Goal: Task Accomplishment & Management: Manage account settings

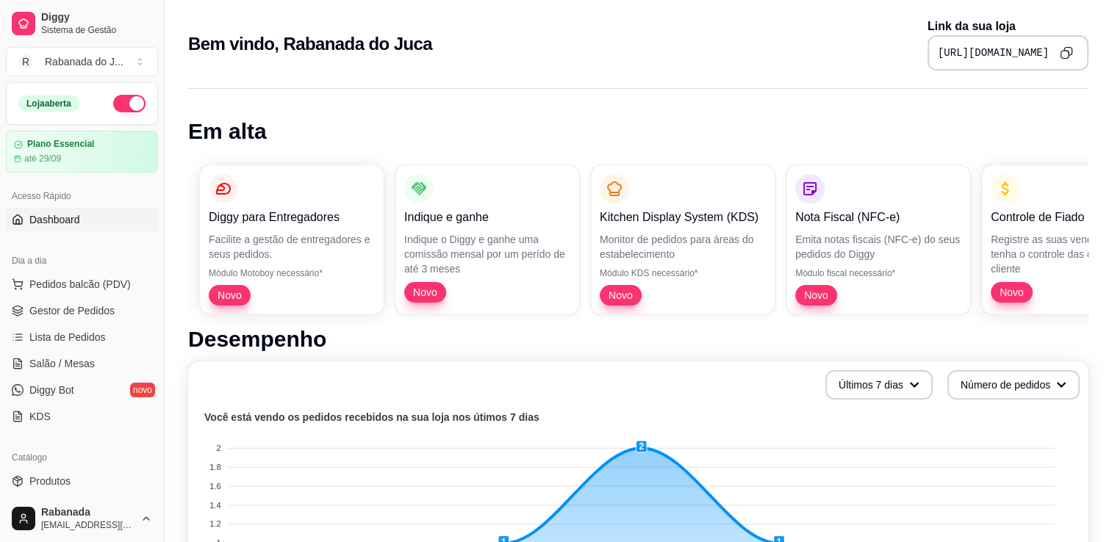
scroll to position [0, 284]
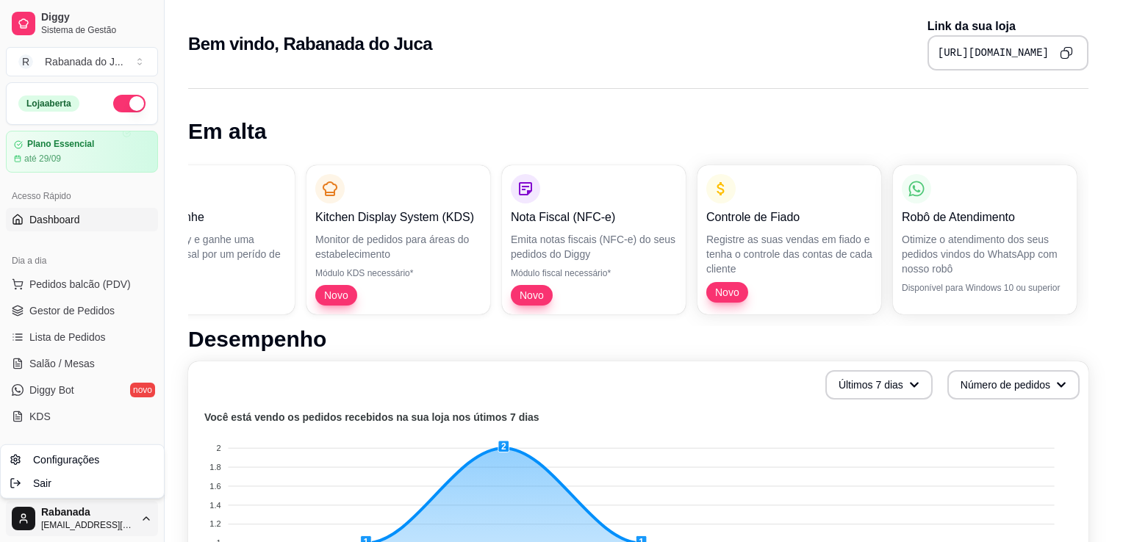
click at [91, 525] on html "Diggy Sistema de Gestão R Rabanada do J ... Loja aberta Plano Essencial até 29/…" at bounding box center [561, 271] width 1123 height 542
click at [42, 488] on span "Sair" at bounding box center [42, 483] width 18 height 15
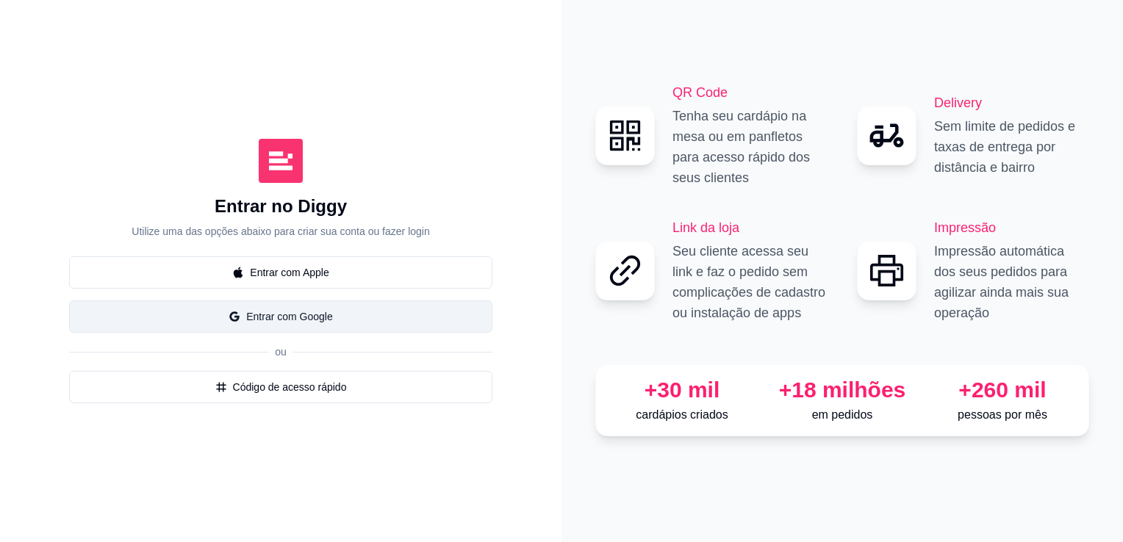
click at [336, 311] on button "Entrar com Google" at bounding box center [280, 317] width 423 height 32
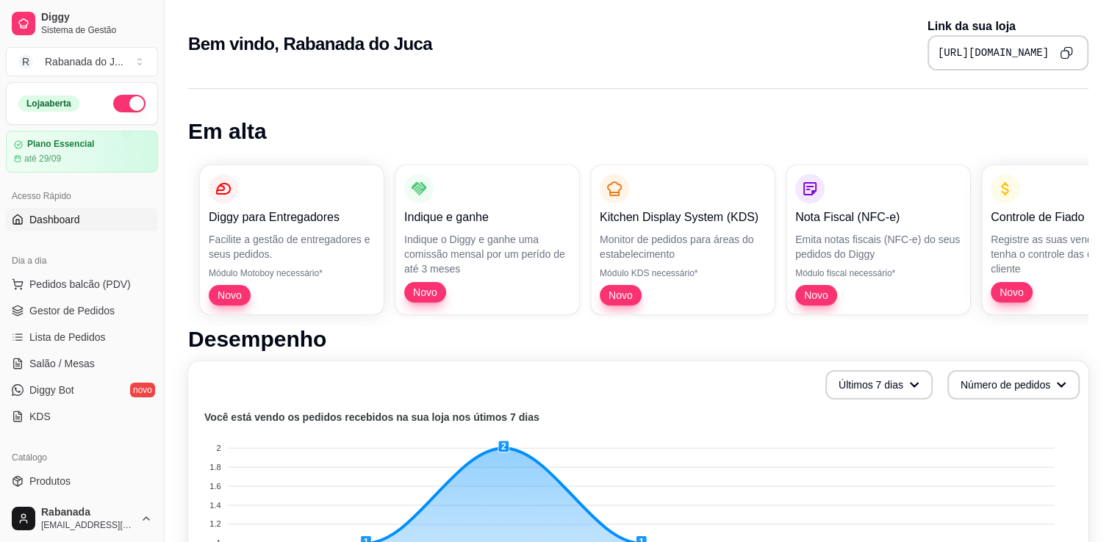
click at [73, 224] on span "Dashboard" at bounding box center [54, 219] width 51 height 15
click at [113, 109] on button "button" at bounding box center [129, 104] width 32 height 18
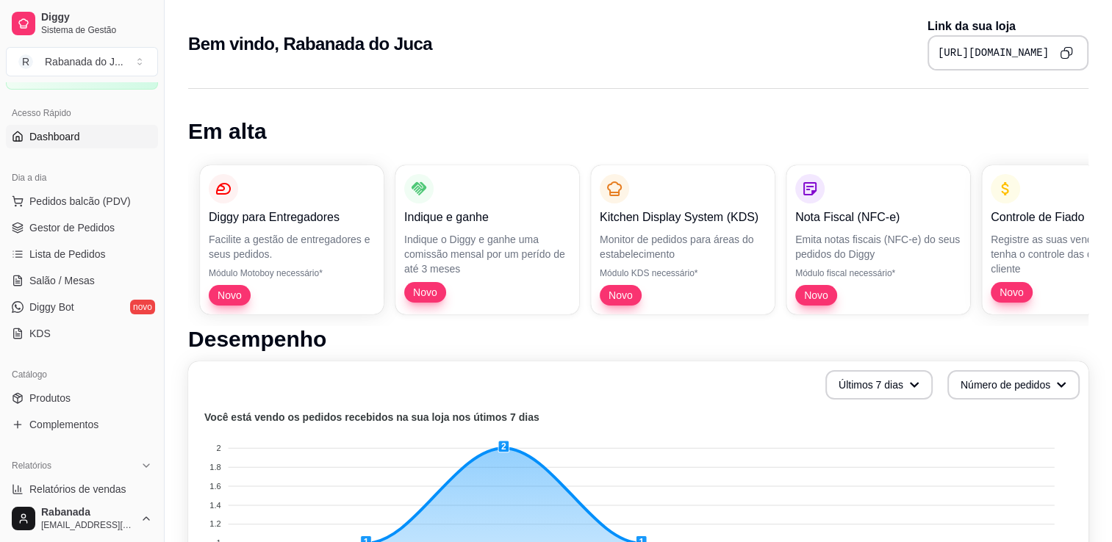
scroll to position [90, 0]
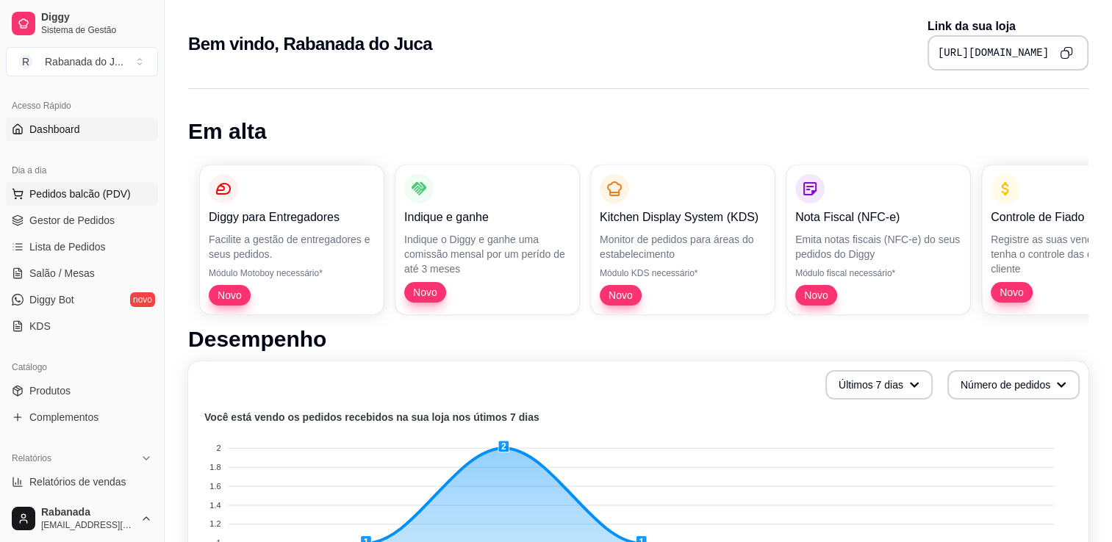
click at [72, 191] on span "Pedidos balcão (PDV)" at bounding box center [79, 194] width 101 height 15
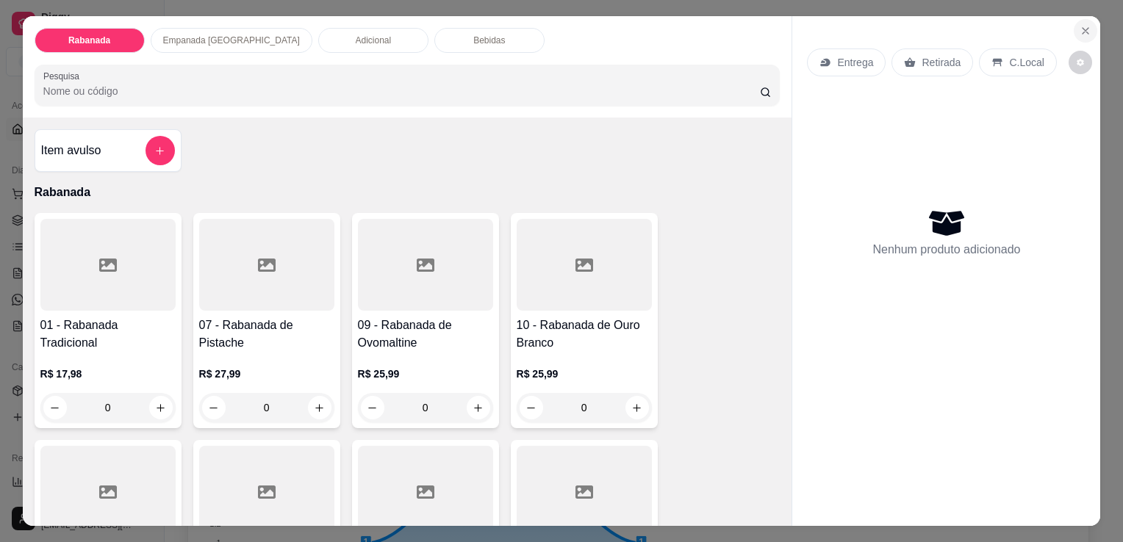
click at [1085, 26] on icon "Close" at bounding box center [1085, 31] width 12 height 12
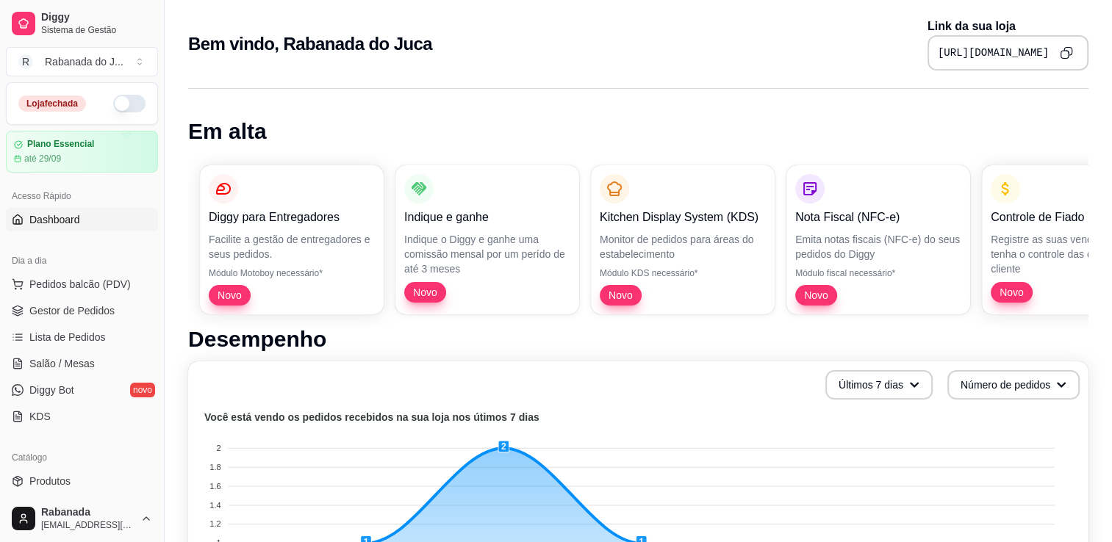
click at [126, 102] on button "button" at bounding box center [129, 104] width 32 height 18
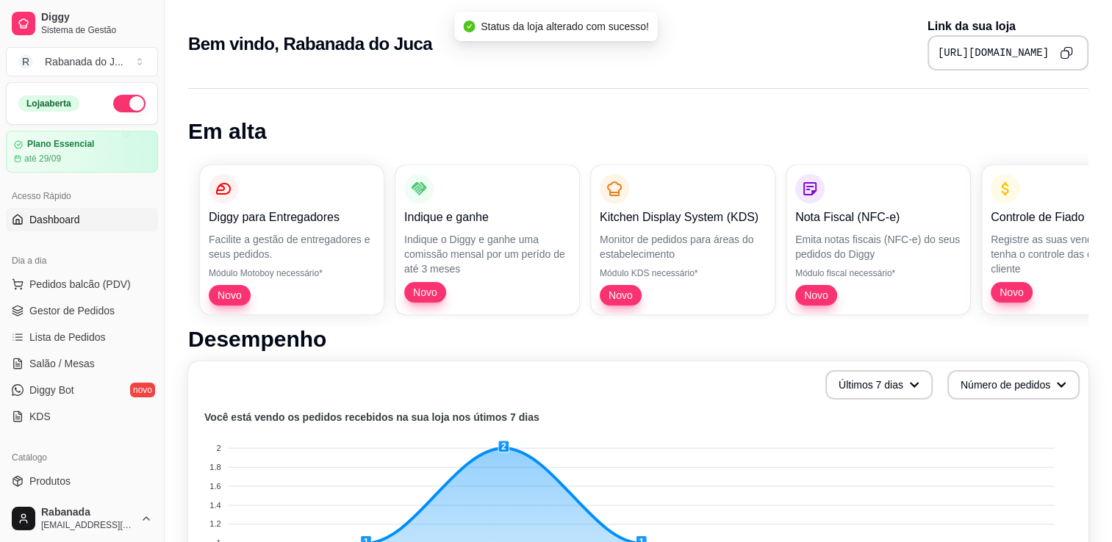
click at [129, 104] on button "button" at bounding box center [129, 104] width 32 height 18
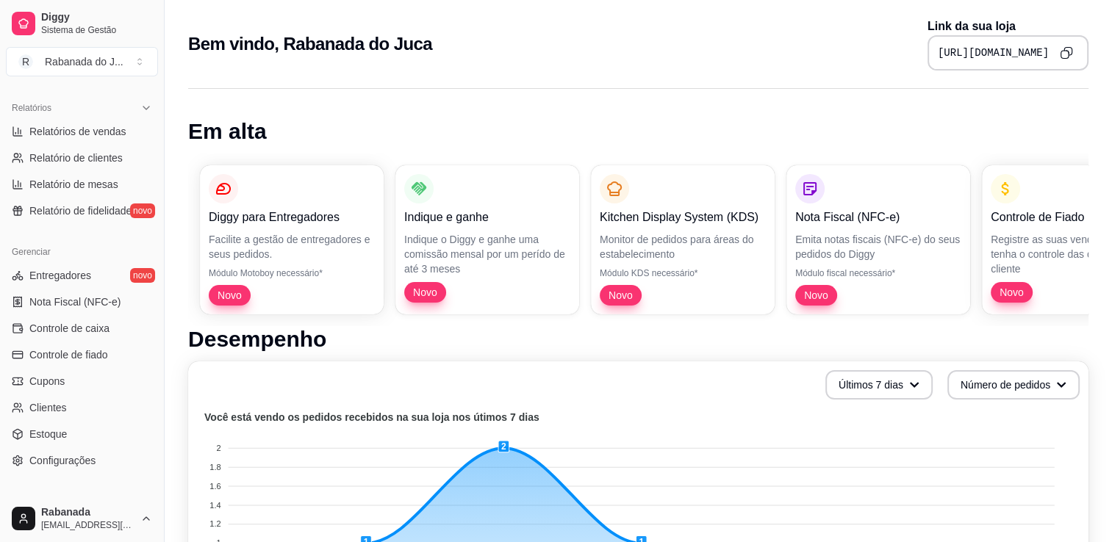
scroll to position [442, 0]
click at [91, 329] on span "Controle de caixa" at bounding box center [69, 327] width 80 height 15
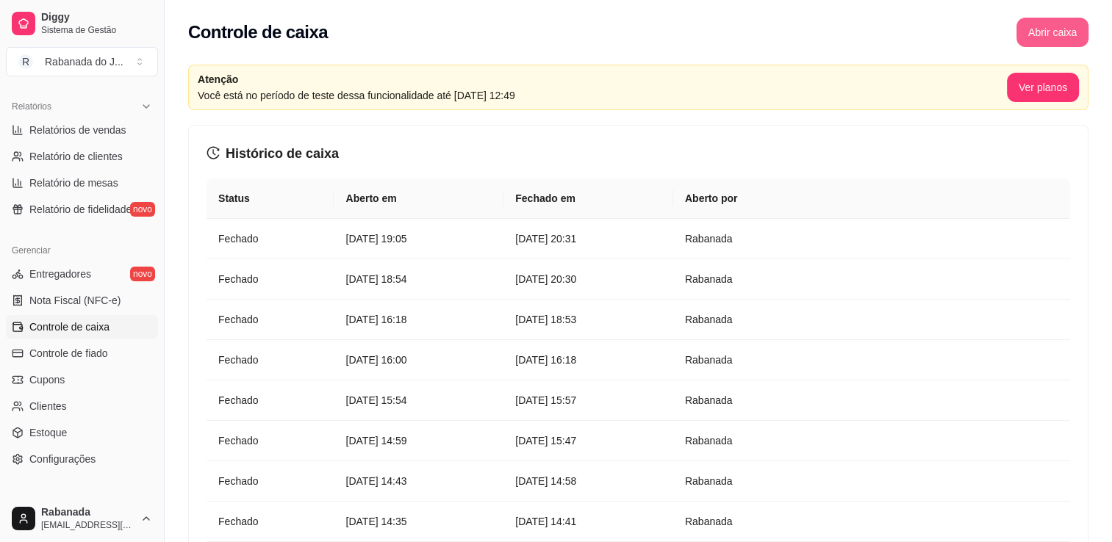
click at [1051, 41] on button "Abrir caixa" at bounding box center [1052, 32] width 72 height 29
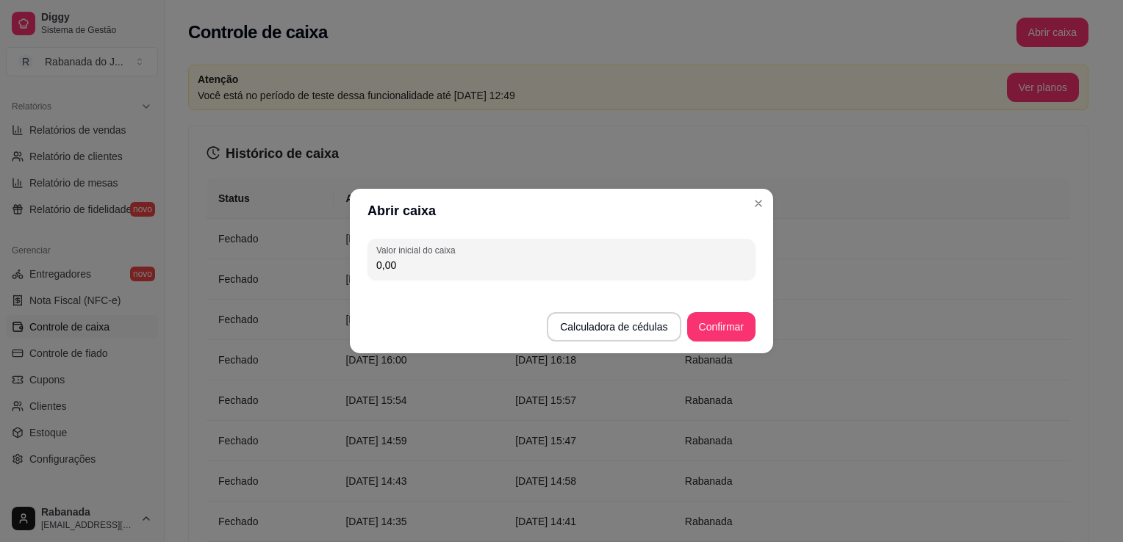
click at [627, 267] on input "0,00" at bounding box center [561, 265] width 370 height 15
click at [714, 321] on button "Confirmar" at bounding box center [721, 326] width 68 height 29
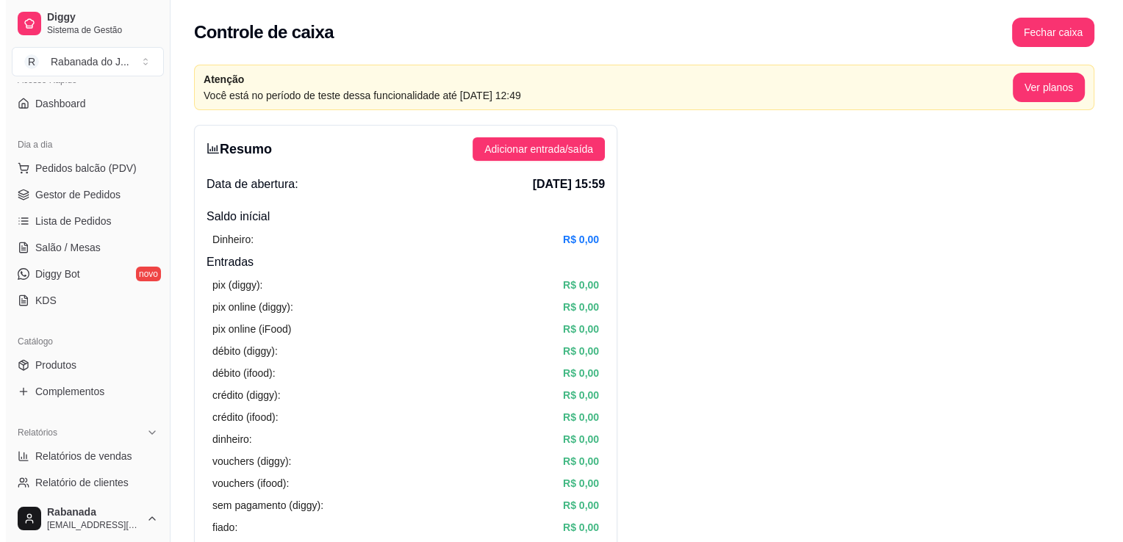
scroll to position [110, 0]
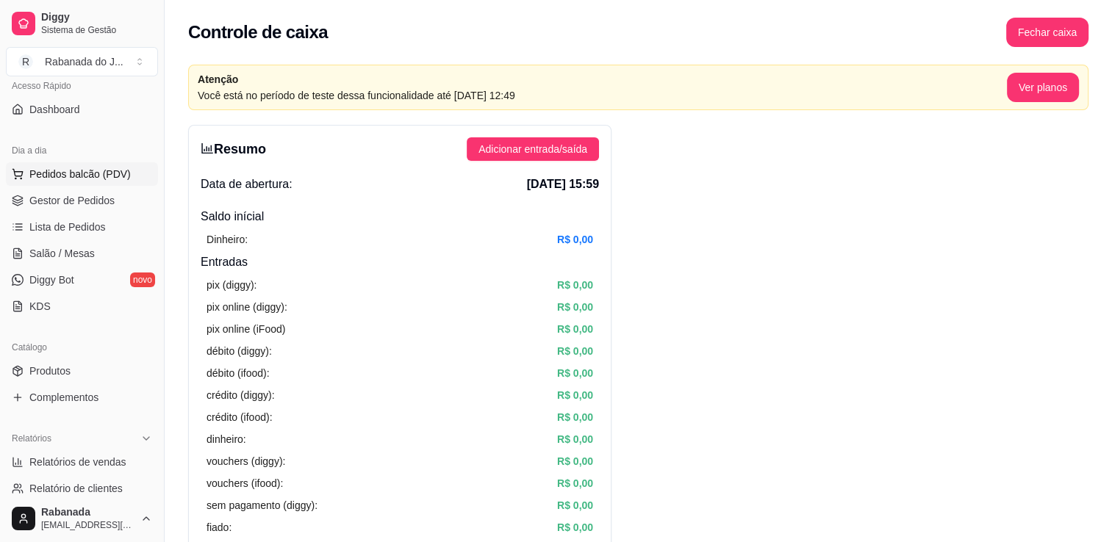
click at [112, 170] on span "Pedidos balcão (PDV)" at bounding box center [79, 174] width 101 height 15
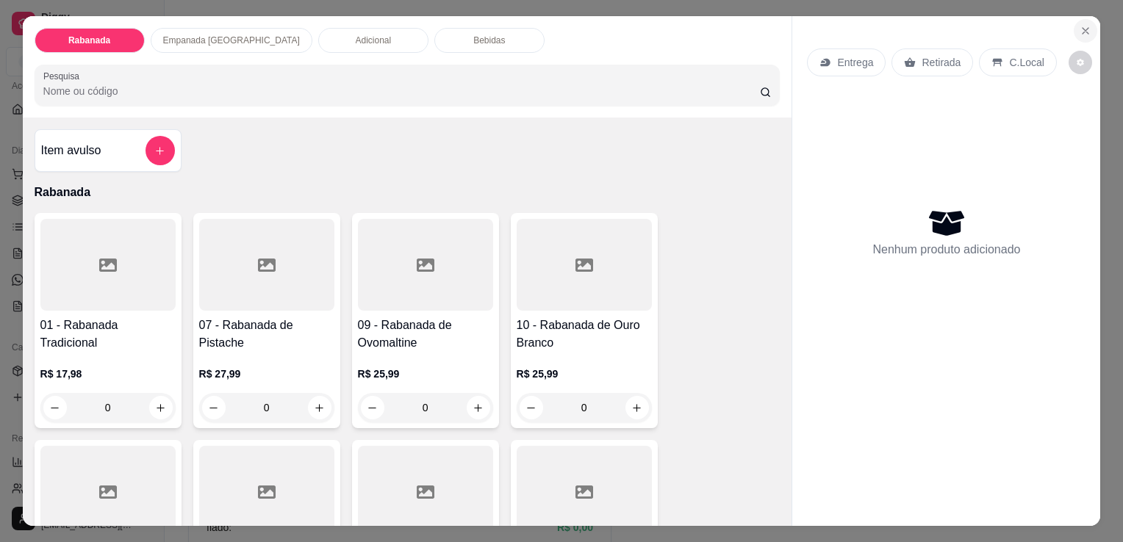
click at [1079, 25] on icon "Close" at bounding box center [1085, 31] width 12 height 12
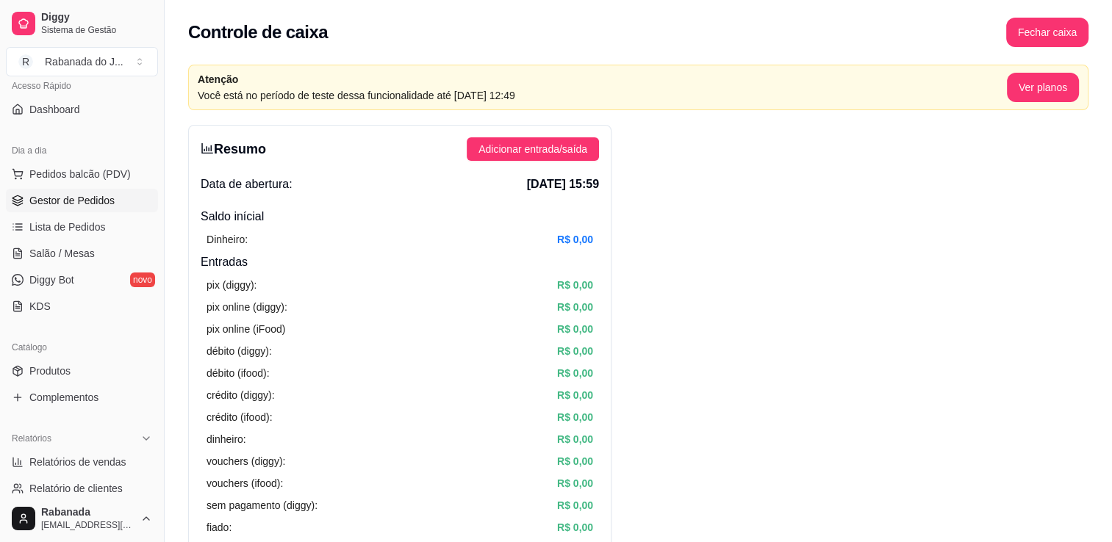
click at [109, 204] on span "Gestor de Pedidos" at bounding box center [71, 200] width 85 height 15
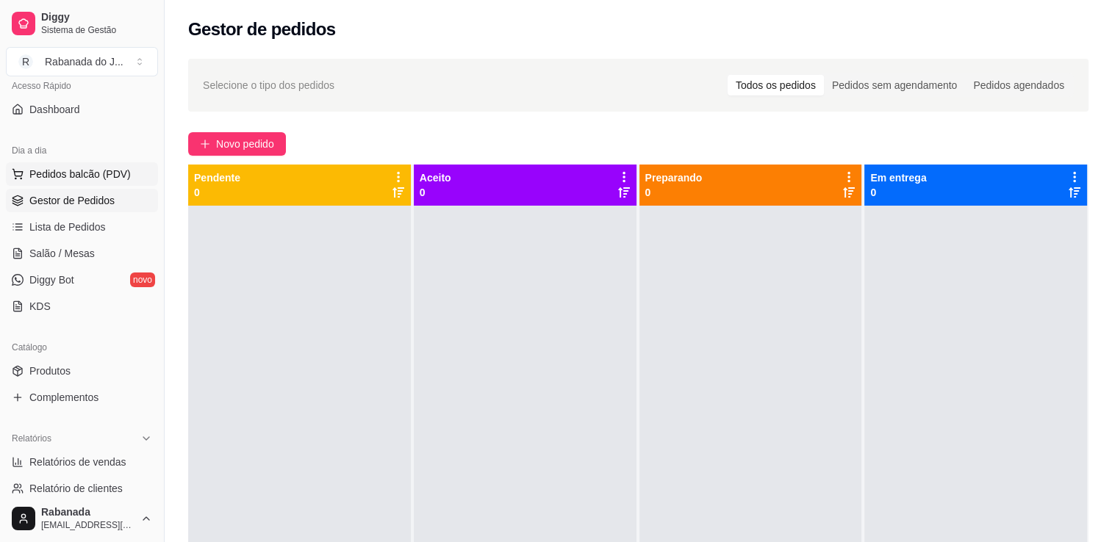
click at [112, 179] on span "Pedidos balcão (PDV)" at bounding box center [79, 174] width 101 height 15
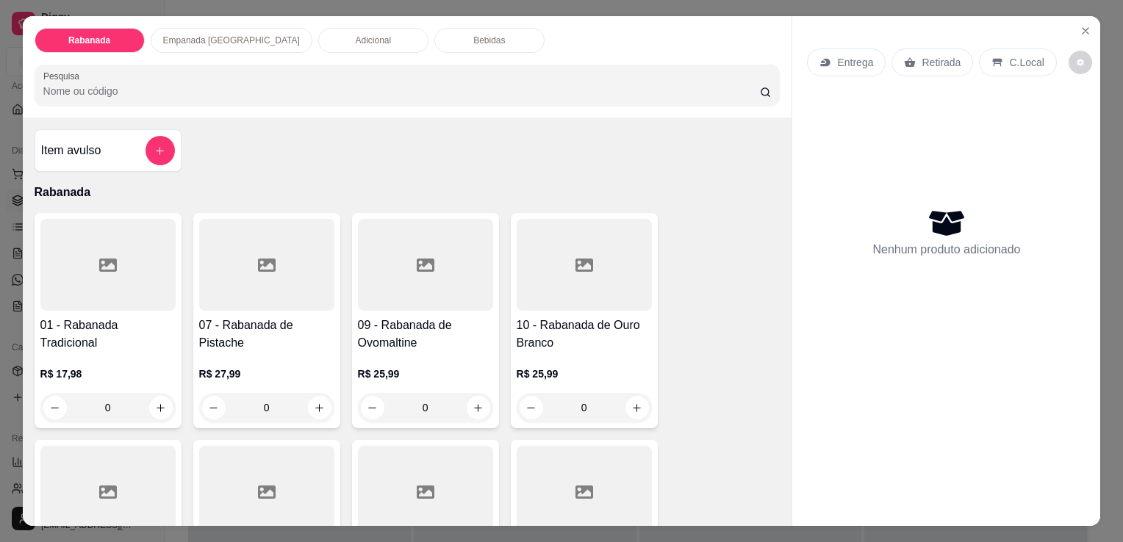
click at [216, 39] on p "Empanada [GEOGRAPHIC_DATA]" at bounding box center [231, 41] width 137 height 12
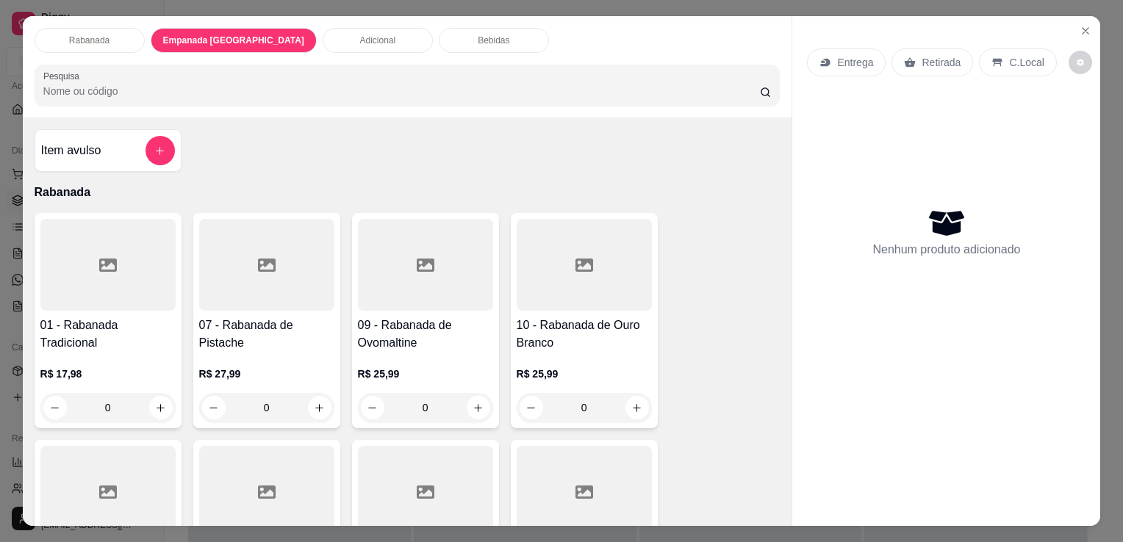
click at [273, 93] on input "Pesquisa" at bounding box center [401, 91] width 716 height 15
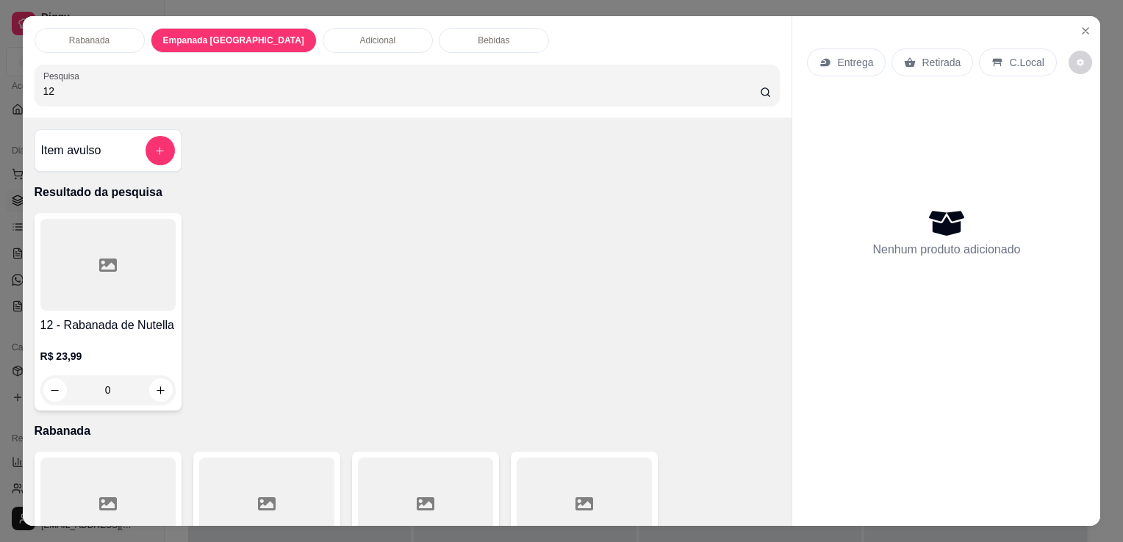
type input "1"
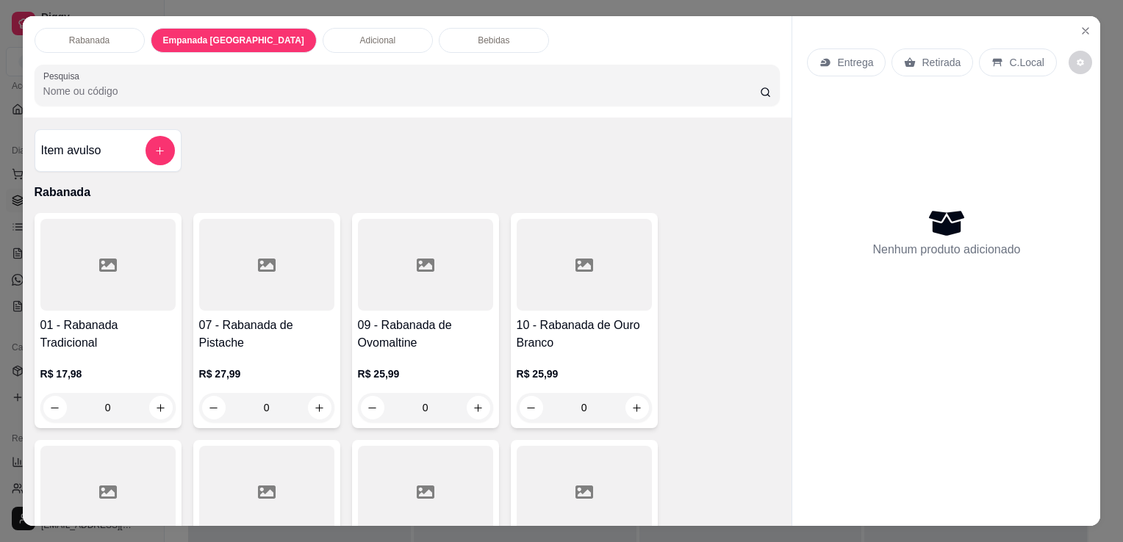
type input "1"
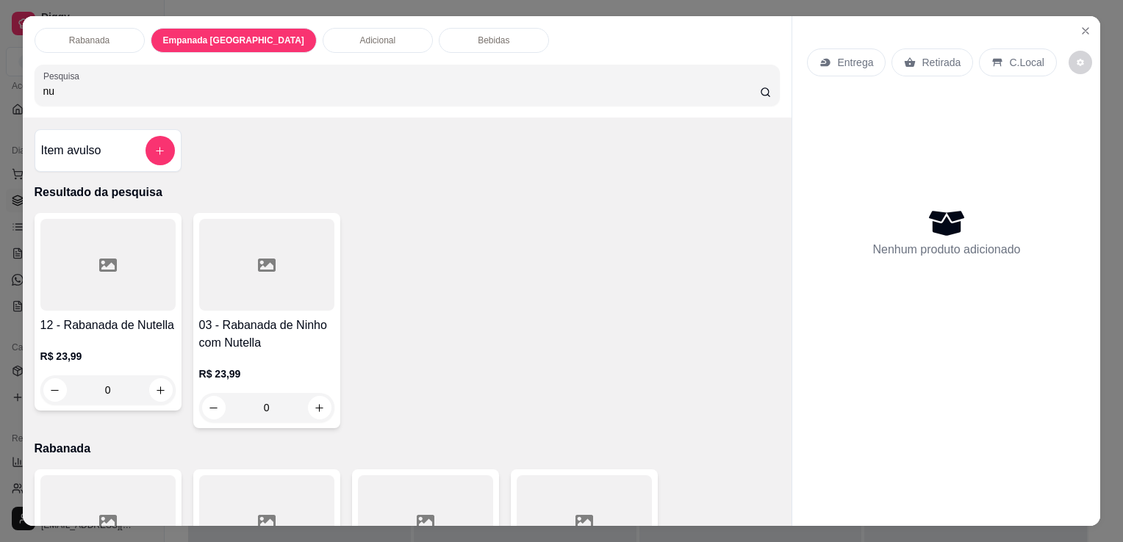
type input "n"
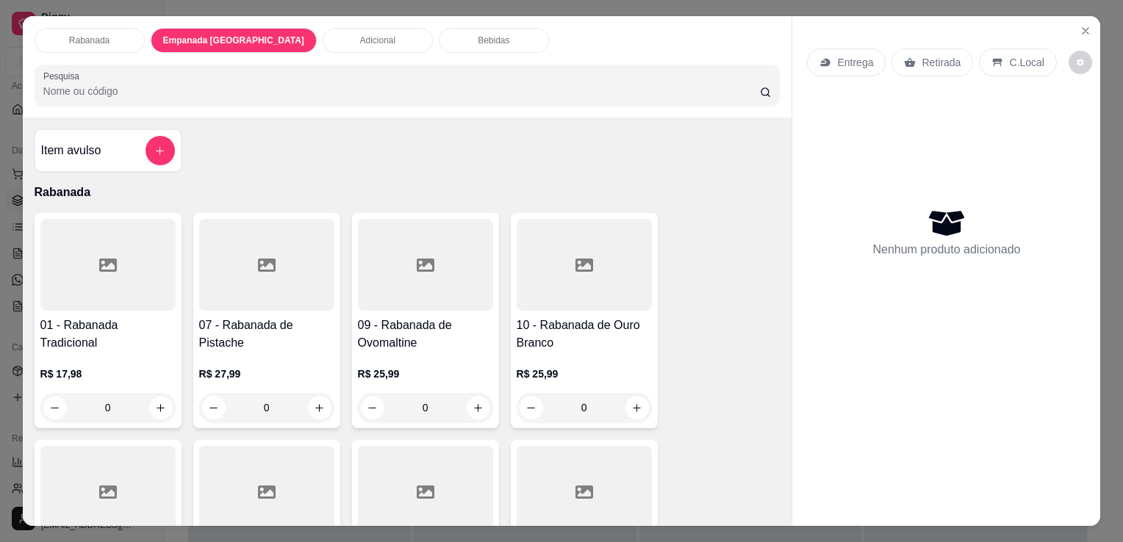
click at [331, 84] on input "Pesquisa" at bounding box center [401, 91] width 716 height 15
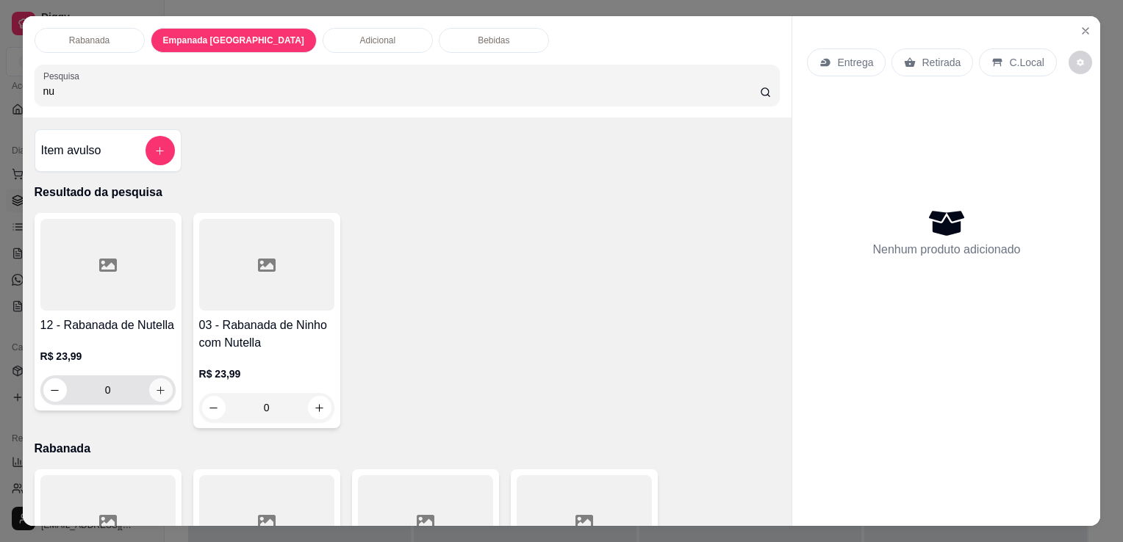
type input "nu"
click at [160, 391] on button "increase-product-quantity" at bounding box center [160, 390] width 23 height 23
type input "1"
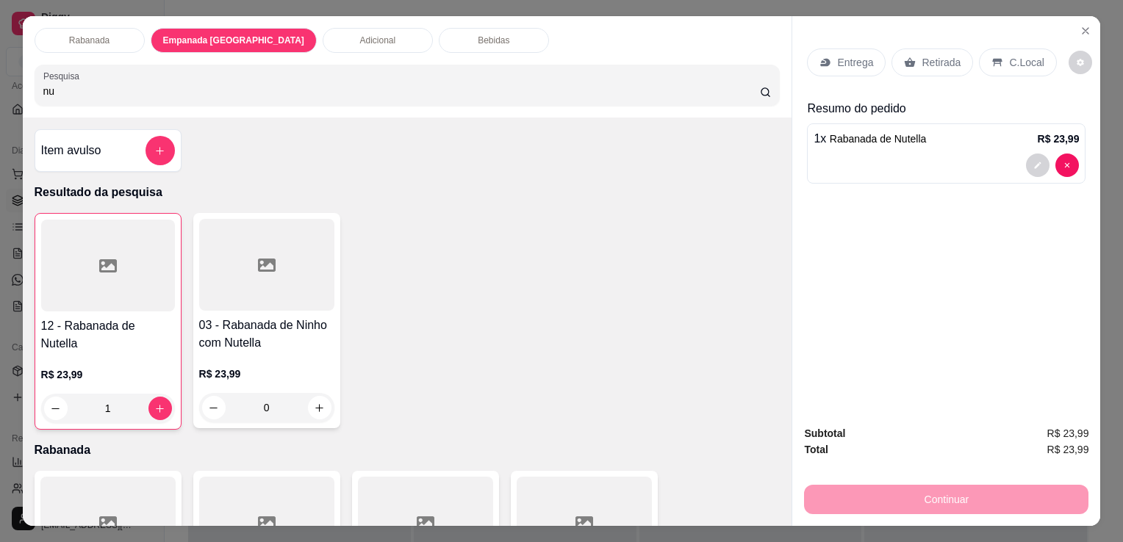
click at [209, 87] on input "nu" at bounding box center [401, 91] width 716 height 15
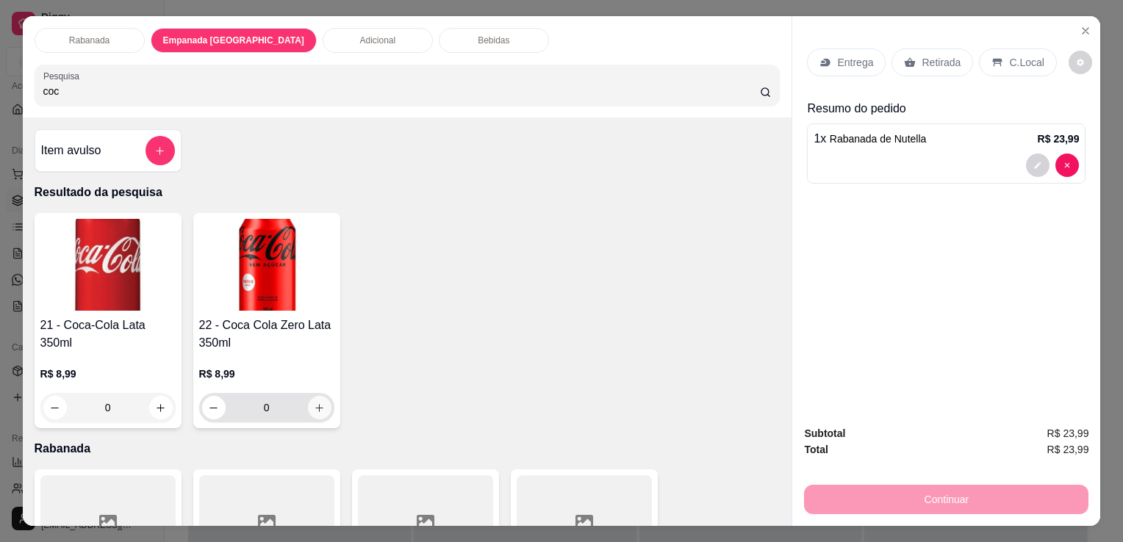
type input "coc"
click at [314, 403] on icon "increase-product-quantity" at bounding box center [319, 408] width 11 height 11
type input "1"
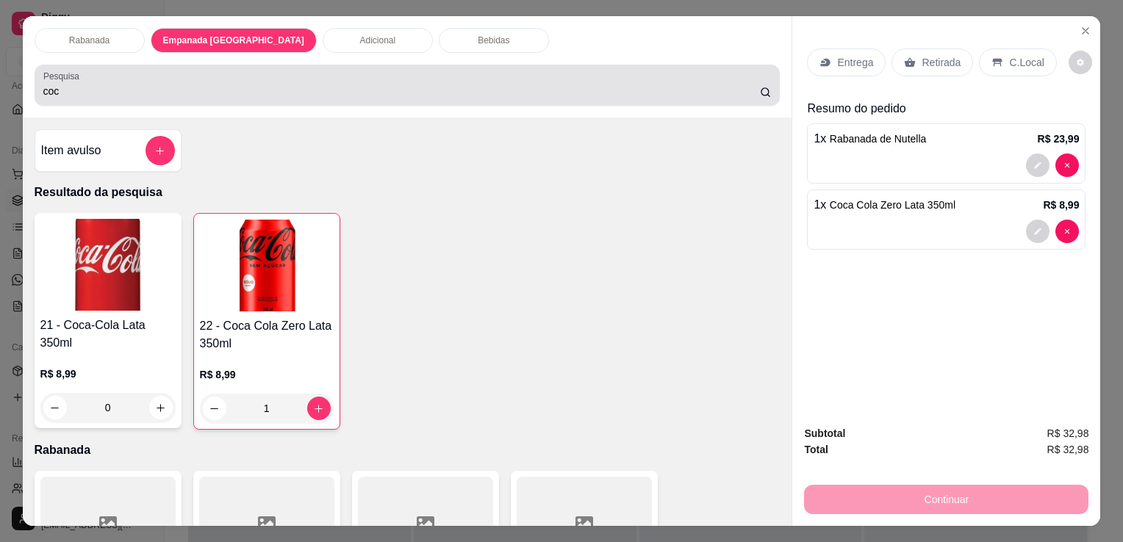
click at [281, 84] on input "coc" at bounding box center [401, 91] width 716 height 15
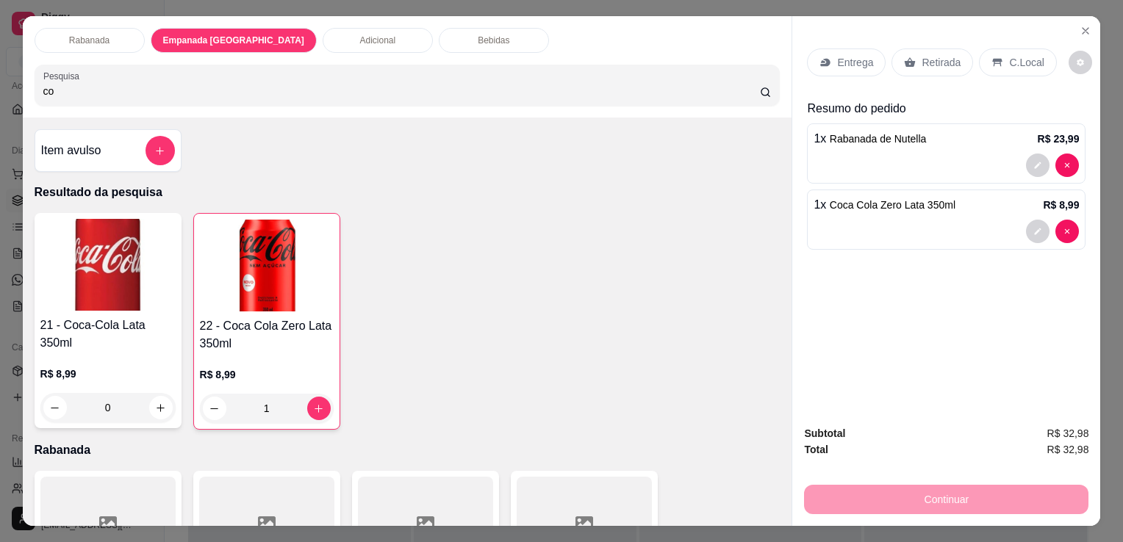
type input "c"
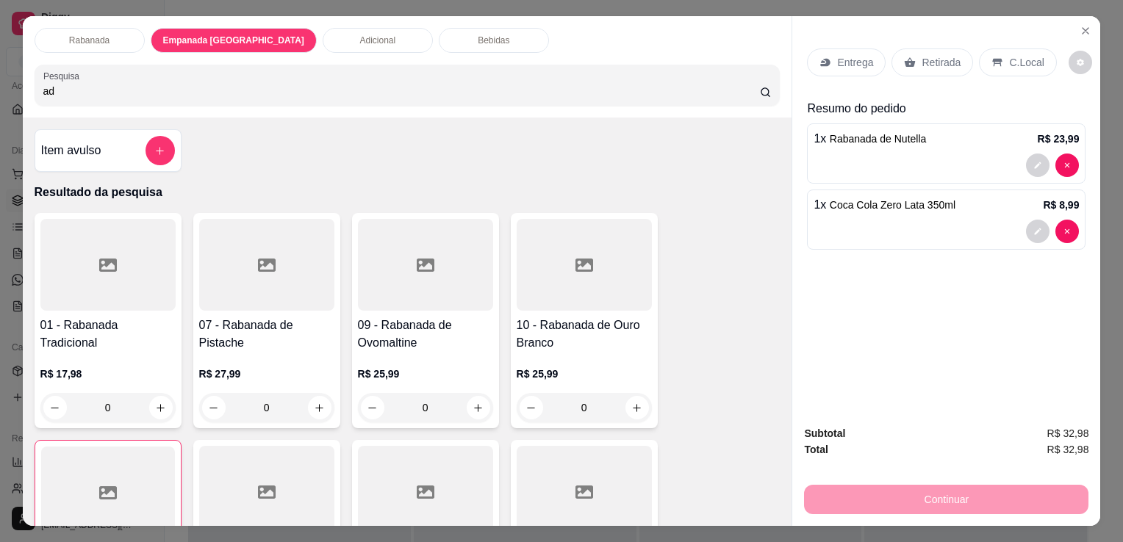
type input "a"
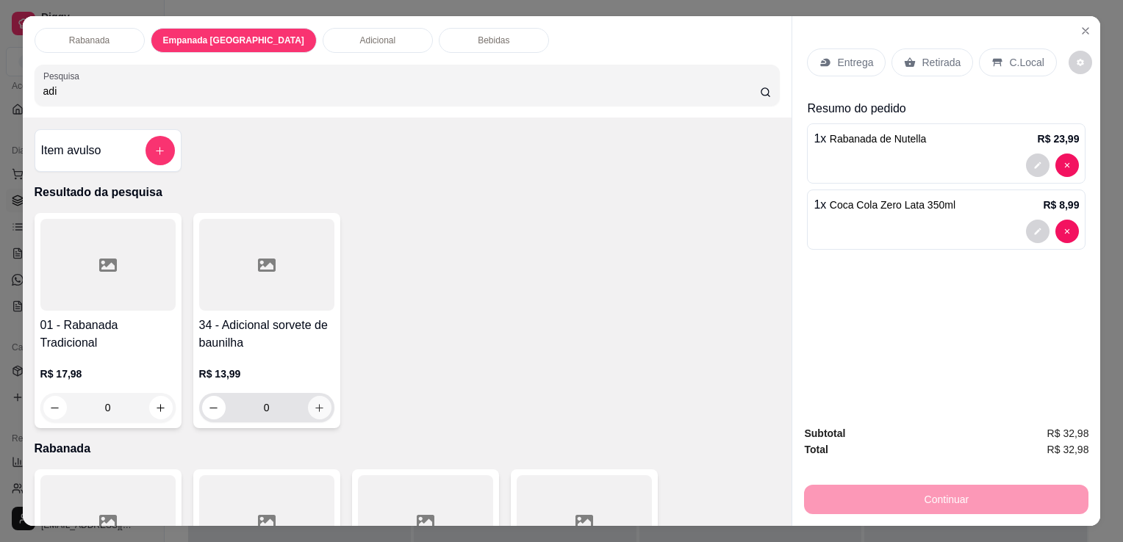
type input "adi"
click at [315, 403] on icon "increase-product-quantity" at bounding box center [319, 408] width 11 height 11
type input "1"
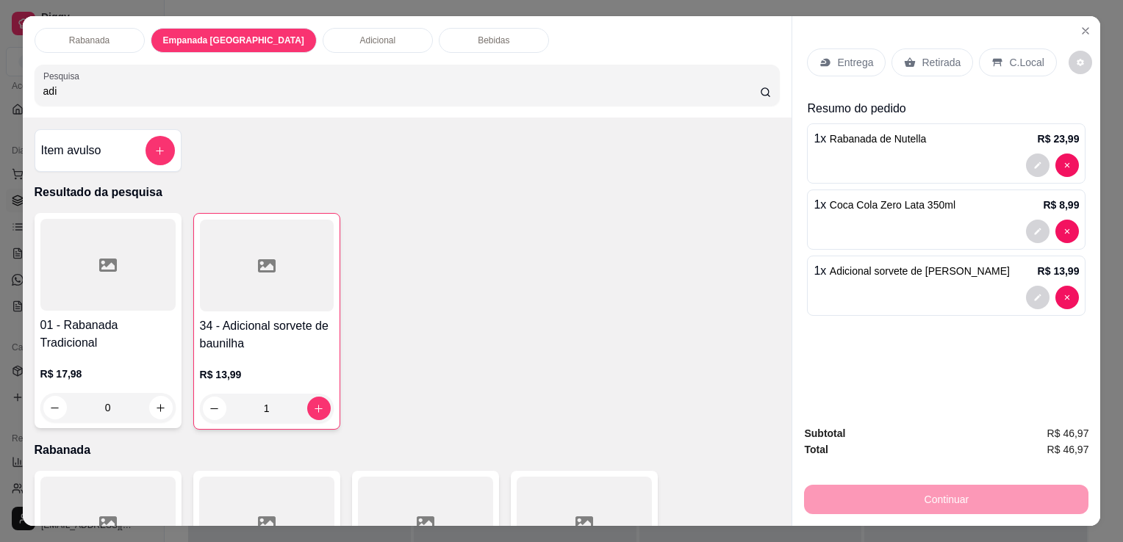
click at [1035, 63] on div "C.Local" at bounding box center [1017, 62] width 77 height 28
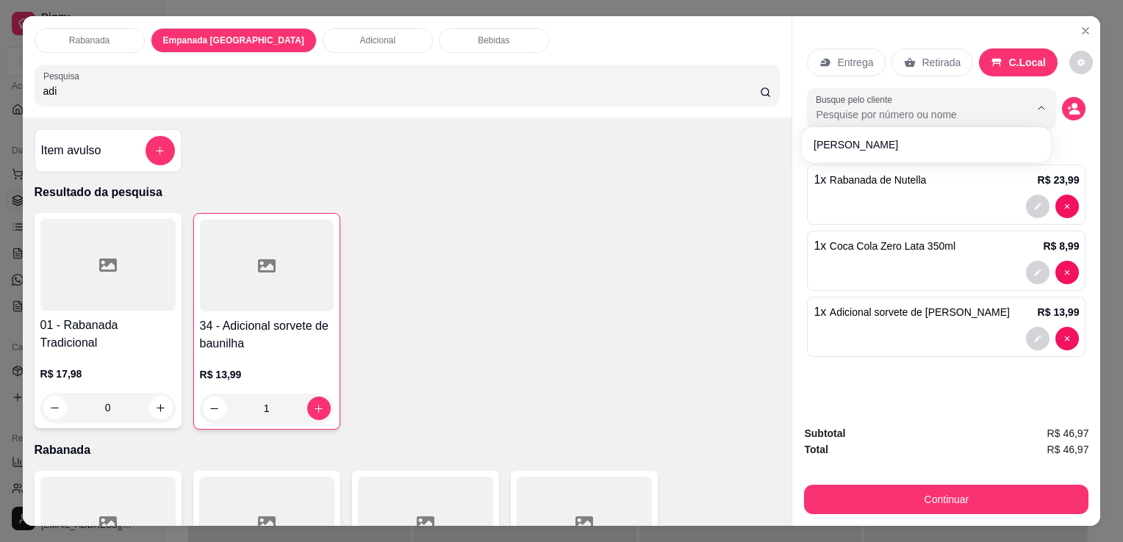
click at [975, 107] on input "Busque pelo cliente" at bounding box center [911, 114] width 190 height 15
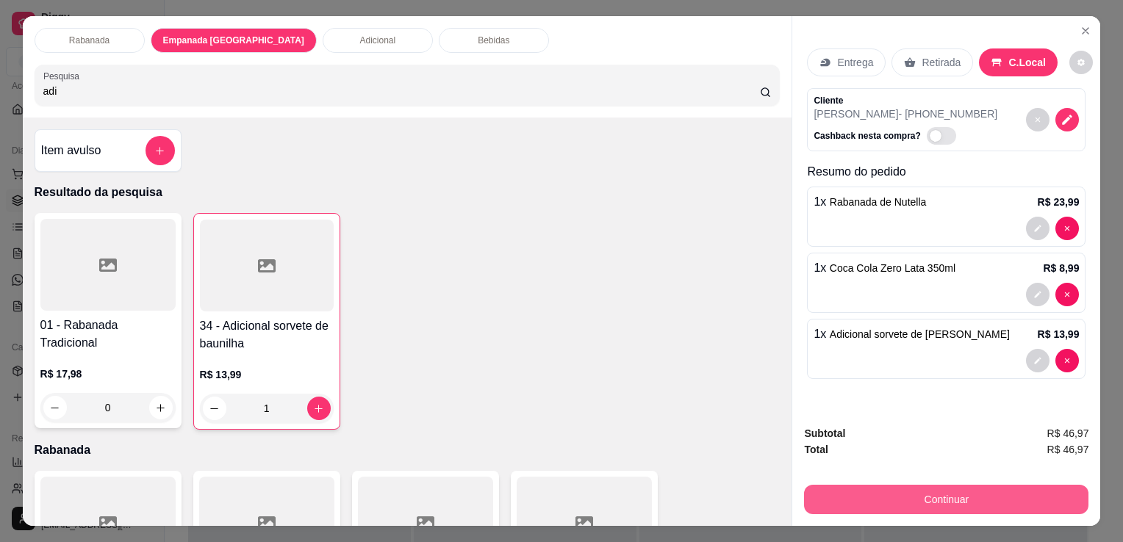
click at [949, 490] on button "Continuar" at bounding box center [946, 499] width 284 height 29
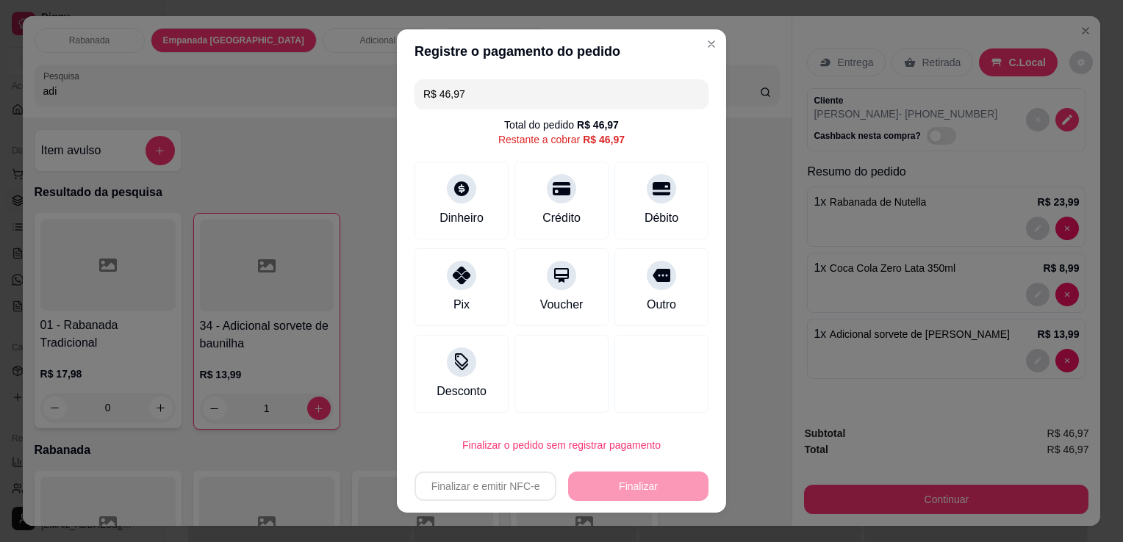
click at [478, 98] on input "R$ 46,97" at bounding box center [561, 93] width 276 height 29
type input "R$ 10,00"
click at [452, 190] on icon at bounding box center [461, 184] width 19 height 19
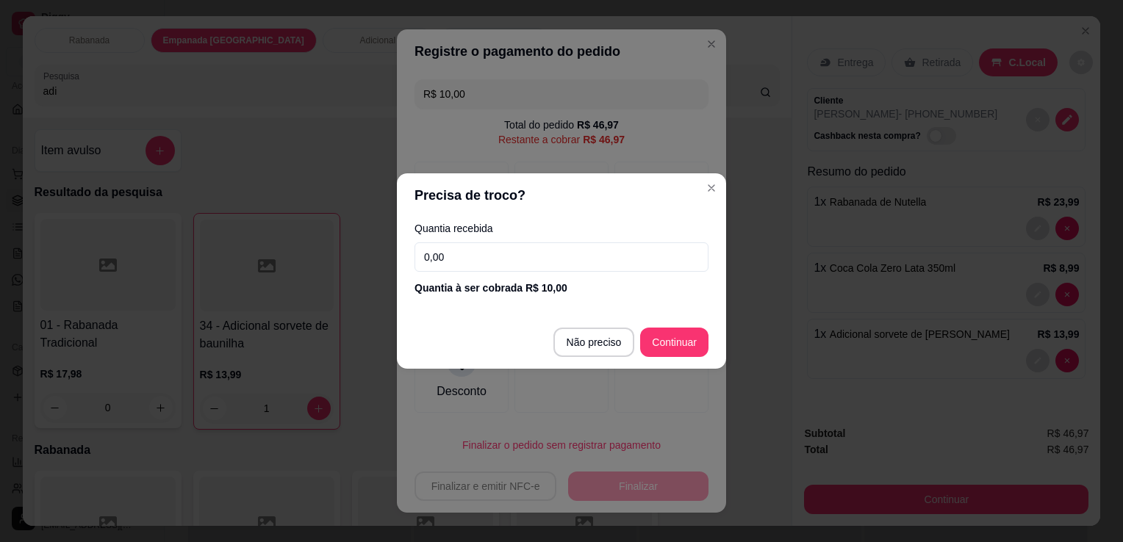
click at [550, 261] on input "0,00" at bounding box center [561, 256] width 294 height 29
type input "10,00"
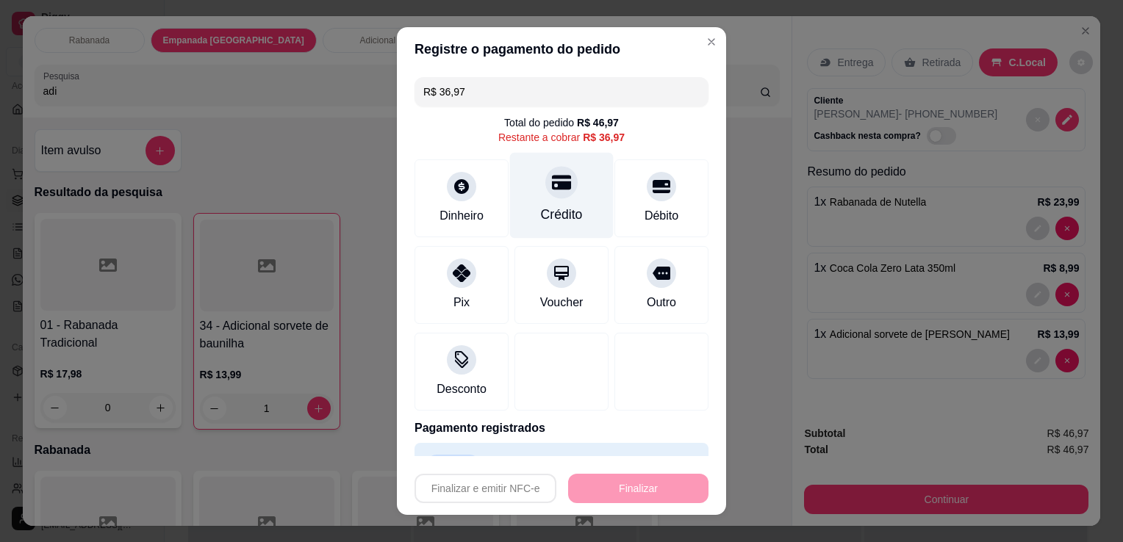
click at [556, 216] on div "Crédito" at bounding box center [562, 214] width 42 height 19
type input "R$ 0,00"
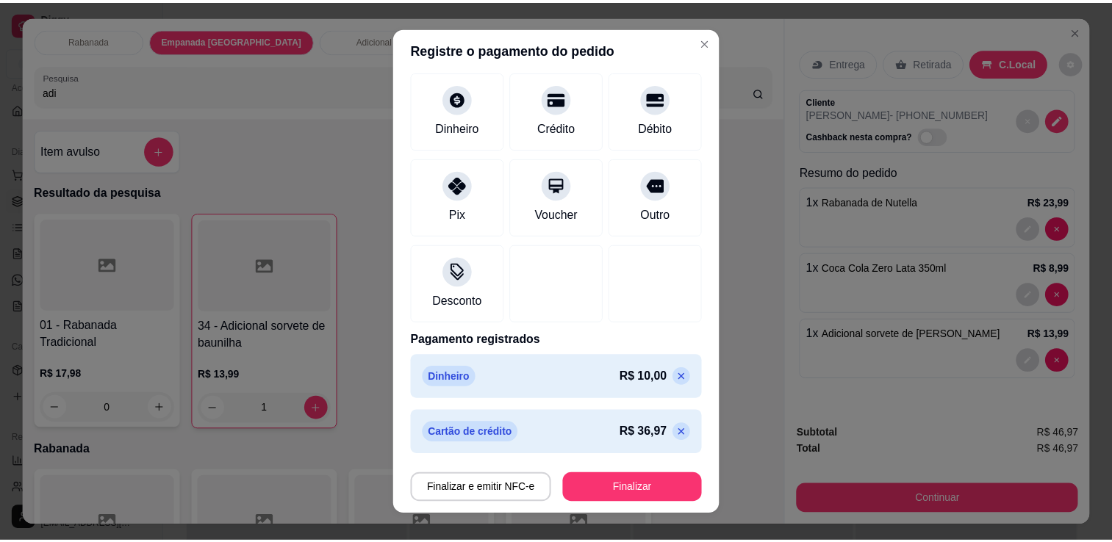
scroll to position [76, 0]
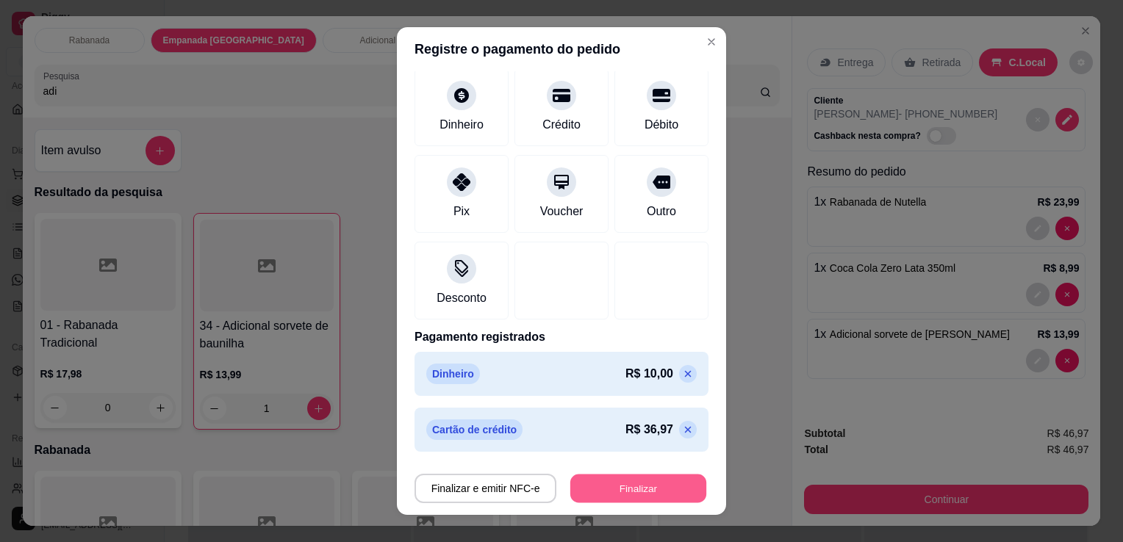
click at [634, 481] on button "Finalizar" at bounding box center [638, 489] width 136 height 29
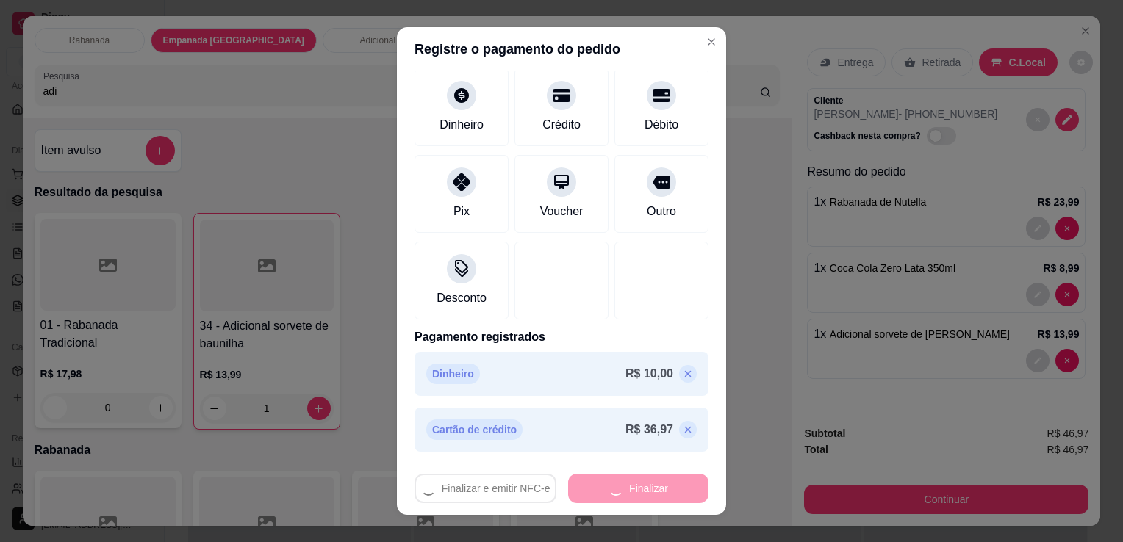
type input "0"
type input "-R$ 46,97"
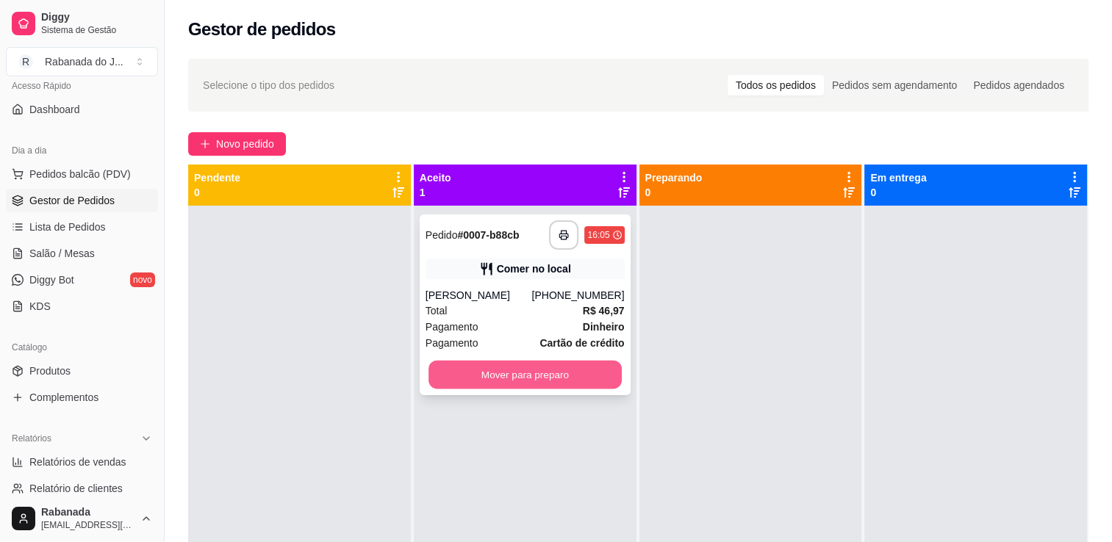
click at [515, 378] on button "Mover para preparo" at bounding box center [524, 375] width 193 height 29
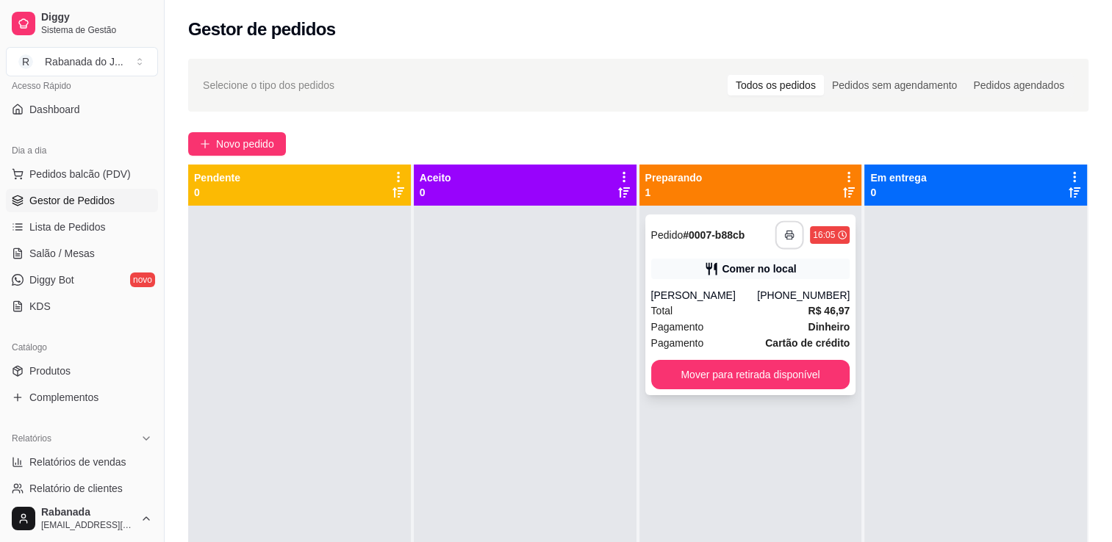
click at [786, 236] on icon "button" at bounding box center [790, 236] width 8 height 4
drag, startPoint x: 767, startPoint y: 309, endPoint x: 678, endPoint y: 305, distance: 89.0
click at [678, 305] on div "Total R$ 46,97" at bounding box center [750, 311] width 199 height 16
drag, startPoint x: 709, startPoint y: 337, endPoint x: 773, endPoint y: 335, distance: 63.9
click at [773, 335] on div "Pagamento Cartão de crédito" at bounding box center [750, 343] width 199 height 16
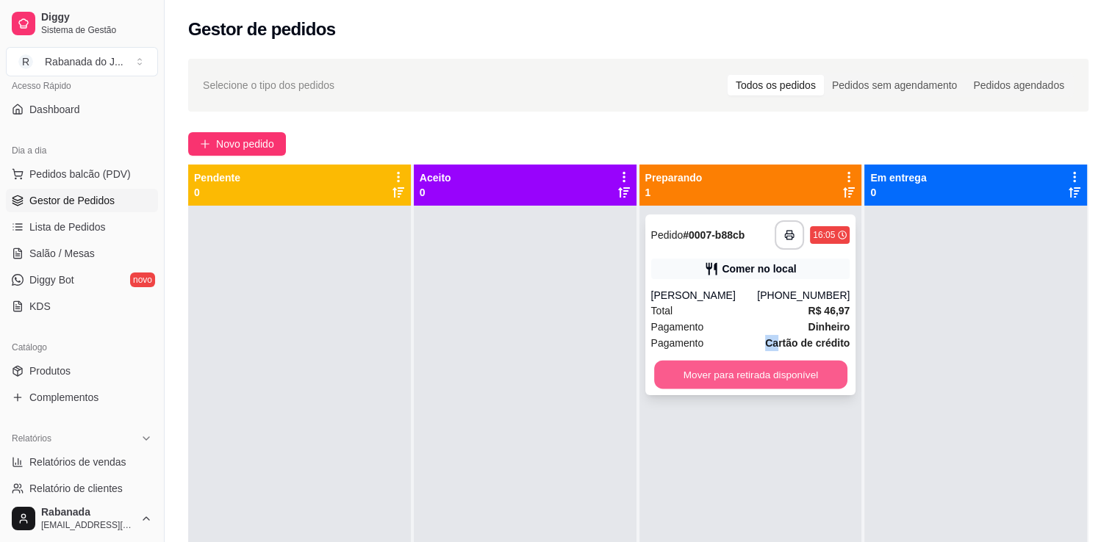
click at [794, 365] on button "Mover para retirada disponível" at bounding box center [750, 375] width 193 height 29
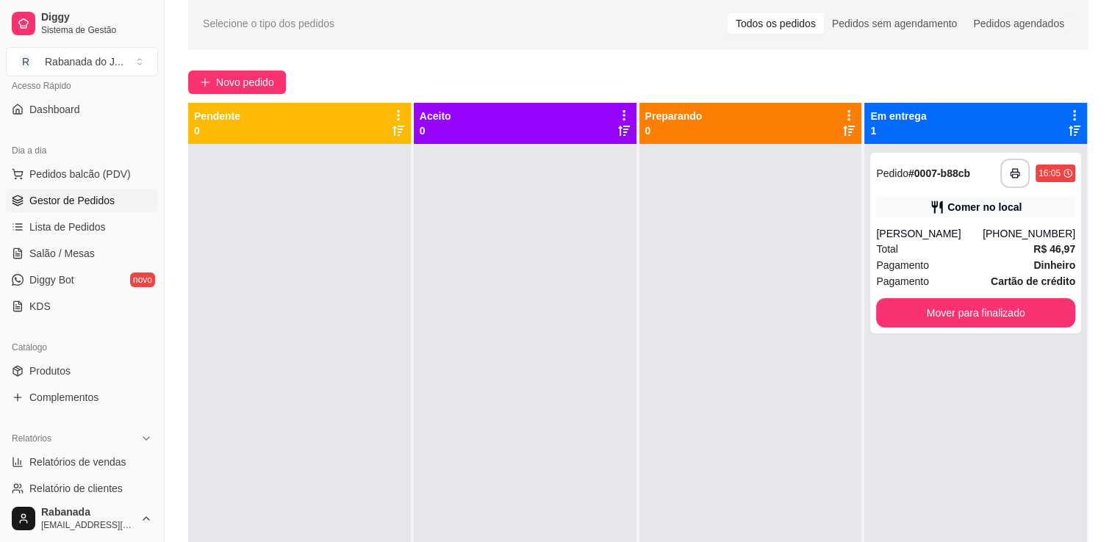
scroll to position [60, 0]
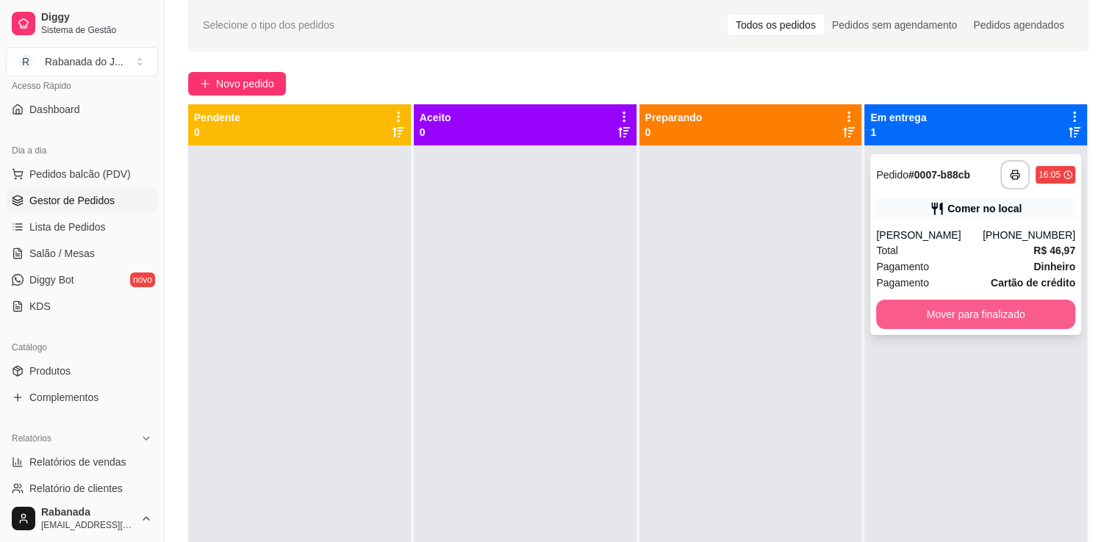
click at [988, 301] on button "Mover para finalizado" at bounding box center [975, 314] width 199 height 29
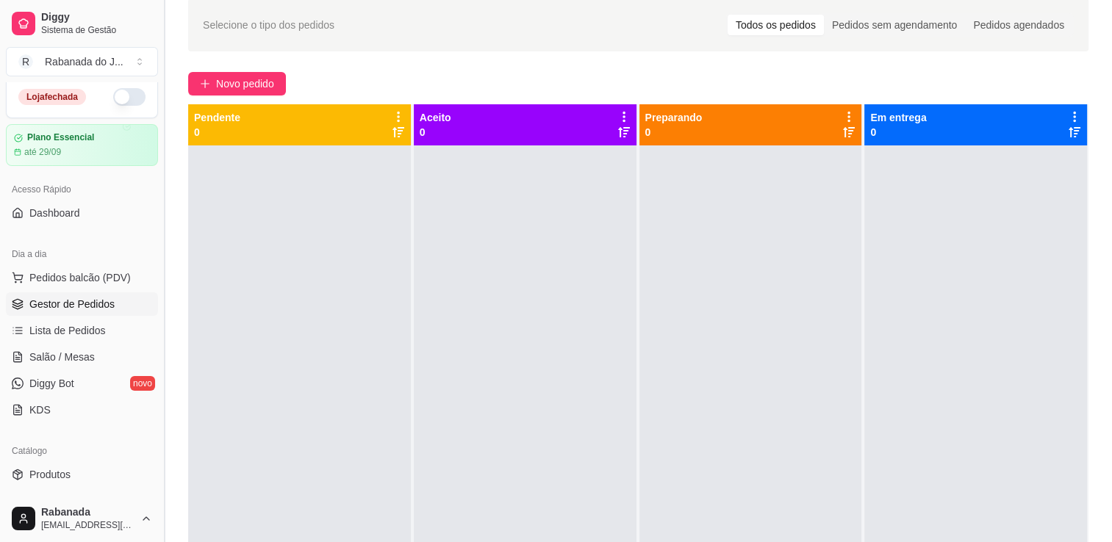
scroll to position [9, 0]
drag, startPoint x: 168, startPoint y: 262, endPoint x: 161, endPoint y: 302, distance: 41.1
click at [161, 302] on button "Toggle Sidebar" at bounding box center [164, 271] width 12 height 542
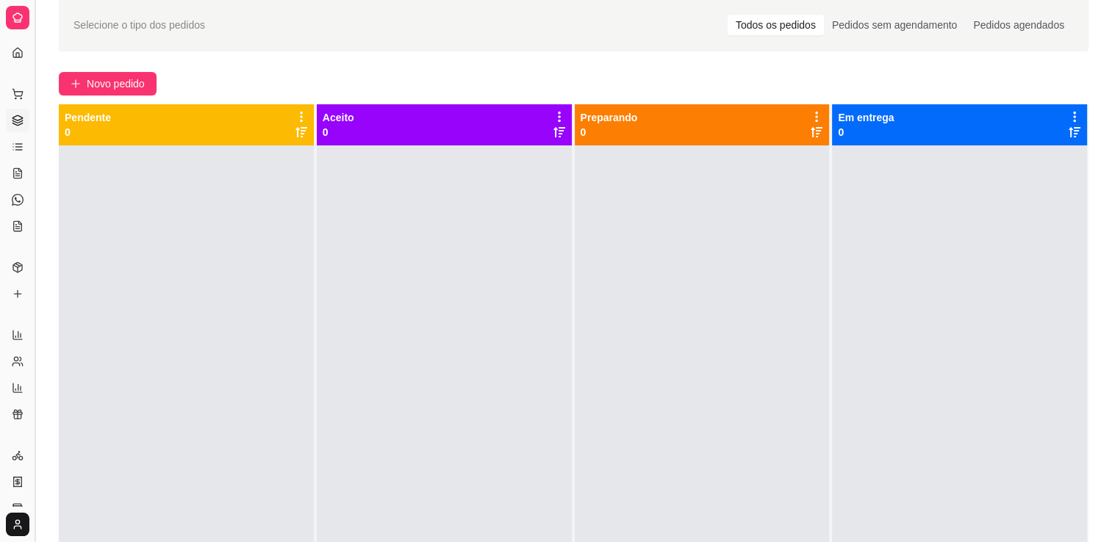
click at [34, 331] on button "Toggle Sidebar" at bounding box center [35, 271] width 12 height 542
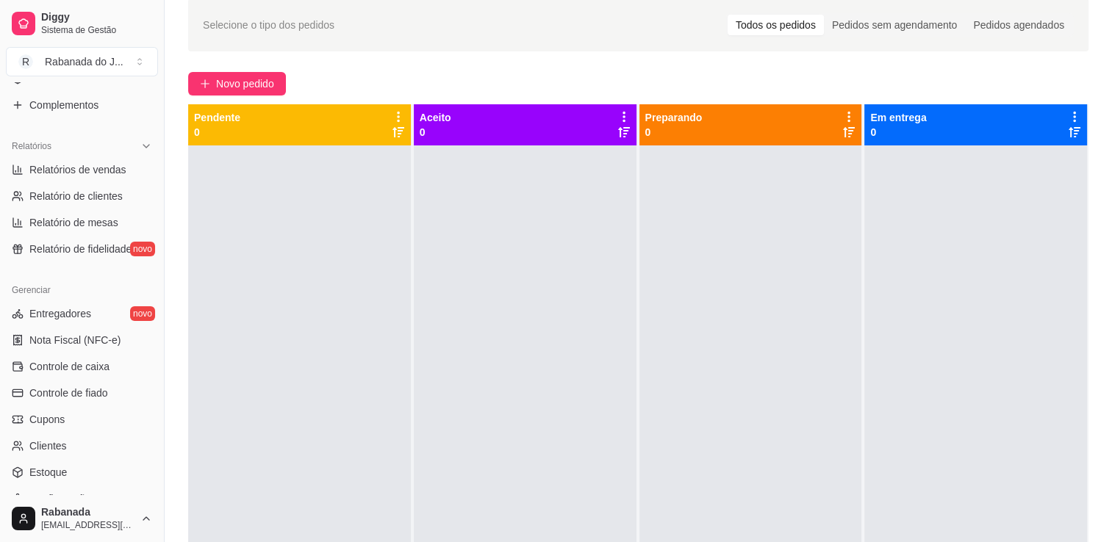
scroll to position [432, 0]
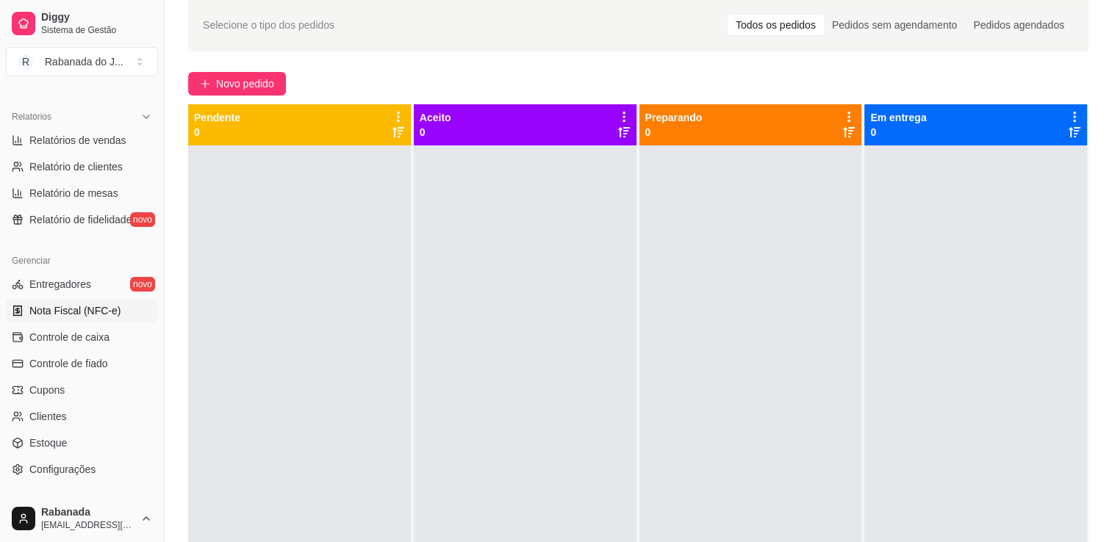
click at [96, 315] on span "Nota Fiscal (NFC-e)" at bounding box center [74, 310] width 91 height 15
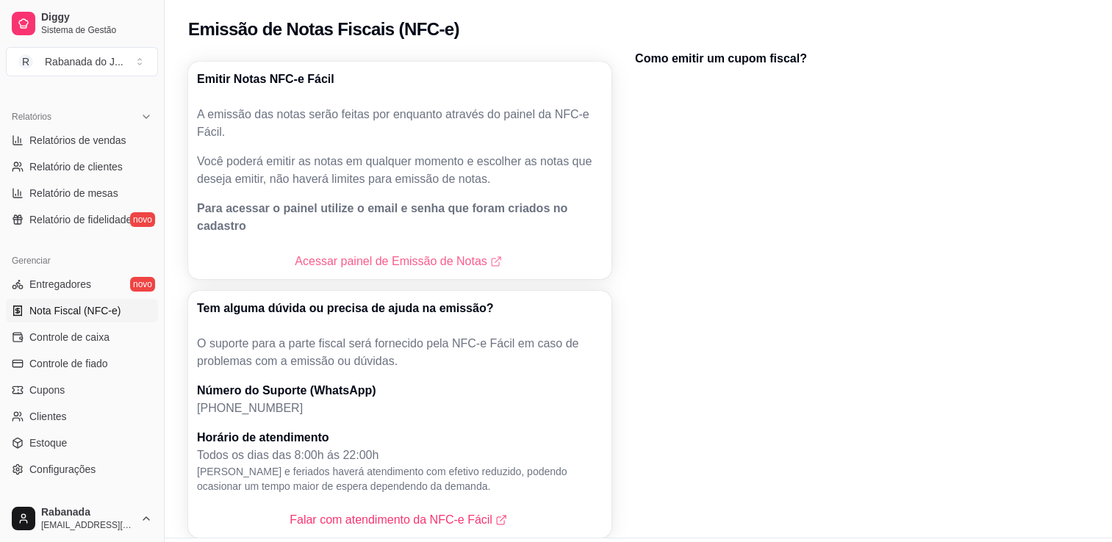
click at [467, 253] on link "Acessar painel de Emissão de Notas" at bounding box center [399, 262] width 209 height 18
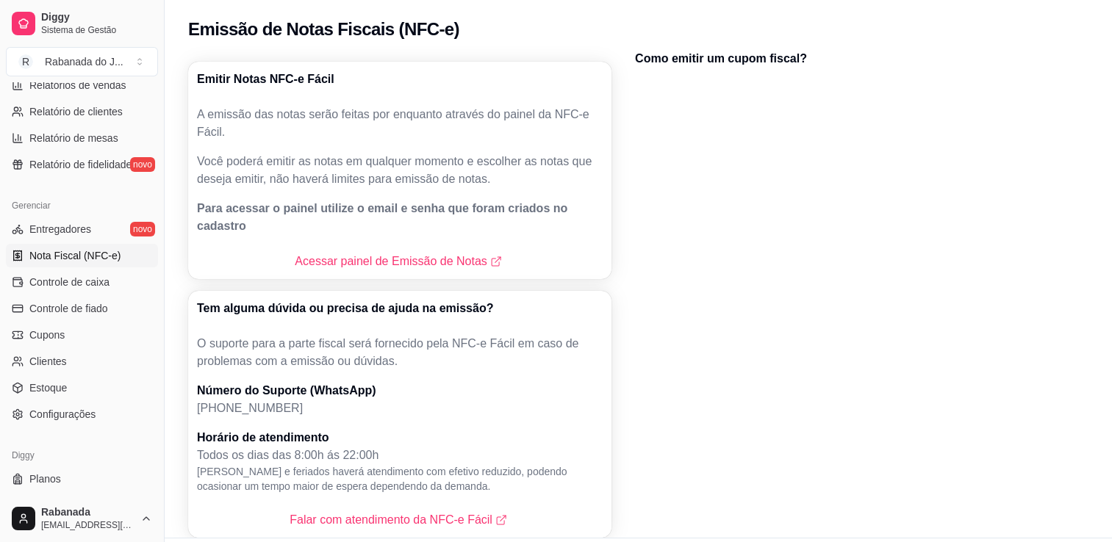
scroll to position [488, 0]
click at [95, 278] on span "Controle de caixa" at bounding box center [69, 281] width 80 height 15
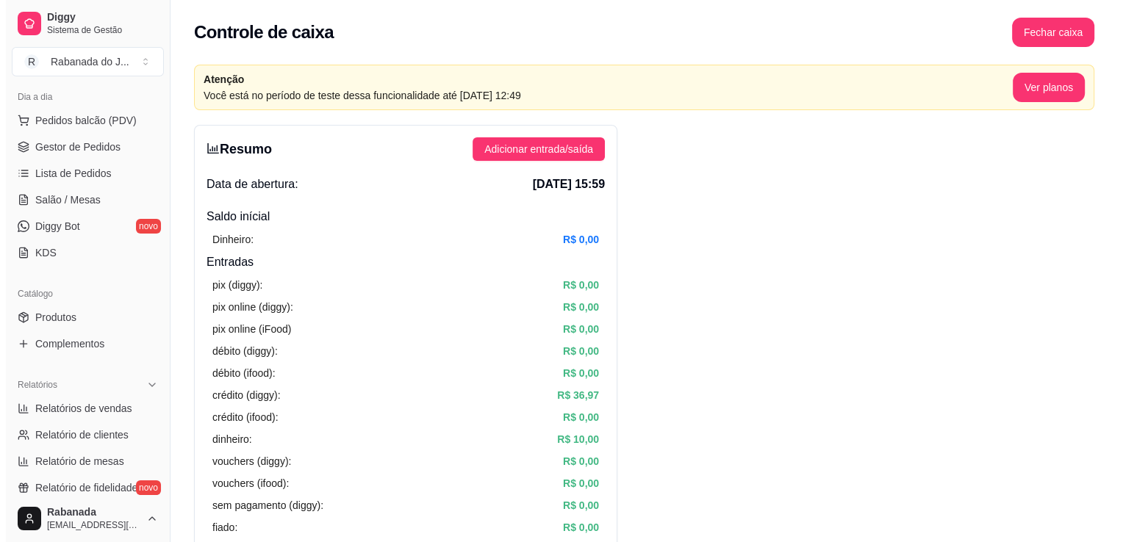
scroll to position [159, 0]
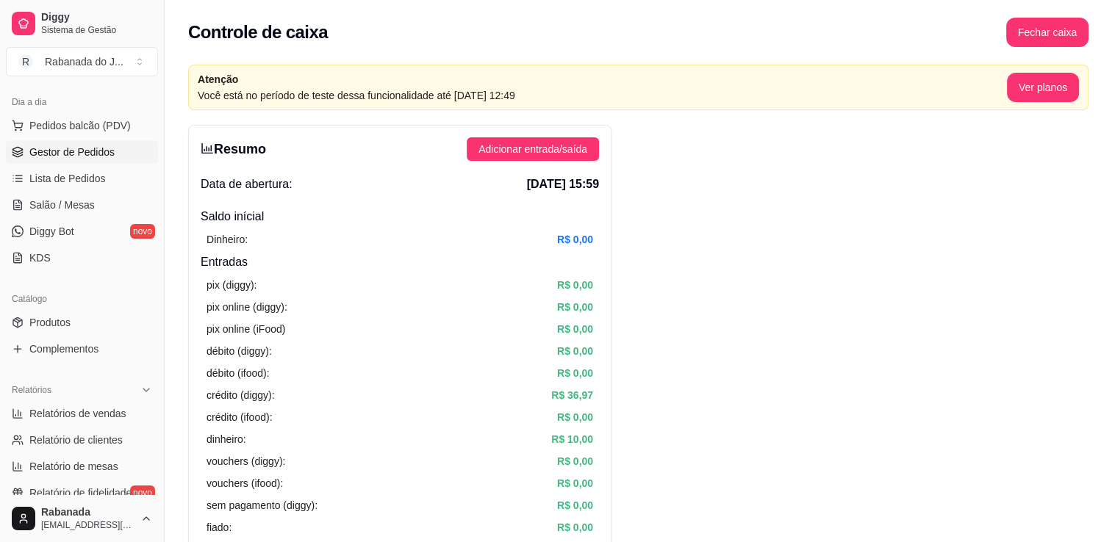
click at [105, 148] on span "Gestor de Pedidos" at bounding box center [71, 152] width 85 height 15
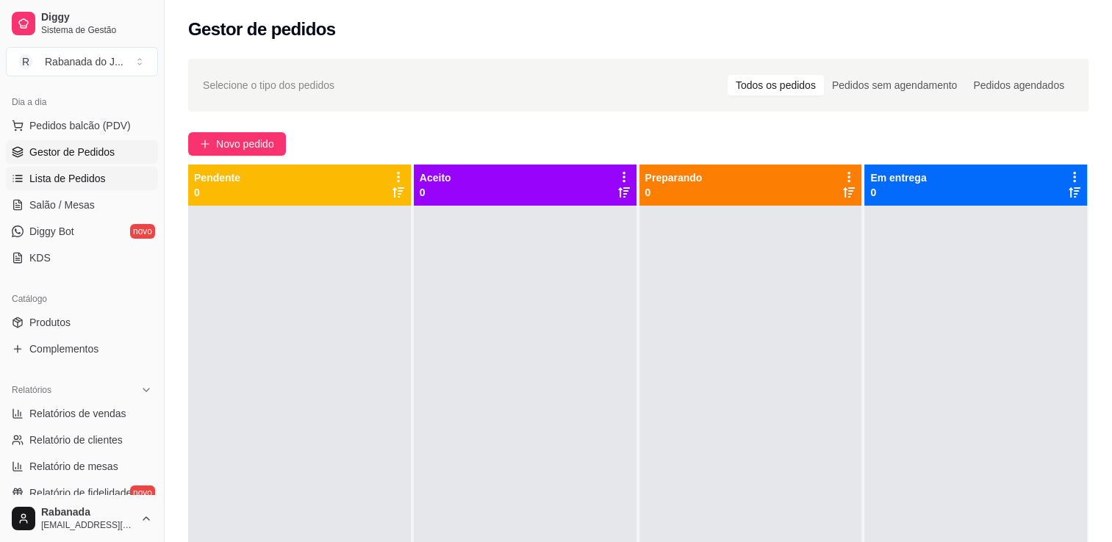
click at [103, 174] on link "Lista de Pedidos" at bounding box center [82, 179] width 152 height 24
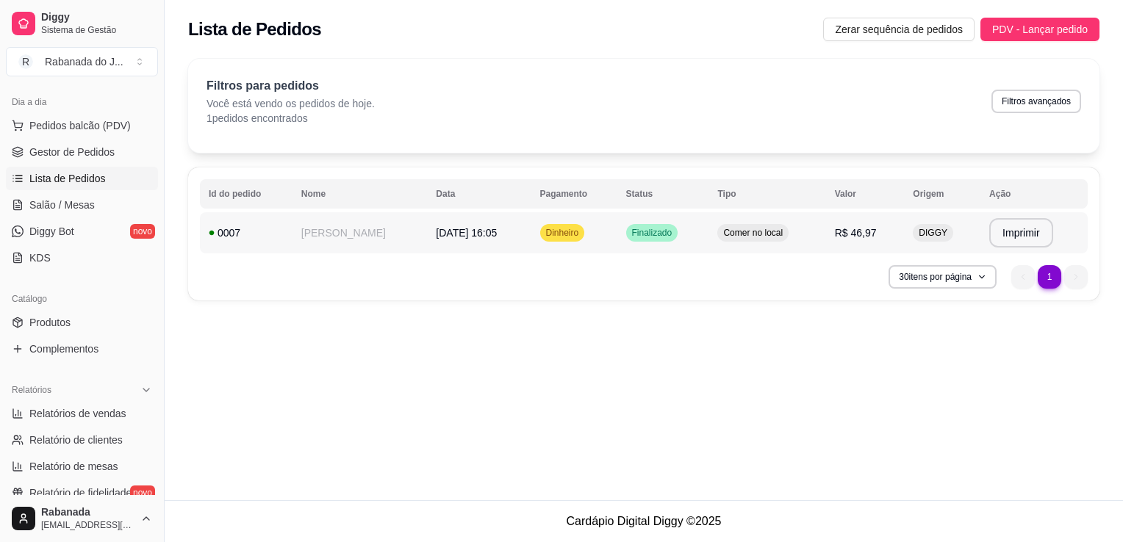
click at [582, 234] on span "Dinheiro" at bounding box center [562, 233] width 39 height 12
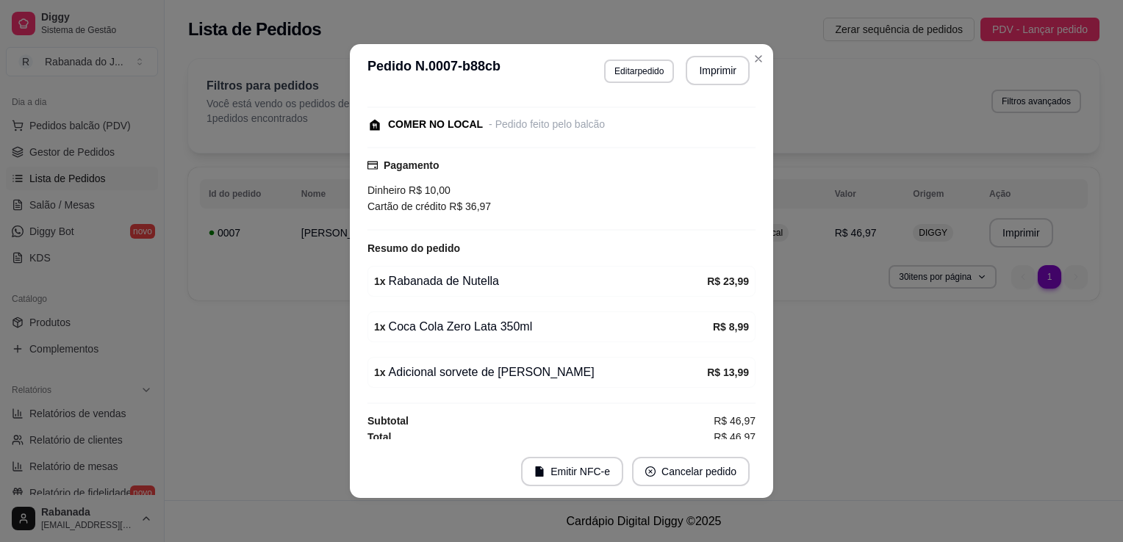
scroll to position [147, 0]
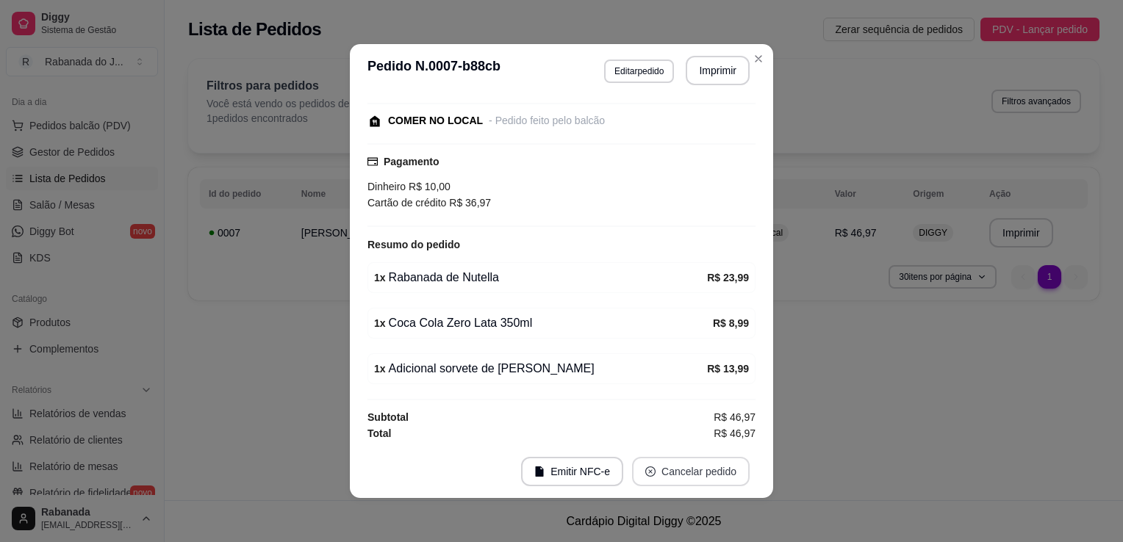
click at [711, 471] on button "Cancelar pedido" at bounding box center [691, 471] width 118 height 29
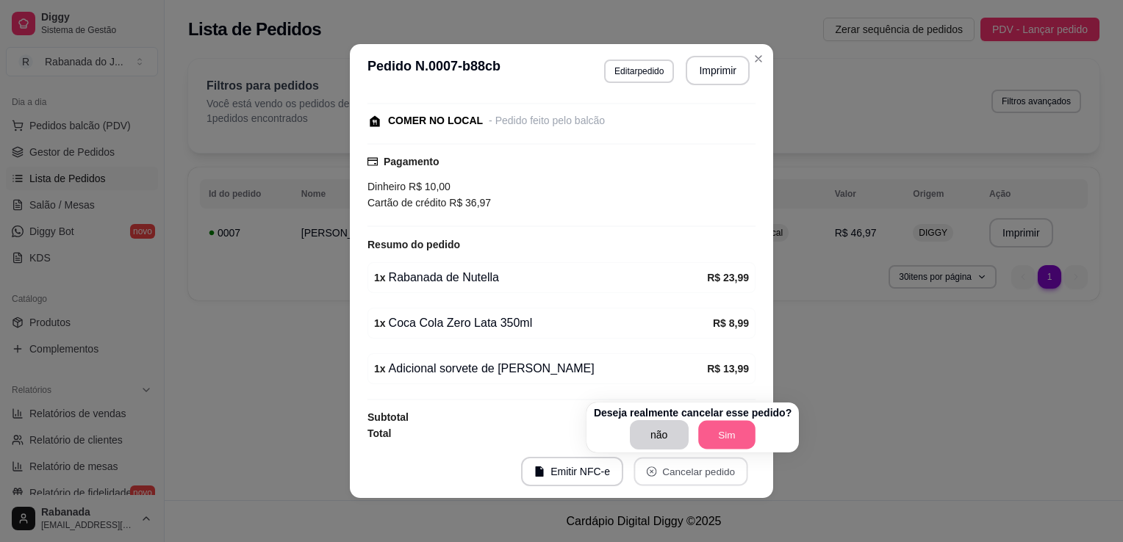
click at [720, 434] on button "Sim" at bounding box center [726, 435] width 57 height 29
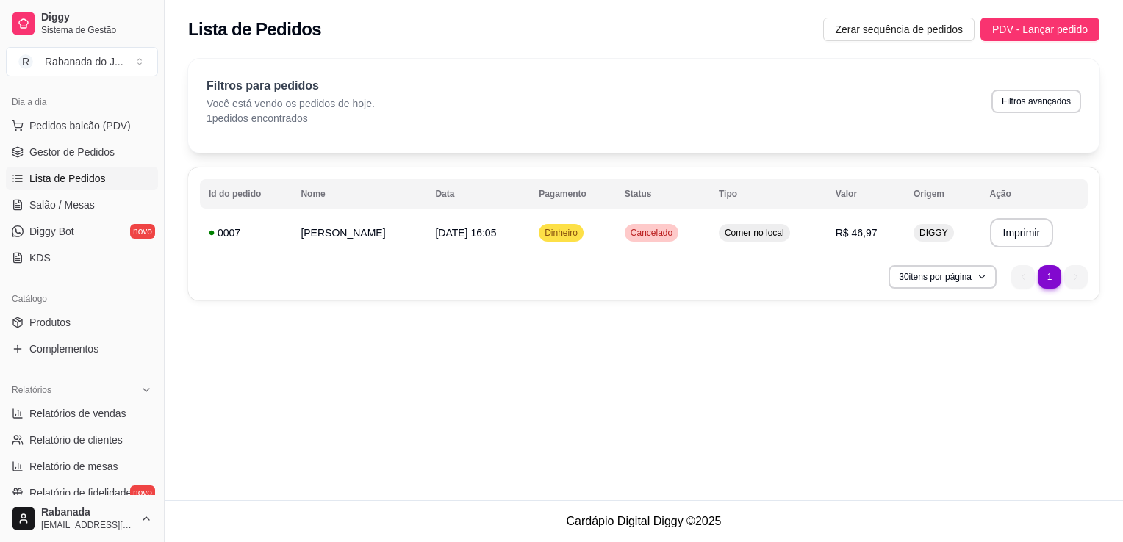
click at [159, 266] on button "Toggle Sidebar" at bounding box center [164, 271] width 12 height 542
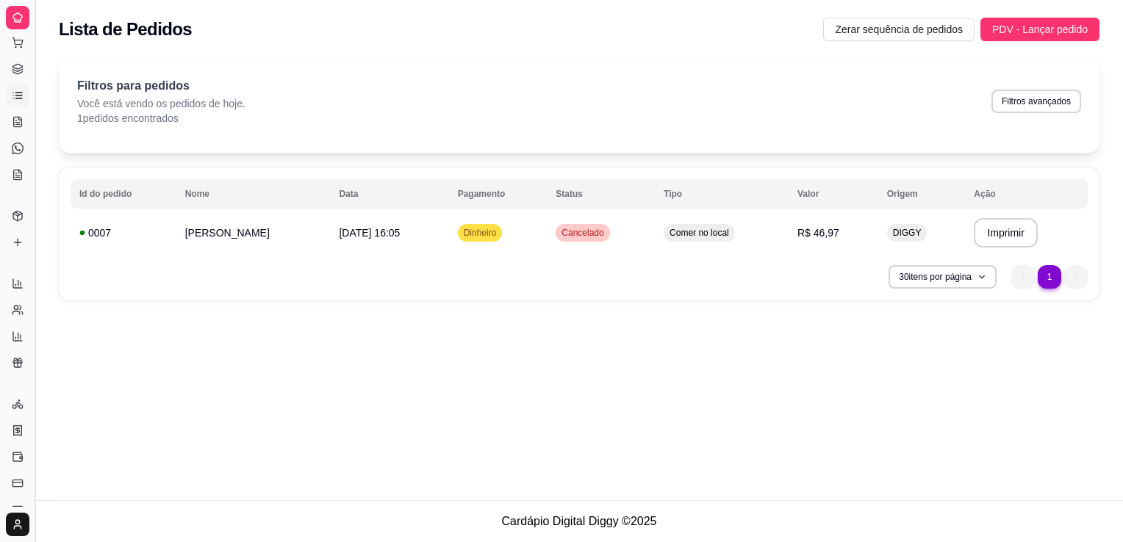
scroll to position [40, 0]
click at [36, 285] on button "Toggle Sidebar" at bounding box center [35, 271] width 12 height 542
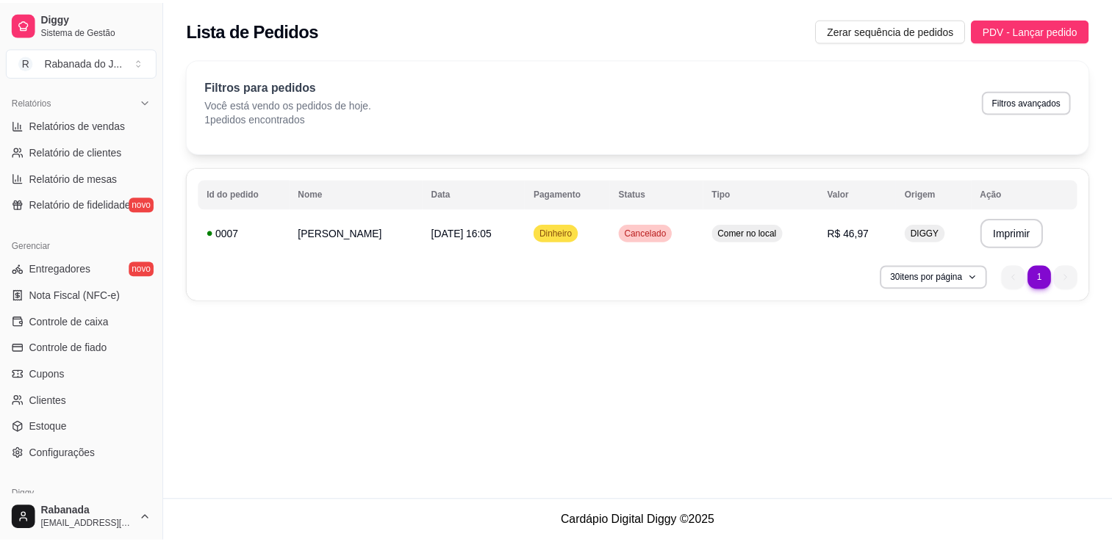
scroll to position [453, 0]
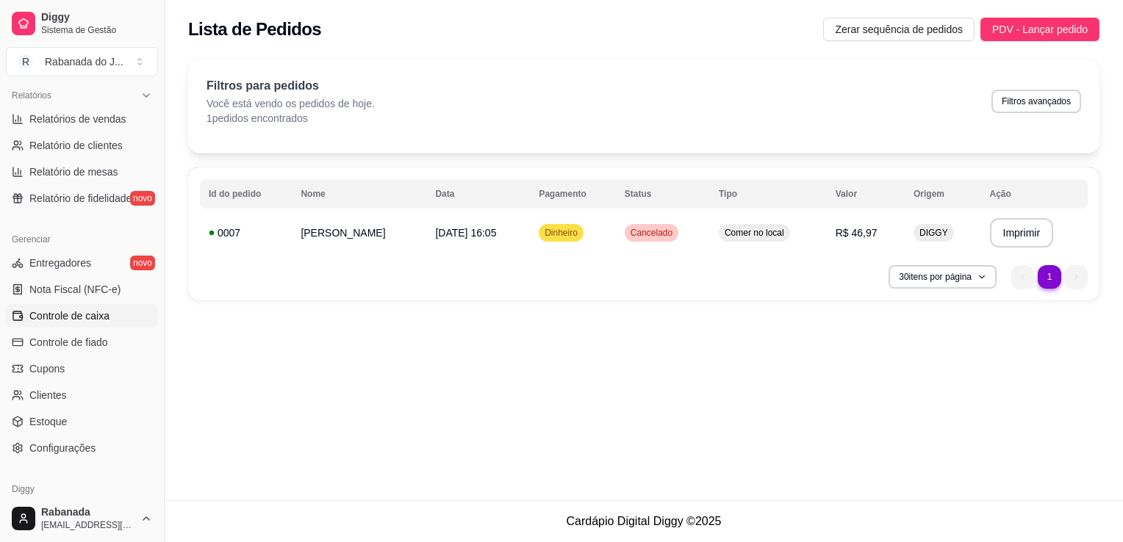
click at [107, 309] on span "Controle de caixa" at bounding box center [69, 316] width 80 height 15
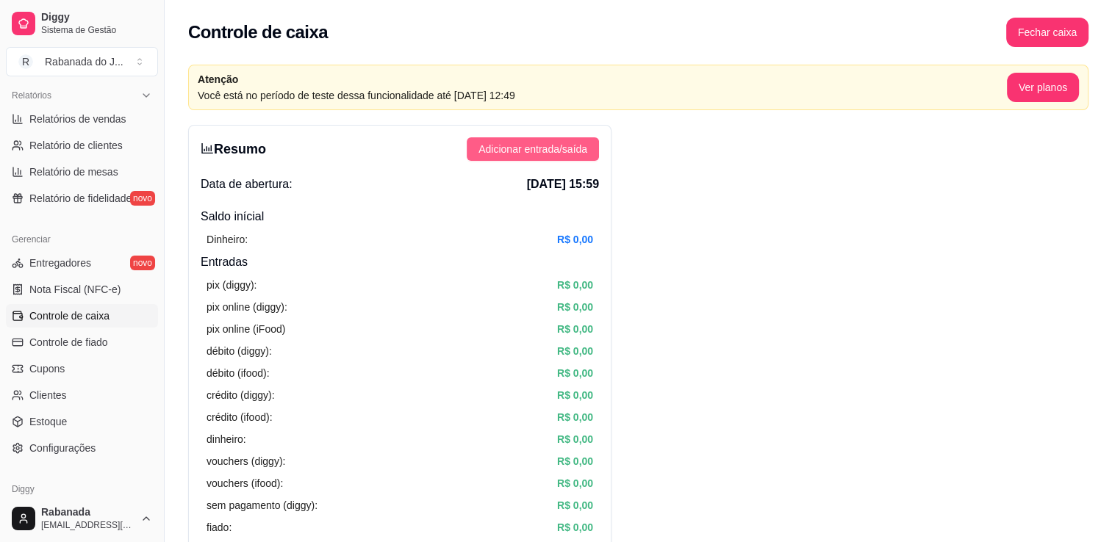
click at [572, 145] on span "Adicionar entrada/saída" at bounding box center [532, 149] width 109 height 16
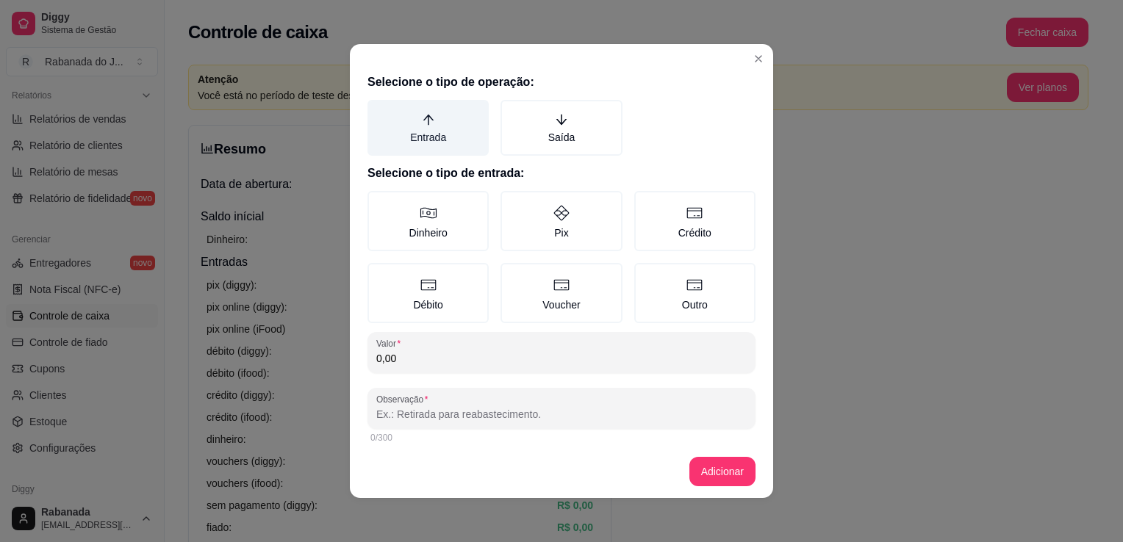
click at [418, 131] on label "Entrada" at bounding box center [427, 128] width 121 height 56
click at [378, 111] on button "Entrada" at bounding box center [373, 105] width 12 height 12
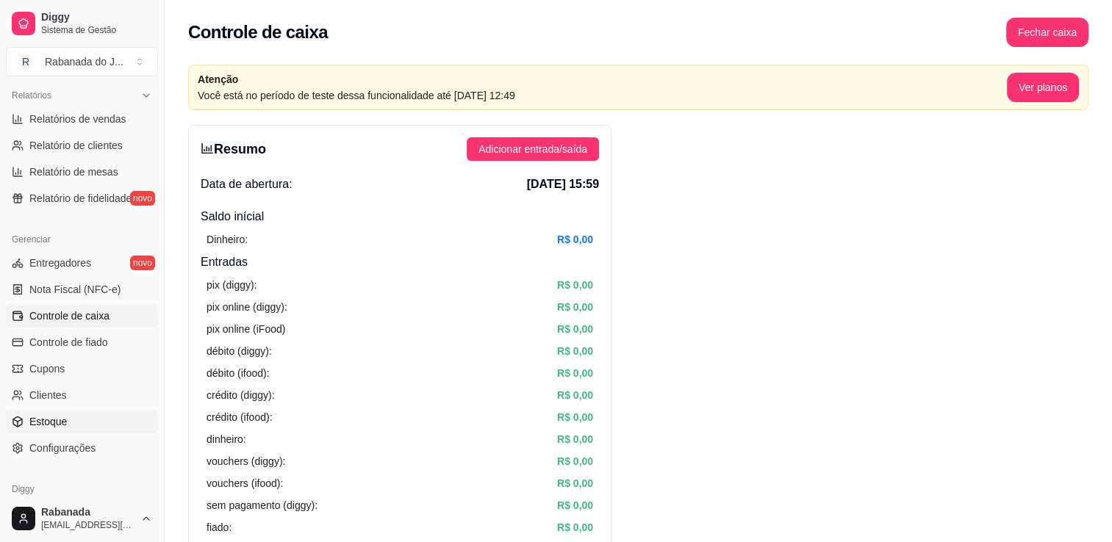
click at [93, 428] on link "Estoque" at bounding box center [82, 422] width 152 height 24
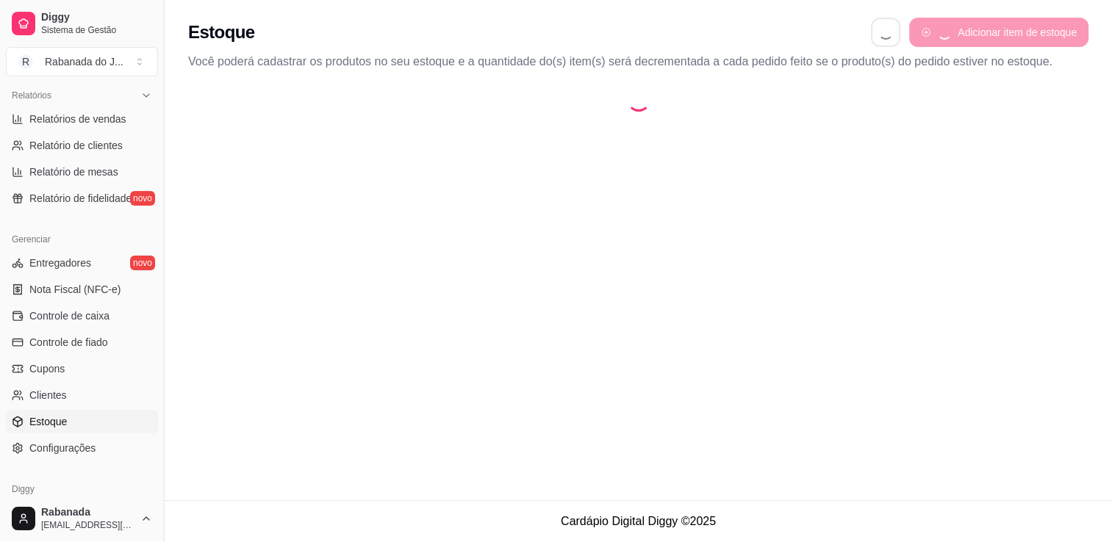
select select "QUANTITY_ORDER"
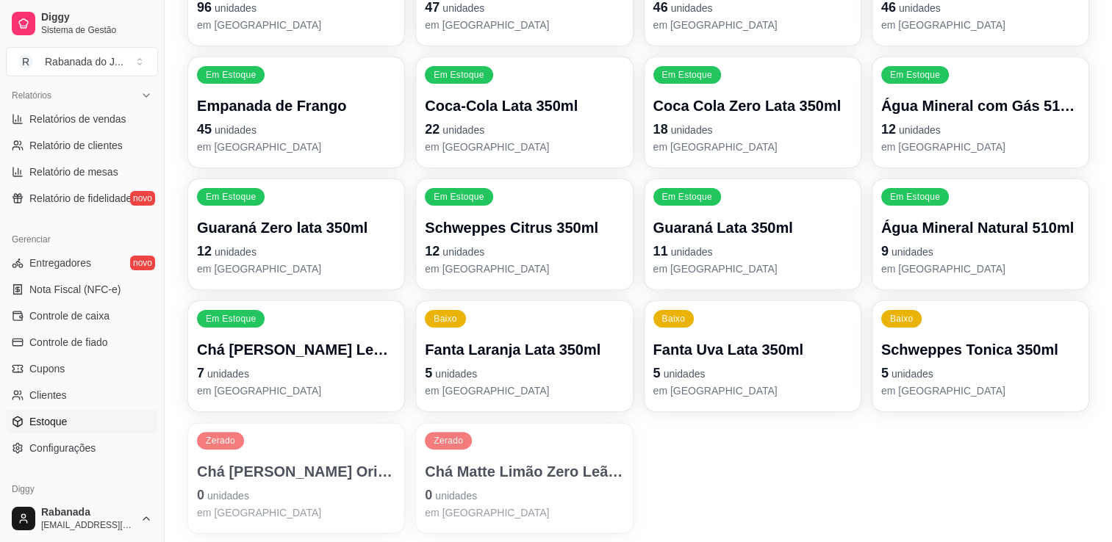
scroll to position [270, 0]
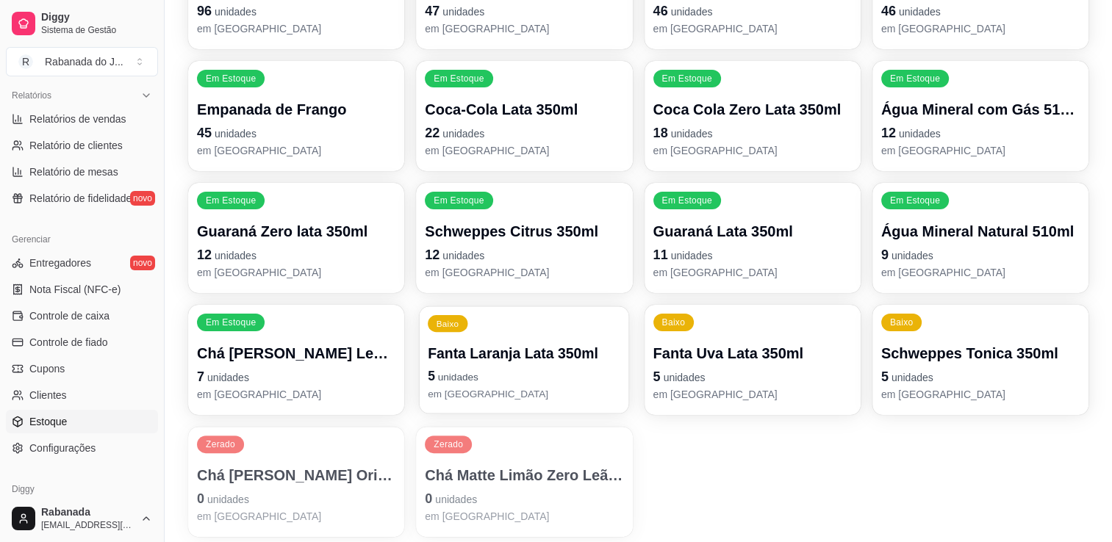
click at [550, 349] on p "Fanta Laranja Lata 350ml" at bounding box center [524, 354] width 193 height 20
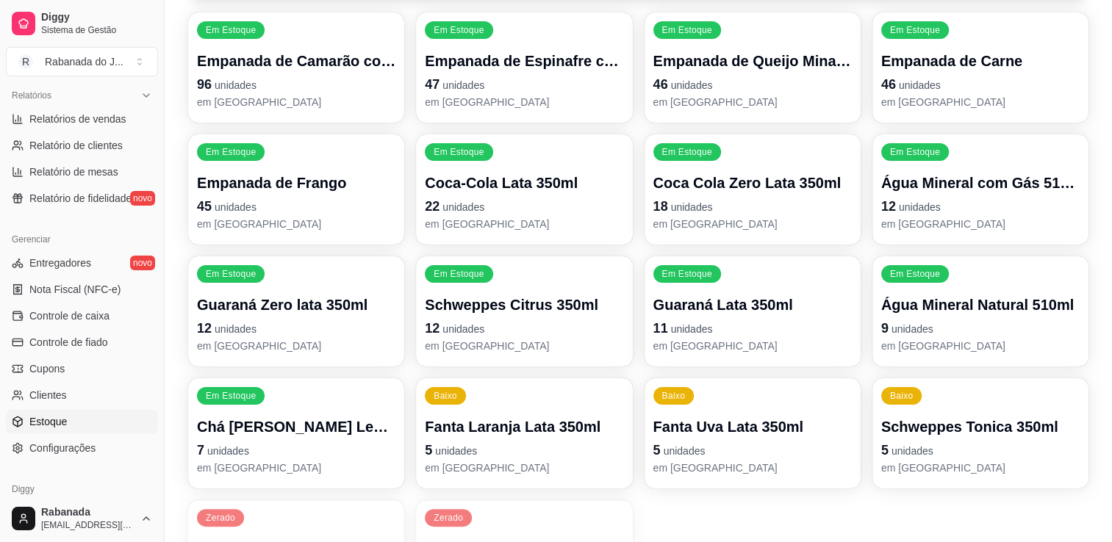
scroll to position [198, 0]
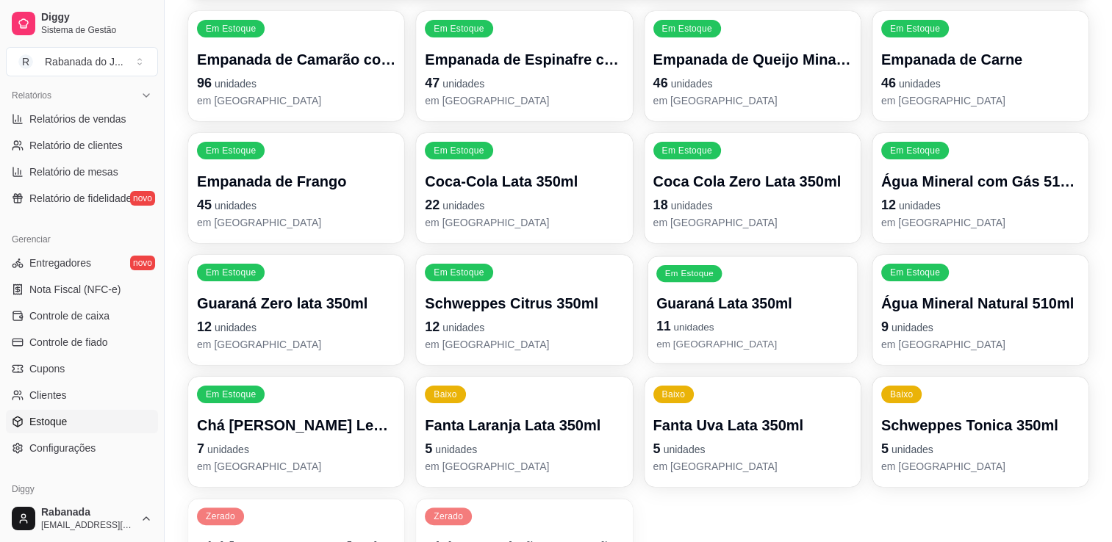
click at [785, 313] on div "Guaraná Lata 350ml 11 unidades em estoque" at bounding box center [752, 322] width 193 height 57
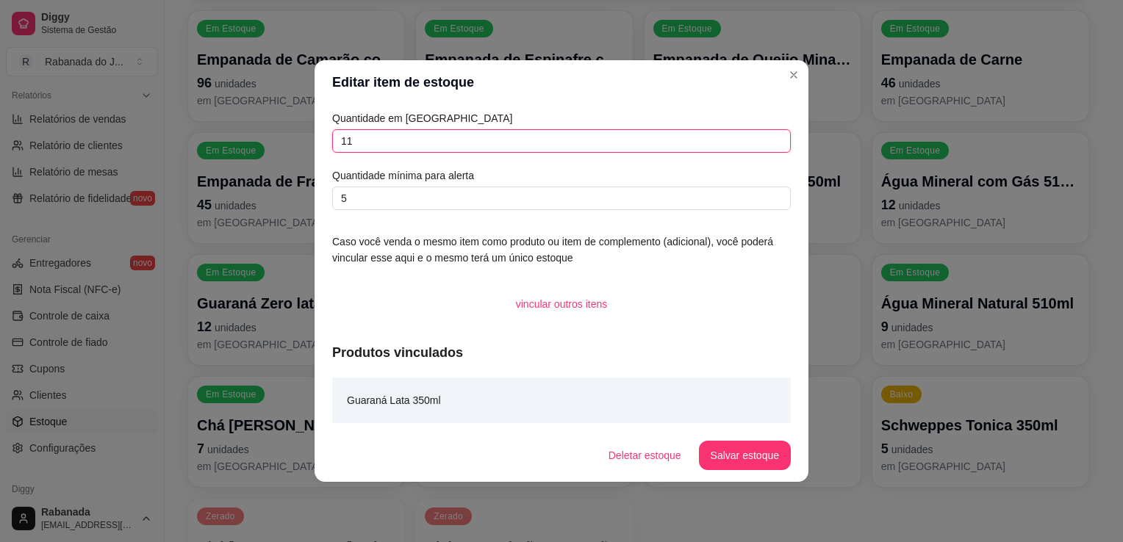
click at [373, 143] on input "11" at bounding box center [561, 141] width 459 height 24
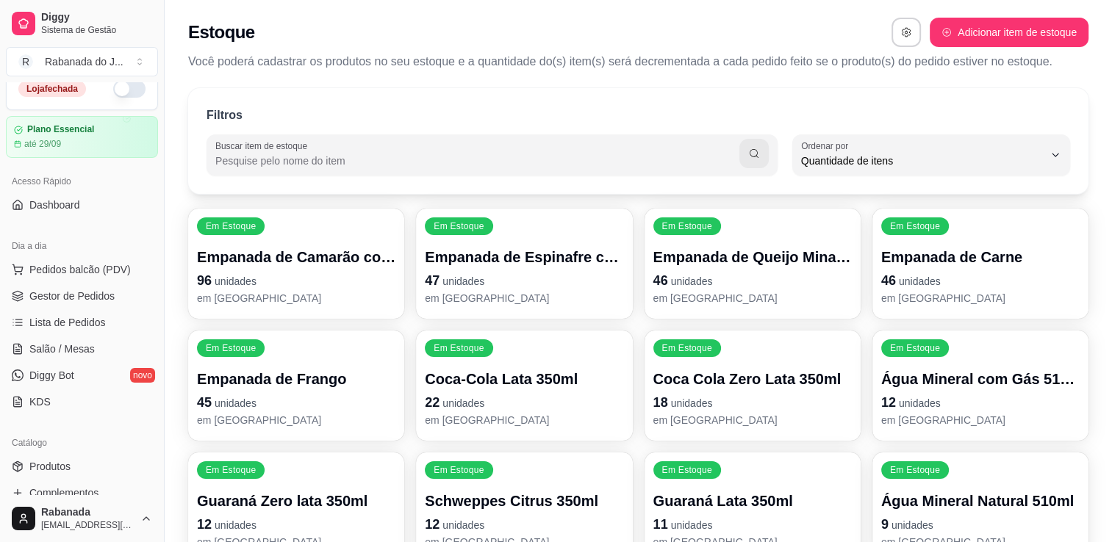
scroll to position [0, 0]
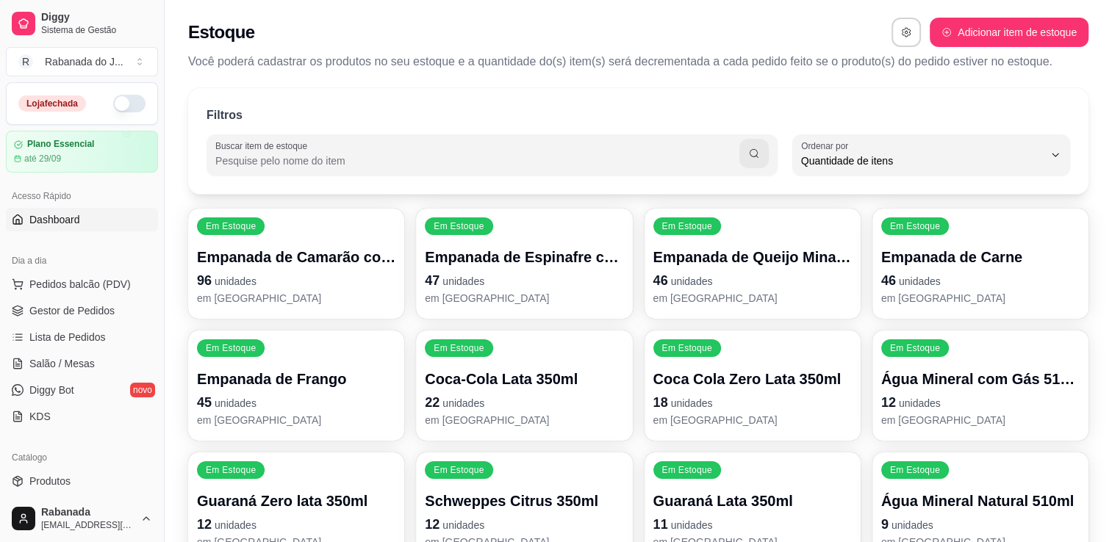
click at [80, 218] on link "Dashboard" at bounding box center [82, 220] width 152 height 24
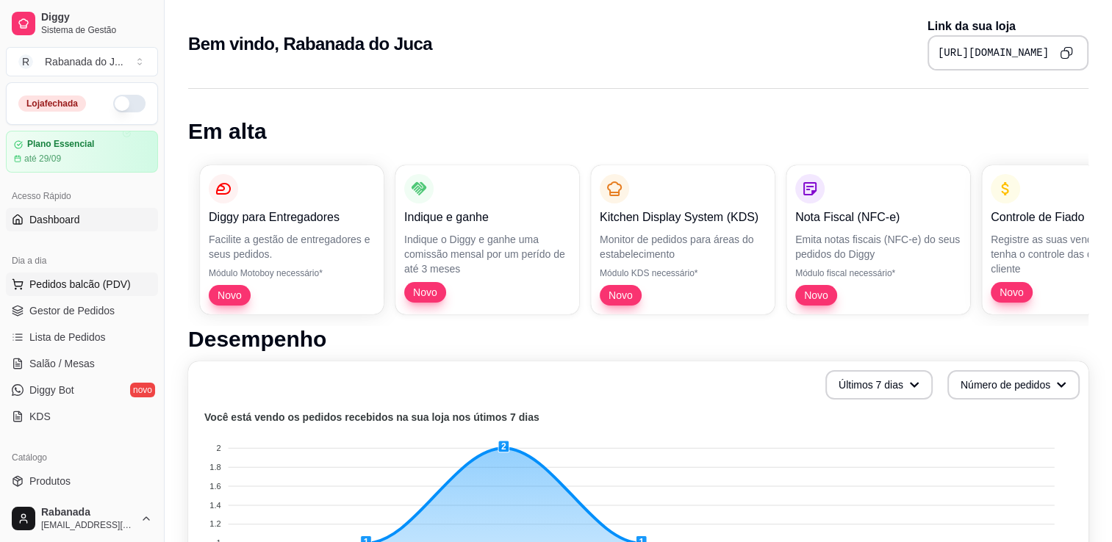
click at [76, 281] on span "Pedidos balcão (PDV)" at bounding box center [79, 284] width 101 height 15
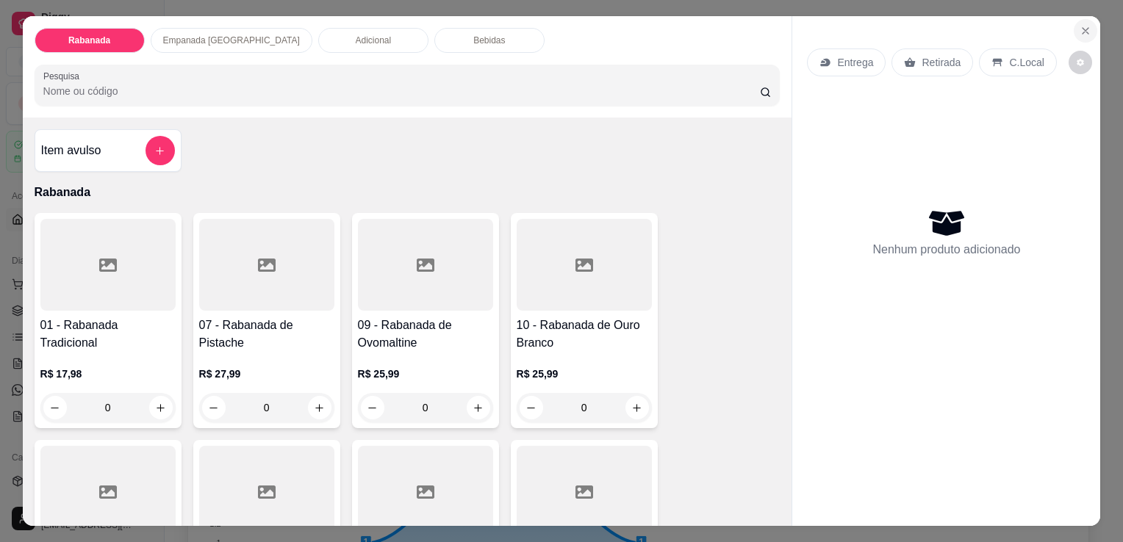
click at [1079, 26] on icon "Close" at bounding box center [1085, 31] width 12 height 12
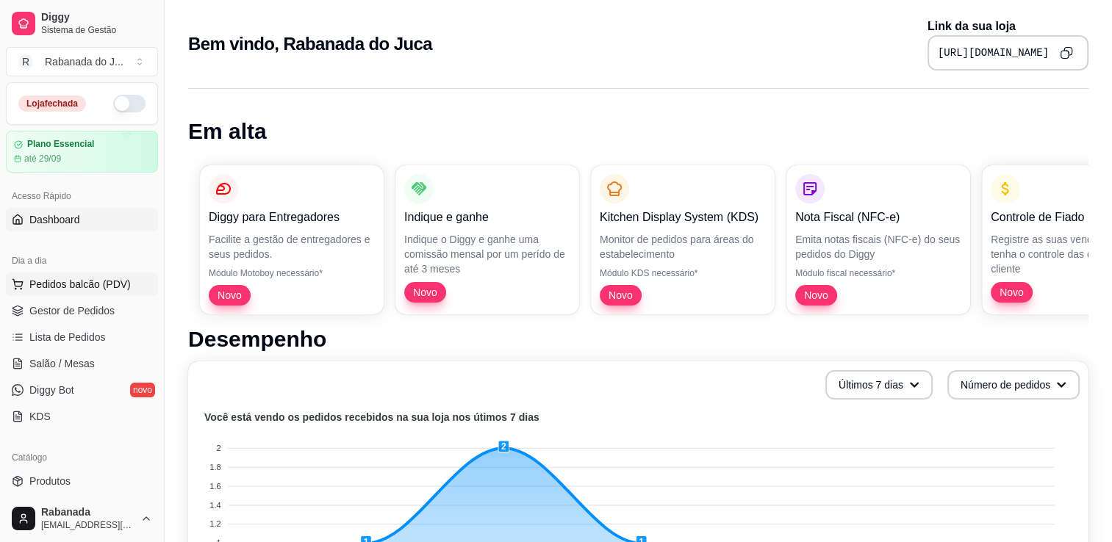
click at [79, 284] on span "Pedidos balcão (PDV)" at bounding box center [79, 284] width 101 height 15
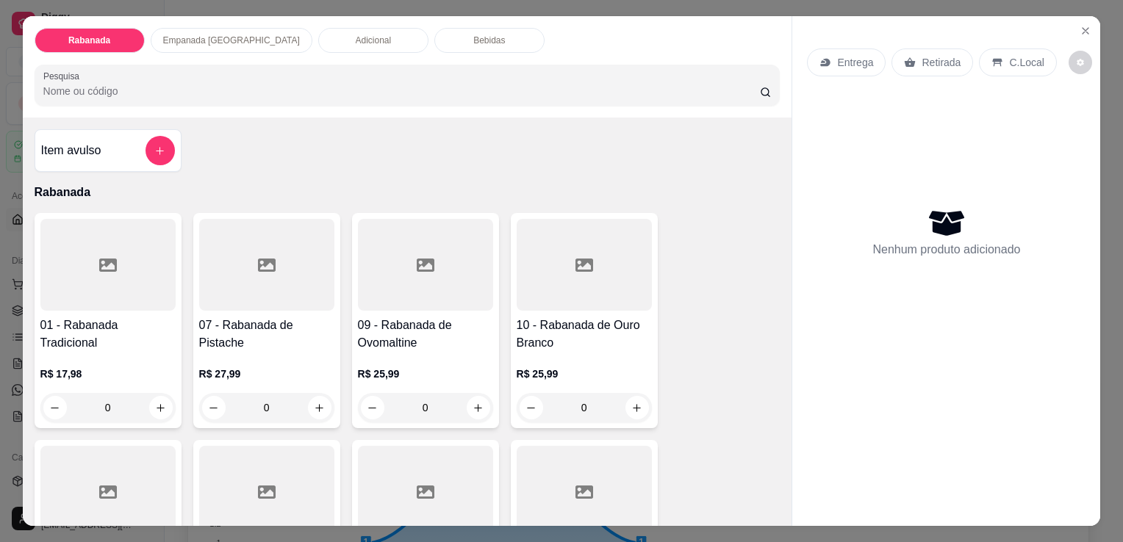
click at [840, 57] on p "Entrega" at bounding box center [855, 62] width 36 height 15
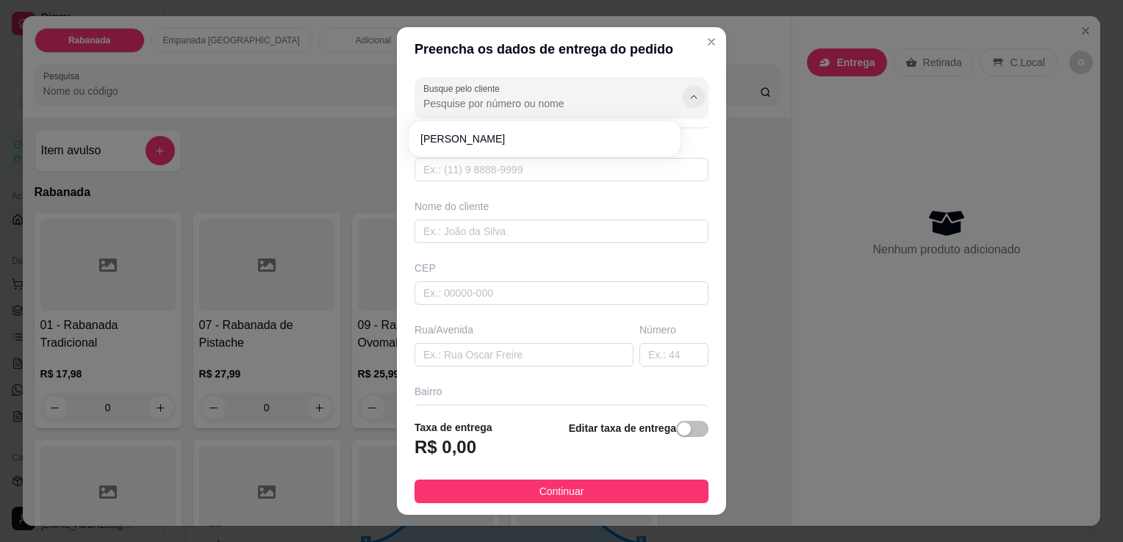
click at [682, 101] on button "Show suggestions" at bounding box center [693, 96] width 23 height 23
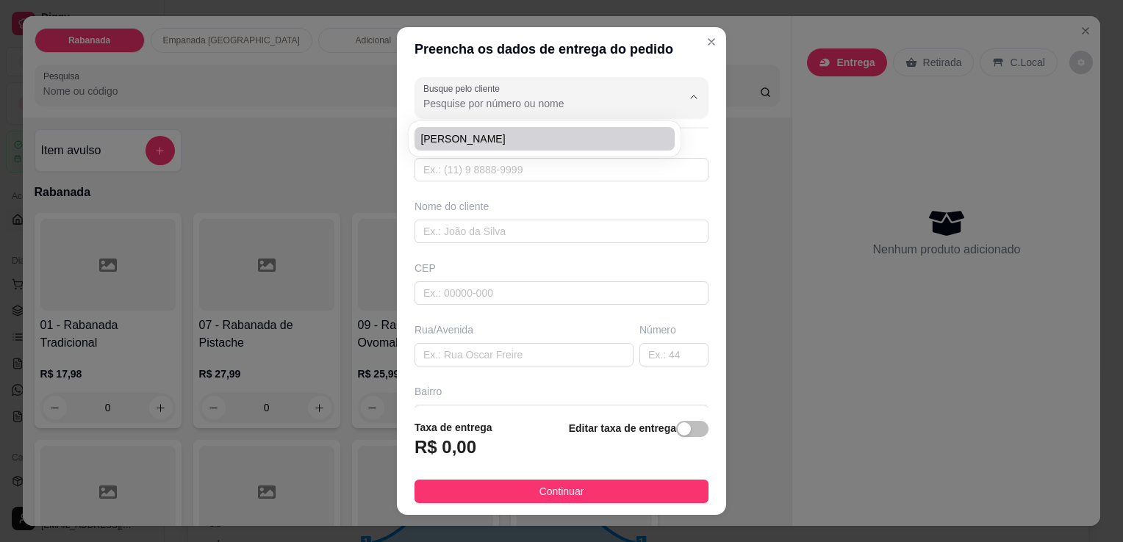
click at [614, 137] on span "[PERSON_NAME]" at bounding box center [537, 139] width 234 height 15
type input "[PERSON_NAME]"
type input "21981700237"
type input "[PERSON_NAME]"
type input "22780100"
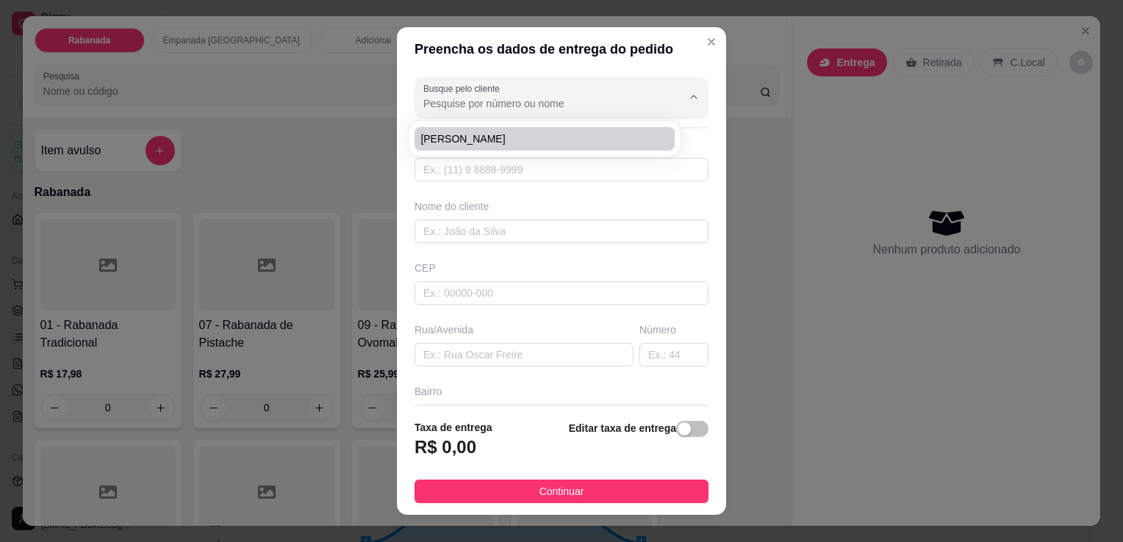
type input "Rua [PERSON_NAME]"
type input "34"
type input "Jacarepaguá"
type input "[GEOGRAPHIC_DATA]"
type input "casa10"
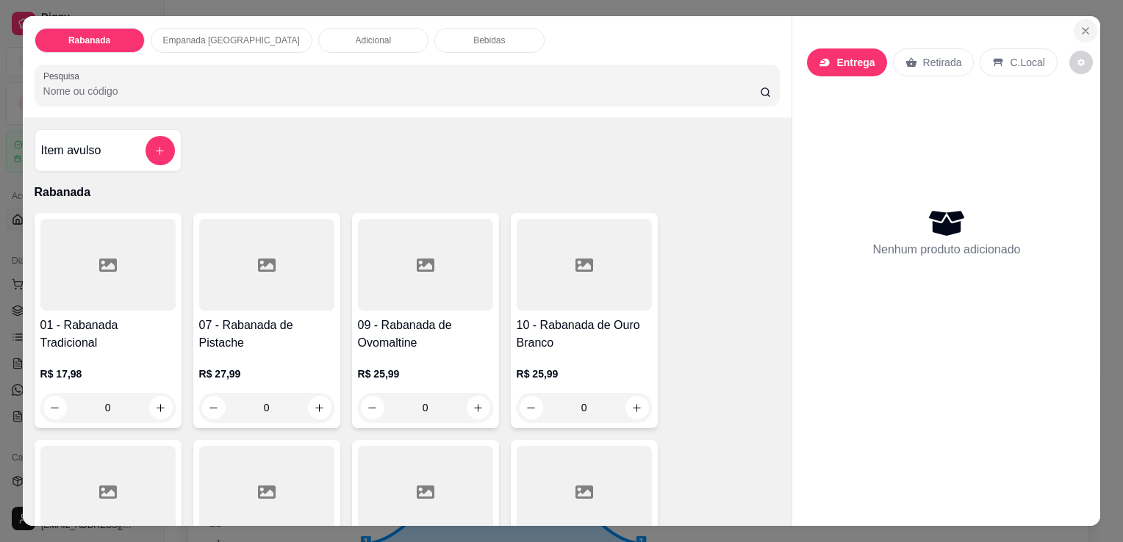
click at [1079, 29] on icon "Close" at bounding box center [1085, 31] width 12 height 12
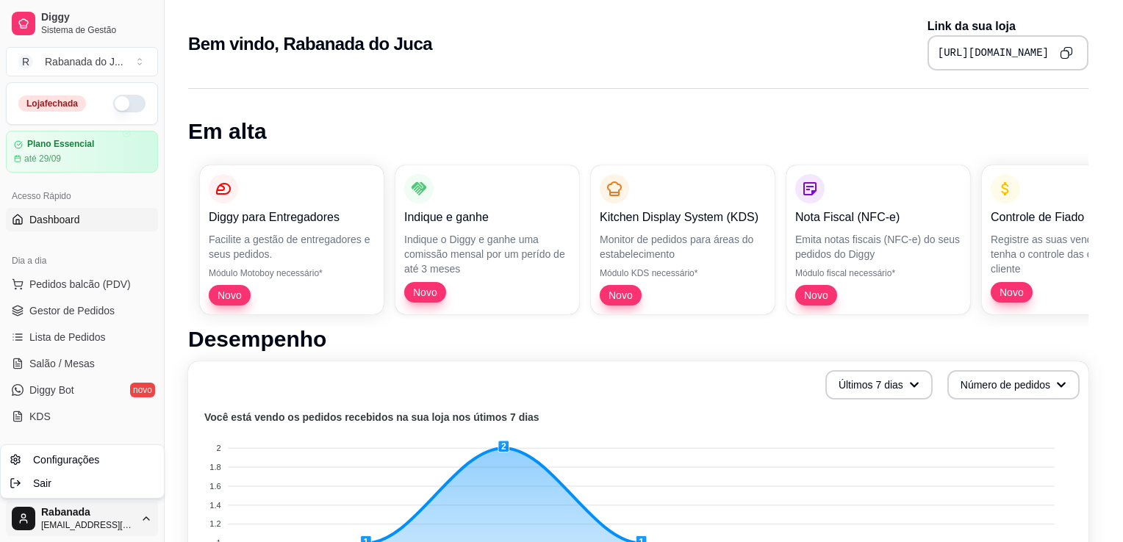
click at [146, 522] on html "Diggy Sistema de Gestão R Rabanada do J ... Loja fechada Plano Essencial até 29…" at bounding box center [561, 271] width 1123 height 542
click at [48, 482] on span "Sair" at bounding box center [42, 483] width 18 height 15
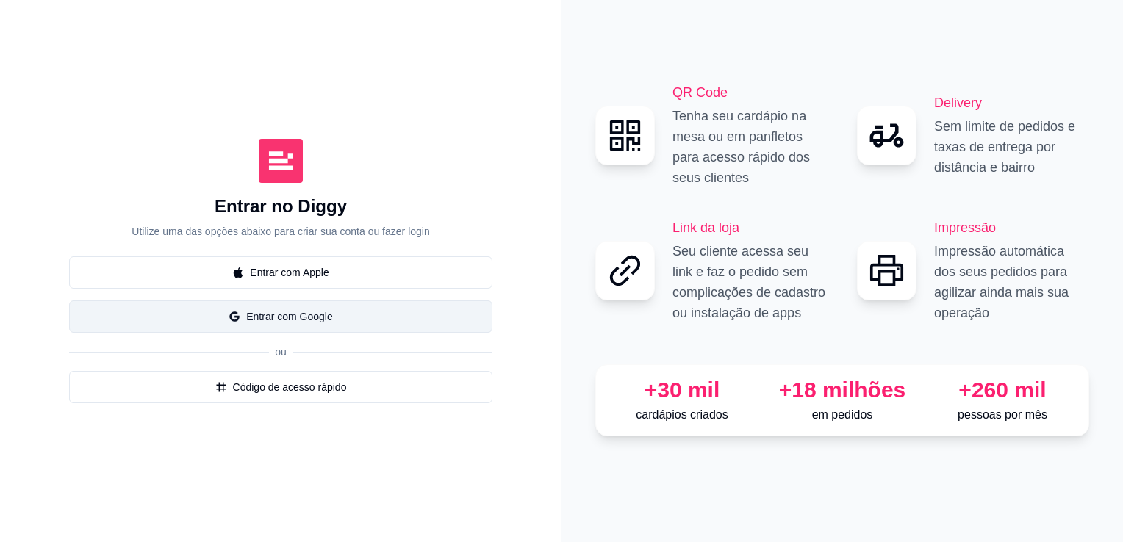
click at [260, 317] on button "Entrar com Google" at bounding box center [280, 317] width 423 height 32
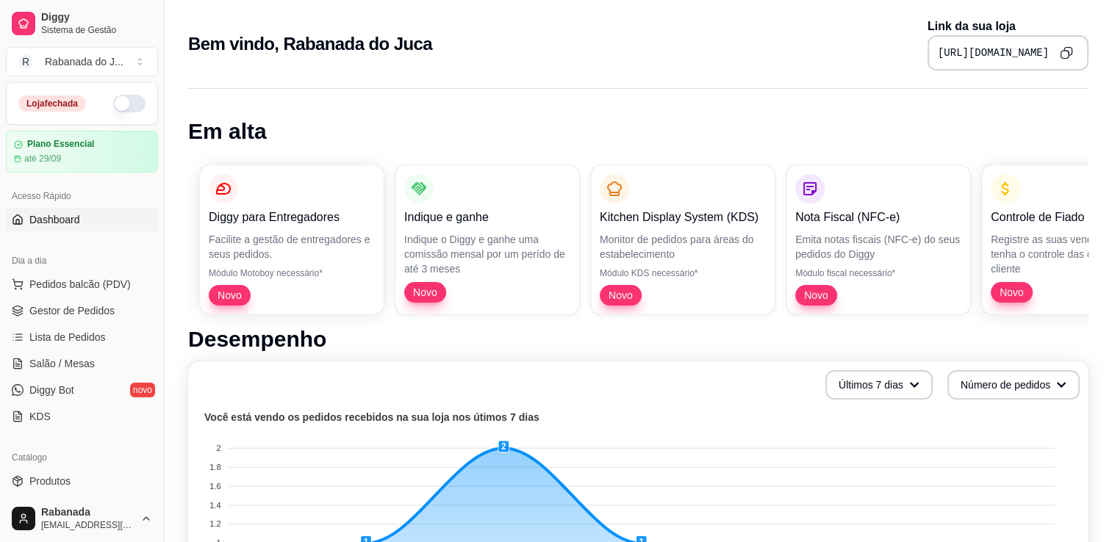
click at [83, 225] on link "Dashboard" at bounding box center [82, 220] width 152 height 24
click at [80, 281] on span "Pedidos balcão (PDV)" at bounding box center [79, 284] width 101 height 15
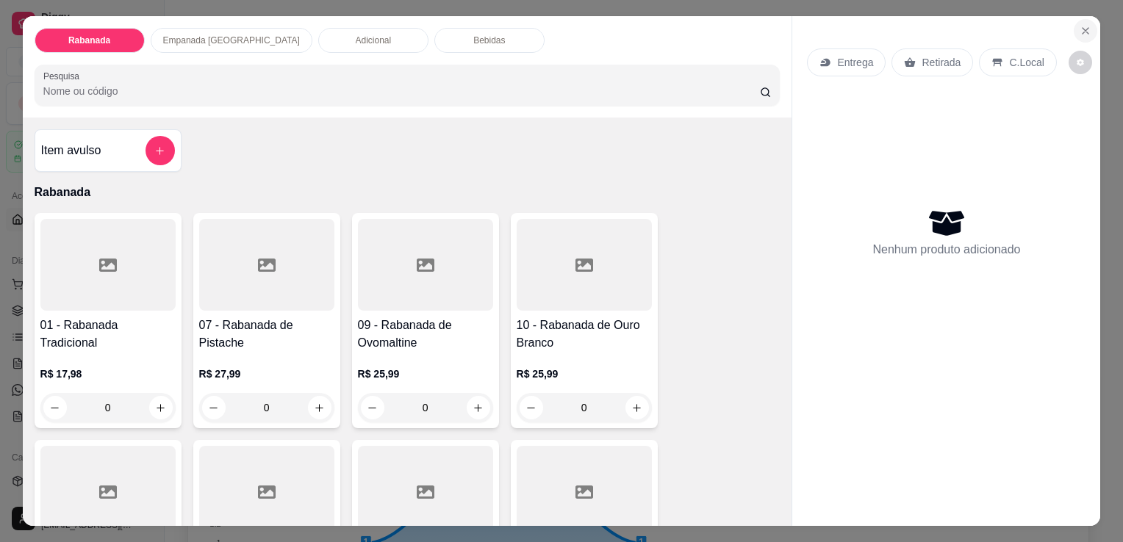
click at [617, 65] on section "Rabanada Empanada [GEOGRAPHIC_DATA] Adicional Bebidas Pesquisa Item avulso Raba…" at bounding box center [562, 271] width 1078 height 510
click at [1084, 26] on icon "Close" at bounding box center [1085, 31] width 12 height 12
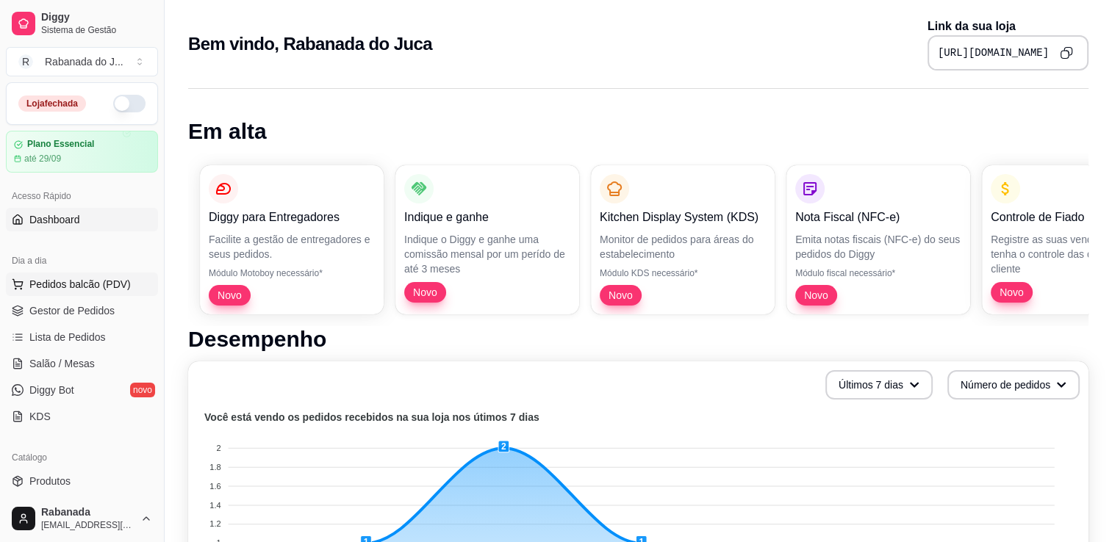
click at [75, 278] on span "Pedidos balcão (PDV)" at bounding box center [79, 284] width 101 height 15
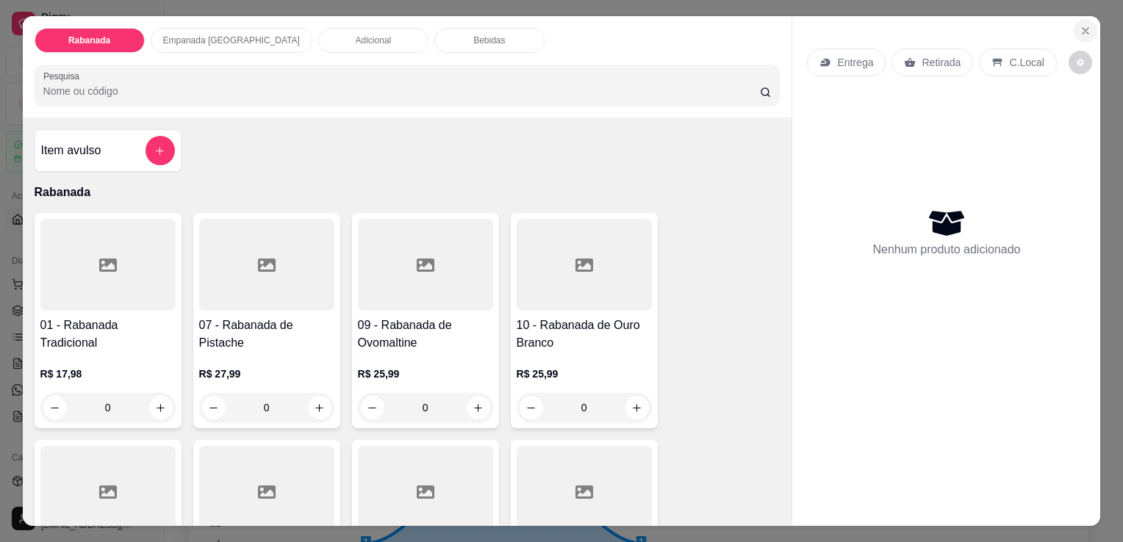
click at [1079, 25] on icon "Close" at bounding box center [1085, 31] width 12 height 12
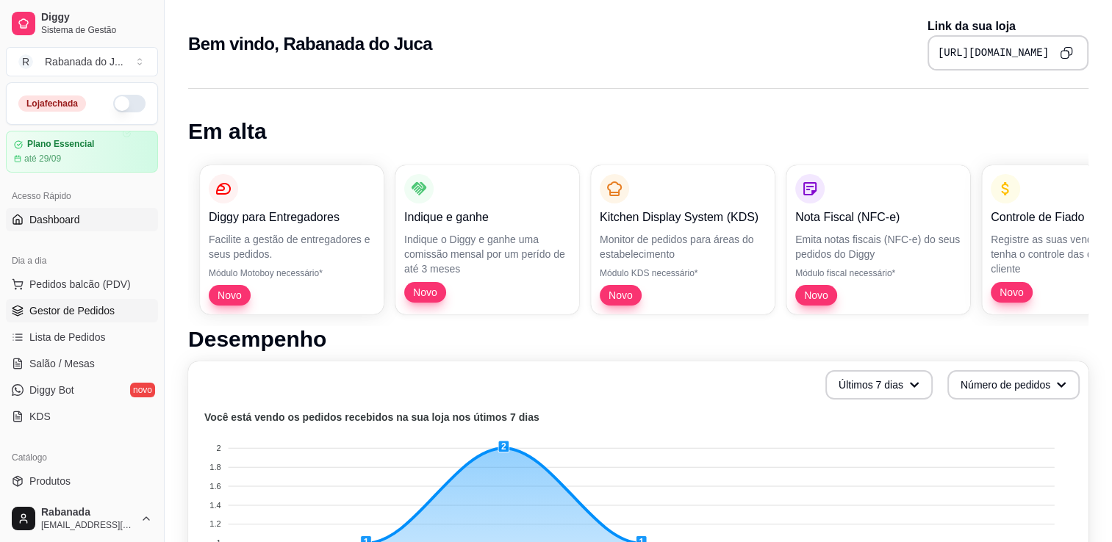
click at [109, 309] on span "Gestor de Pedidos" at bounding box center [71, 310] width 85 height 15
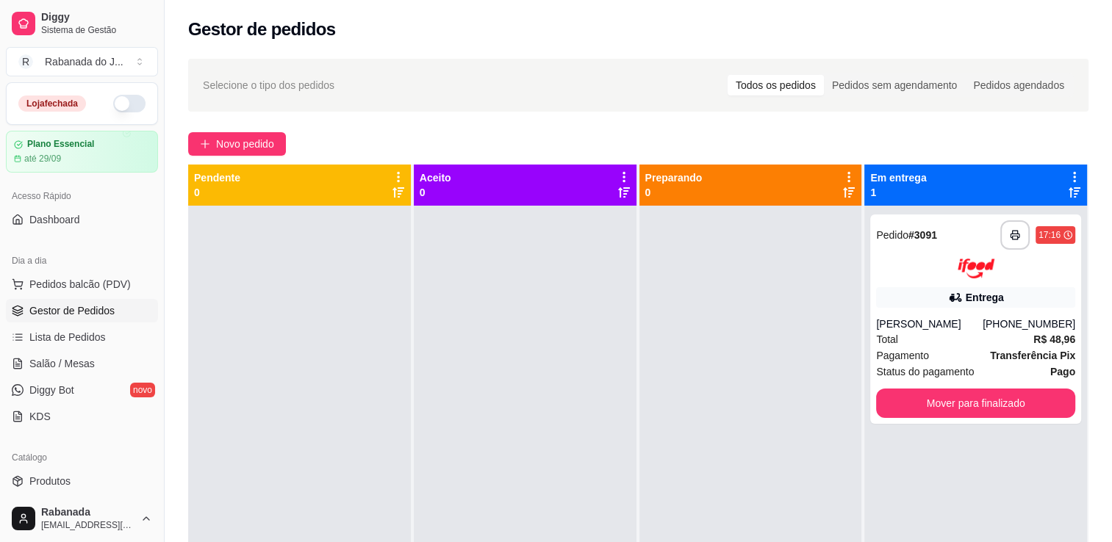
click at [516, 406] on div at bounding box center [525, 477] width 223 height 542
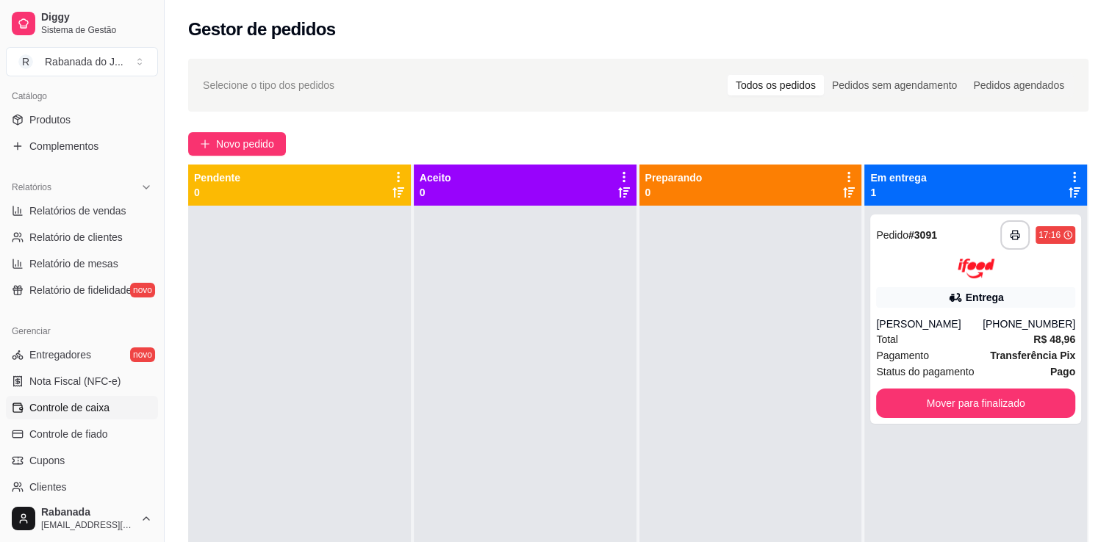
click at [93, 416] on link "Controle de caixa" at bounding box center [82, 408] width 152 height 24
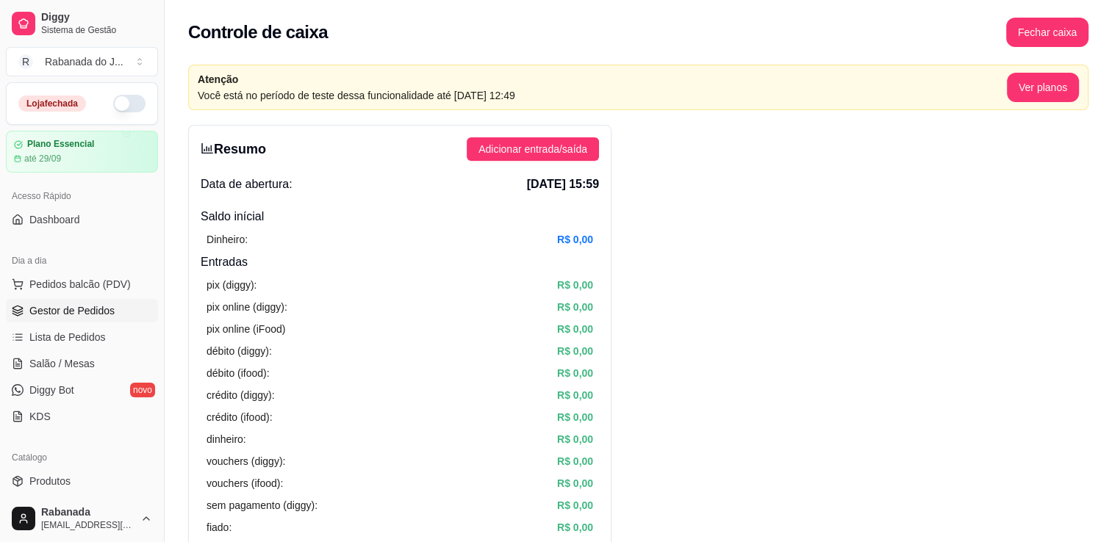
click at [91, 309] on span "Gestor de Pedidos" at bounding box center [71, 310] width 85 height 15
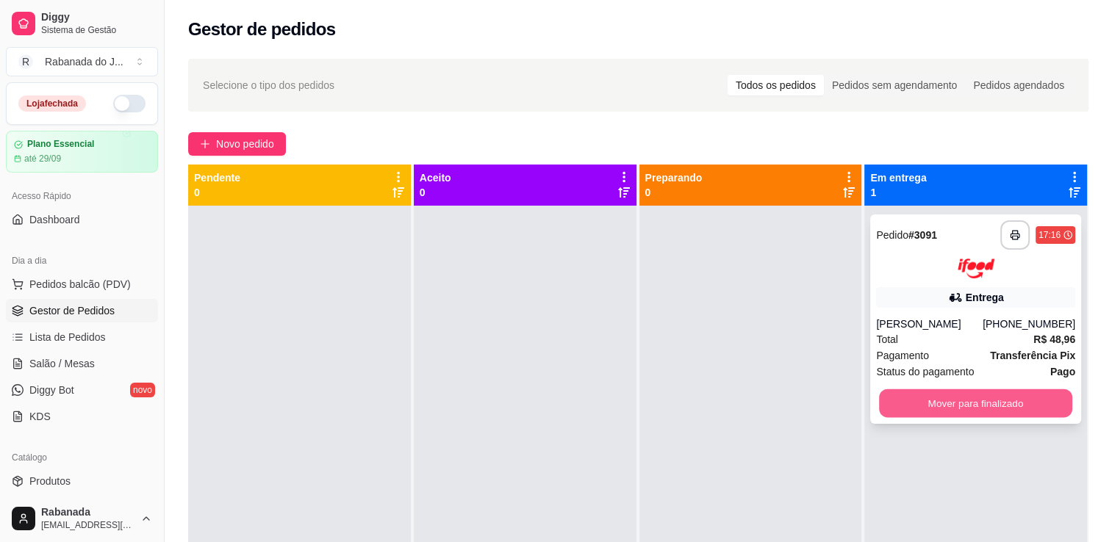
click at [1033, 400] on button "Mover para finalizado" at bounding box center [975, 403] width 193 height 29
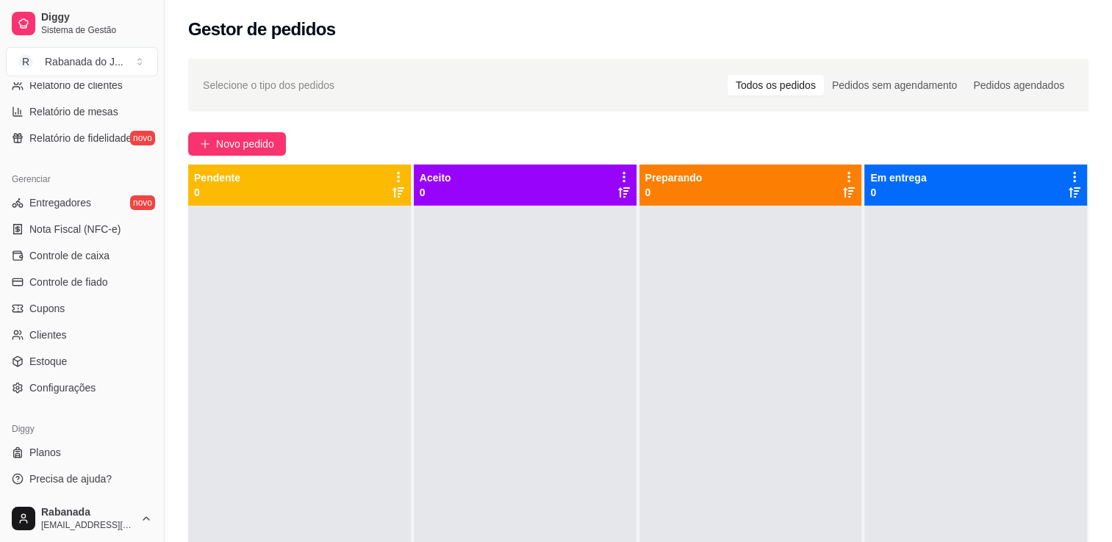
scroll to position [514, 0]
click at [74, 251] on span "Controle de caixa" at bounding box center [69, 255] width 80 height 15
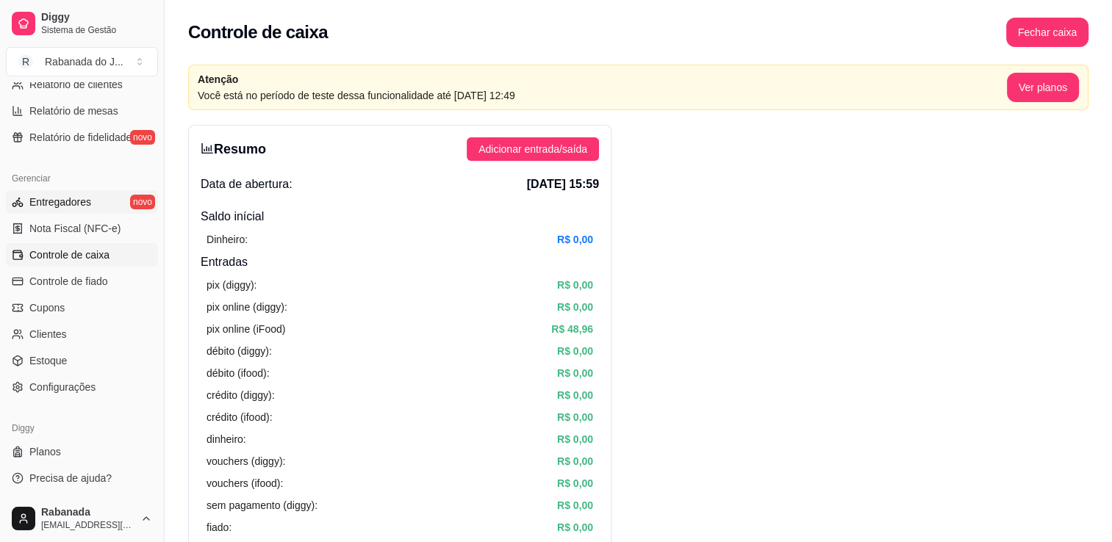
click at [65, 198] on span "Entregadores" at bounding box center [60, 202] width 62 height 15
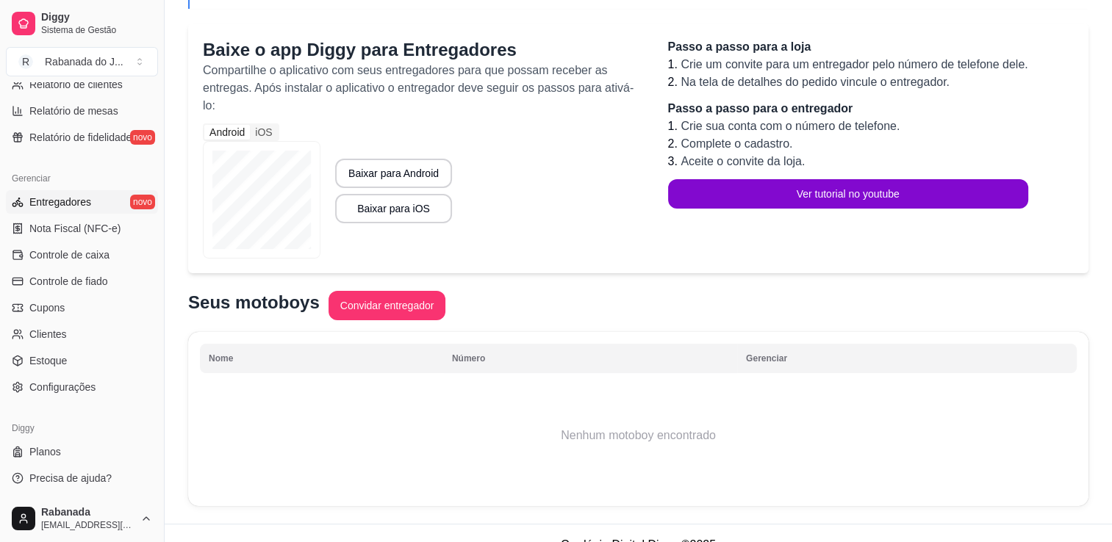
scroll to position [135, 0]
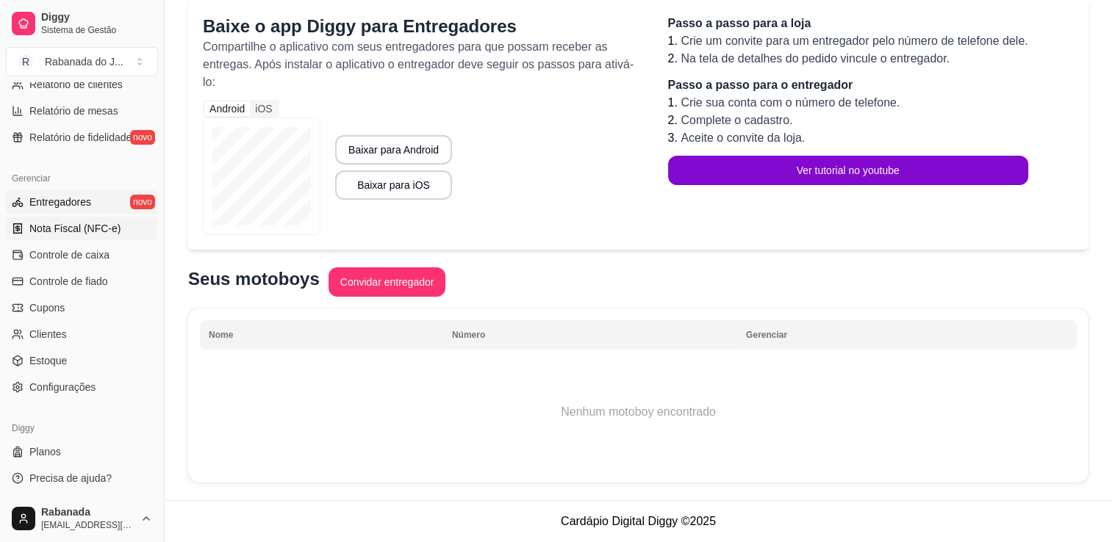
click at [24, 226] on link "Nota Fiscal (NFC-e)" at bounding box center [82, 229] width 152 height 24
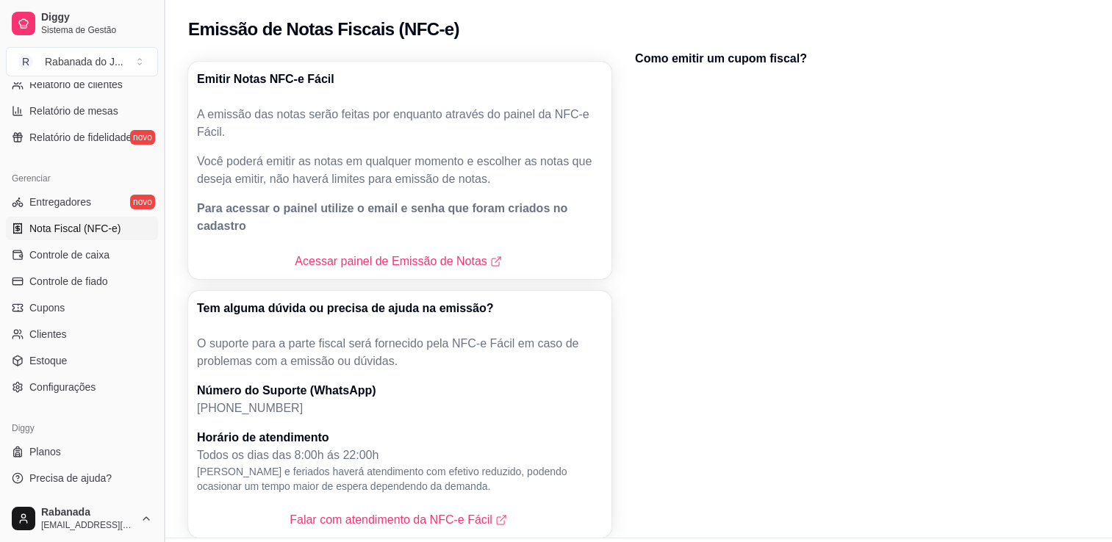
click at [159, 94] on button "Toggle Sidebar" at bounding box center [164, 271] width 12 height 542
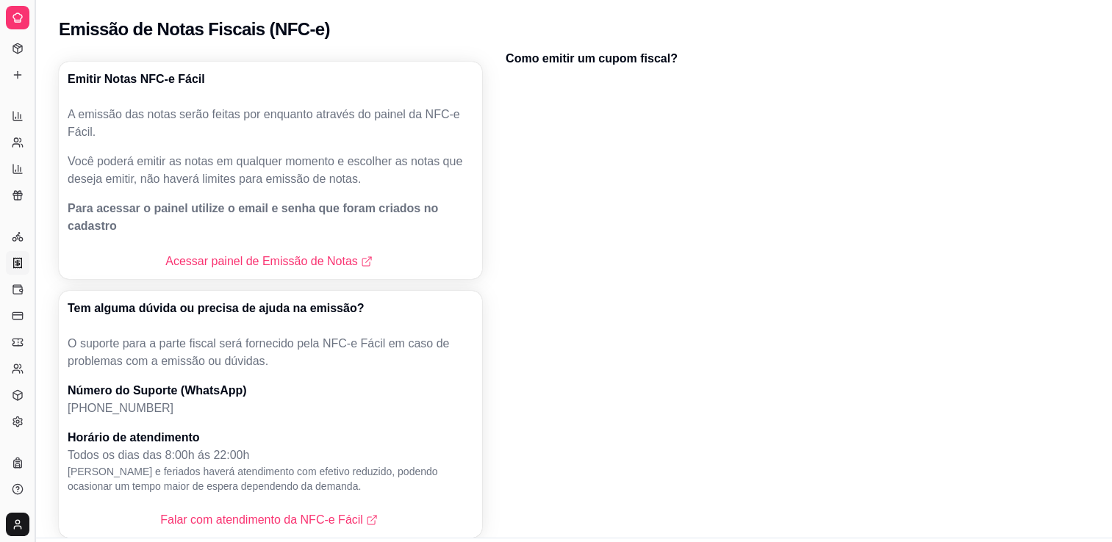
scroll to position [218, 0]
click at [35, 130] on button "Toggle Sidebar" at bounding box center [35, 271] width 12 height 542
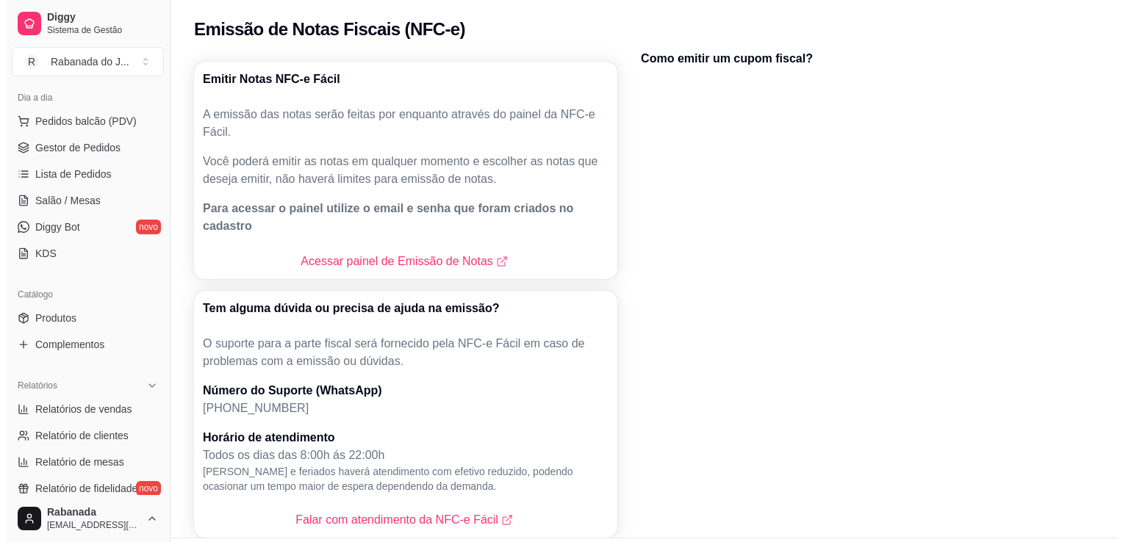
scroll to position [156, 0]
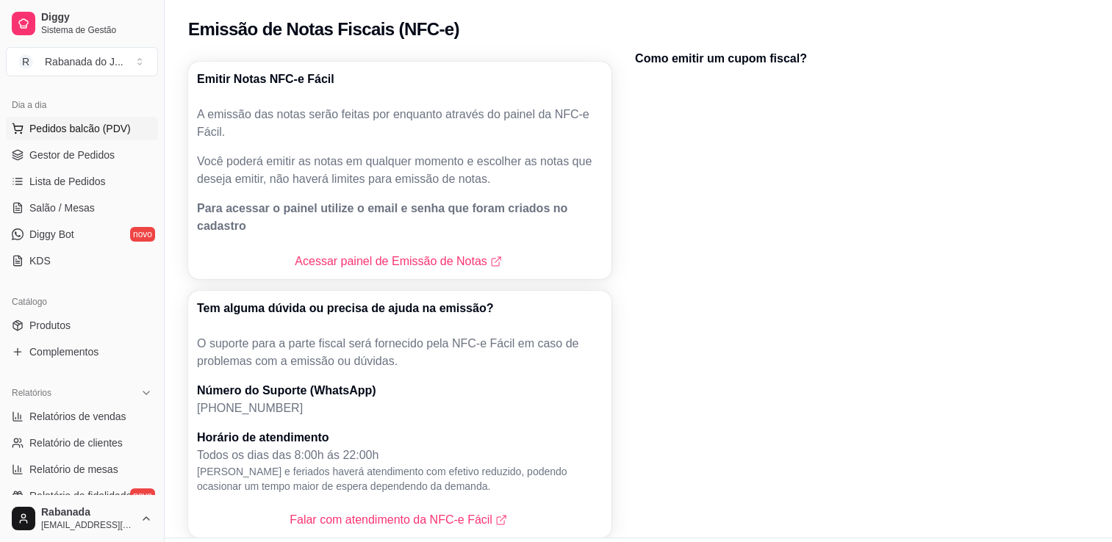
click at [54, 128] on span "Pedidos balcão (PDV)" at bounding box center [79, 128] width 101 height 15
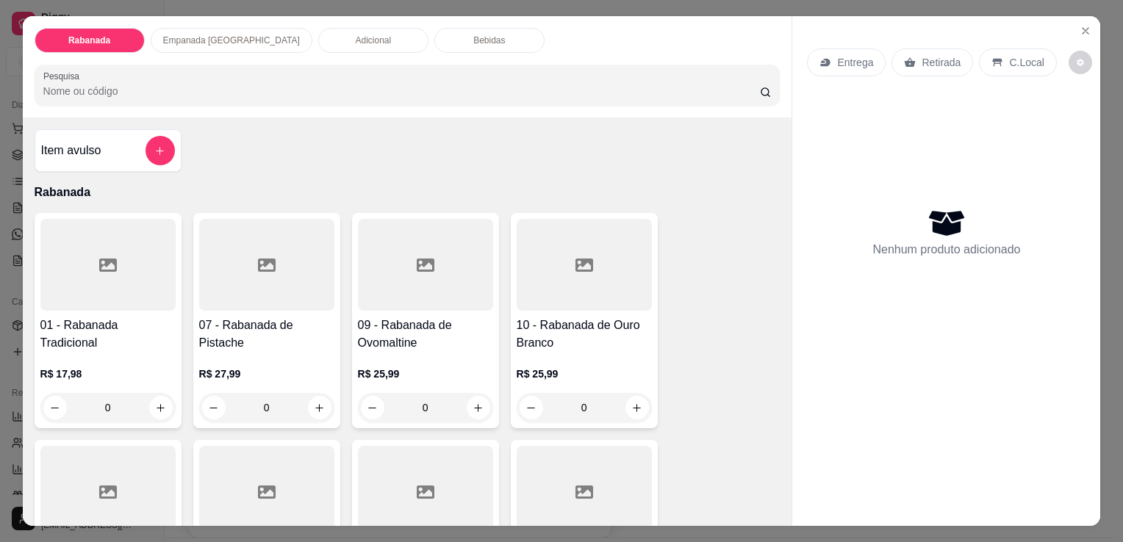
click at [473, 39] on p "Bebidas" at bounding box center [489, 41] width 32 height 12
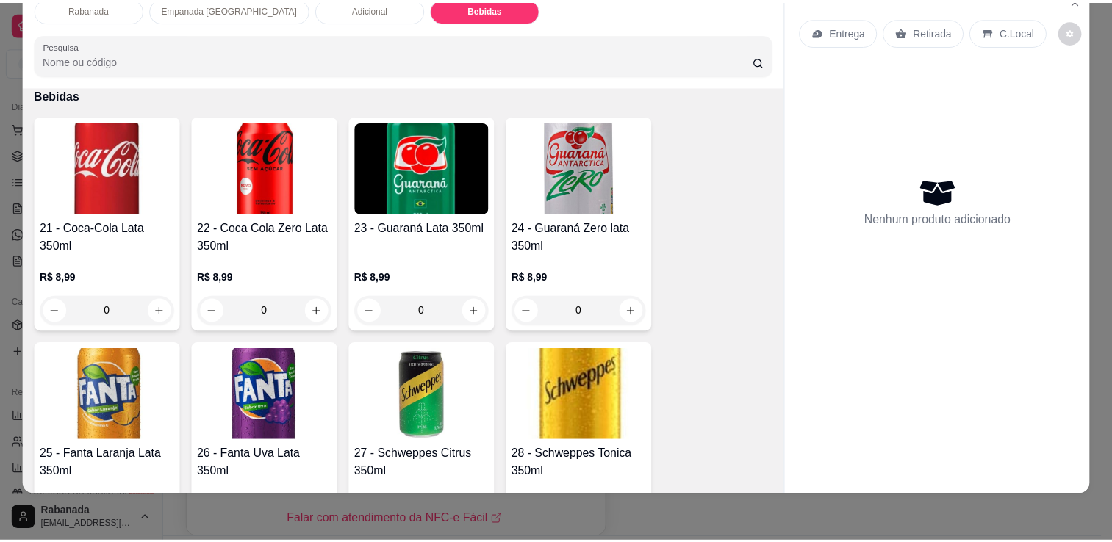
scroll to position [1817, 0]
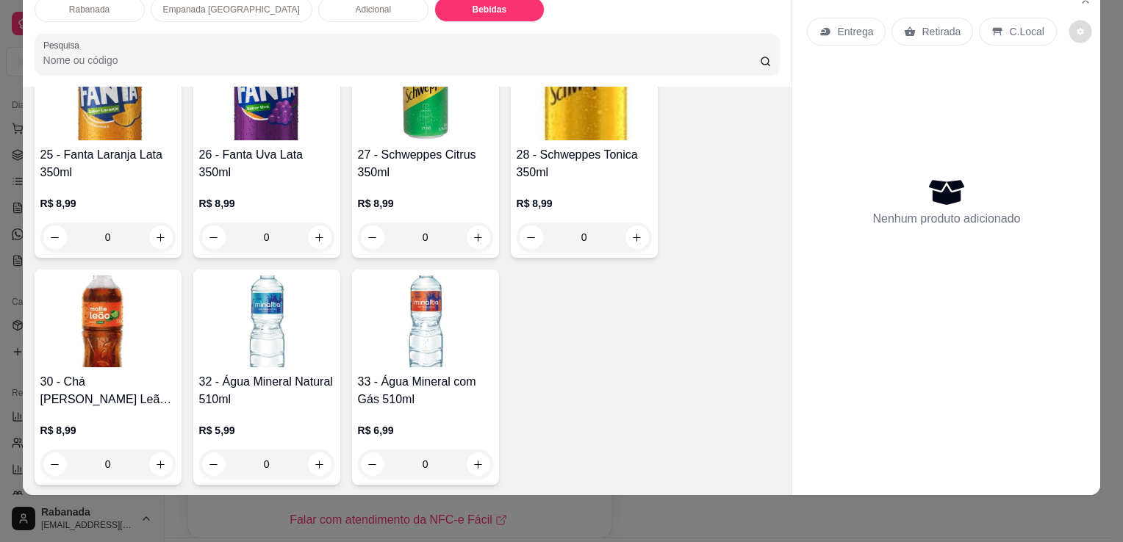
click at [1068, 26] on button "decrease-product-quantity" at bounding box center [1079, 32] width 23 height 23
click at [1100, 428] on div "Rabanada Empanada [GEOGRAPHIC_DATA] Adicional Bebidas Pesquisa Item avulso Raba…" at bounding box center [561, 271] width 1123 height 542
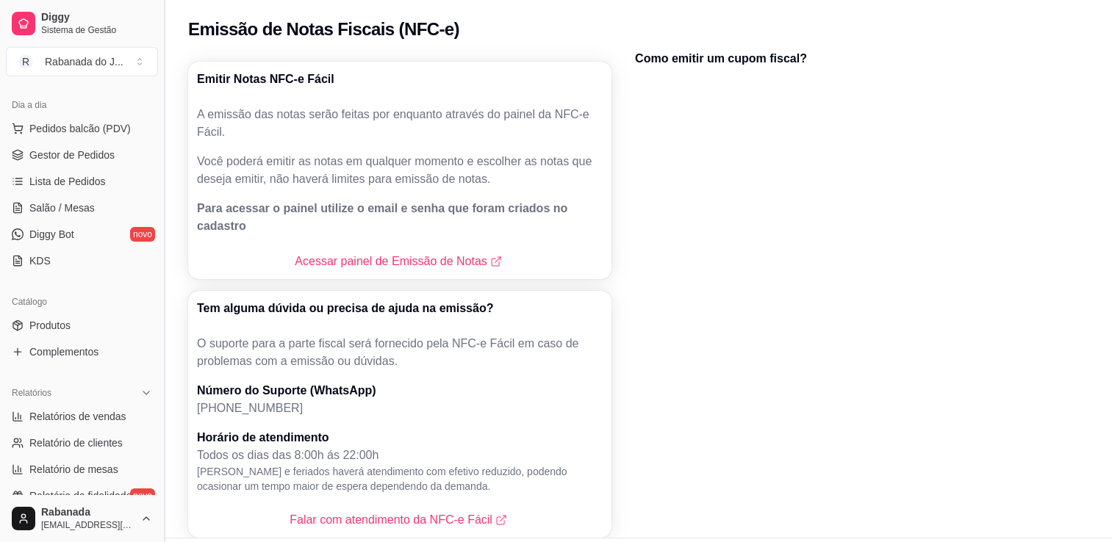
click at [159, 90] on button "Toggle Sidebar" at bounding box center [164, 271] width 12 height 542
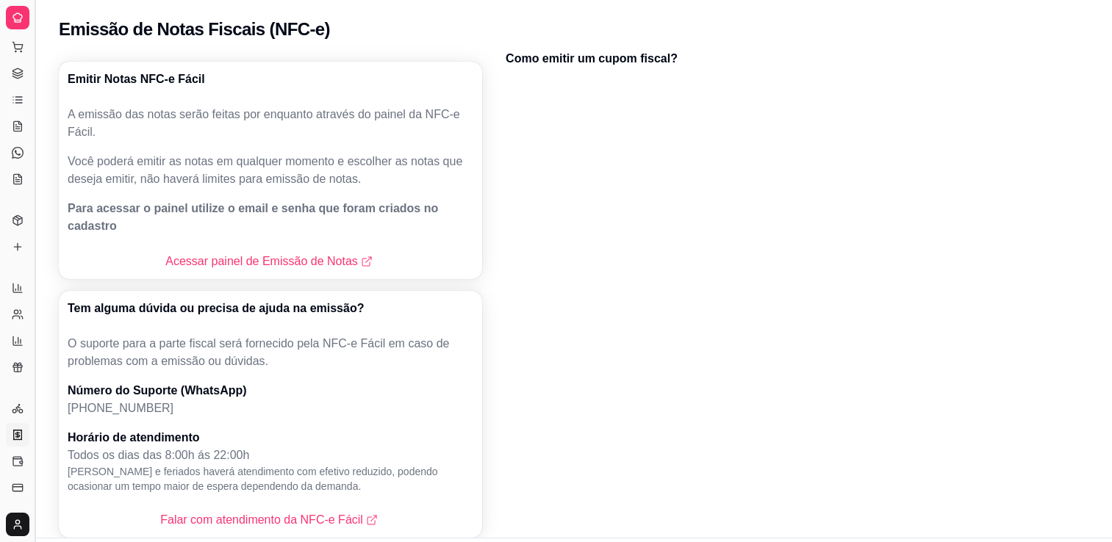
scroll to position [37, 0]
click at [37, 110] on button "Toggle Sidebar" at bounding box center [35, 271] width 12 height 542
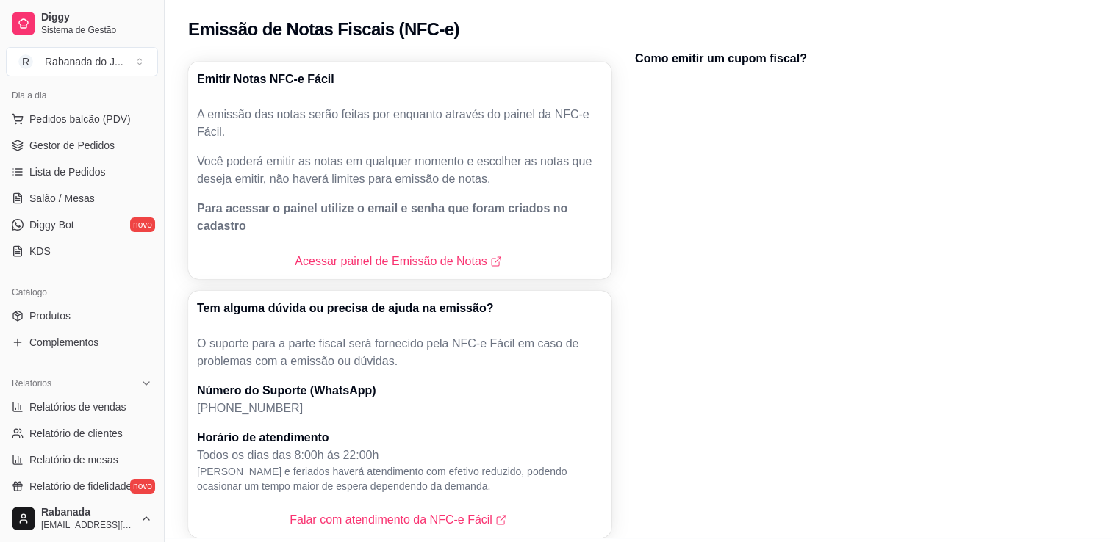
scroll to position [156, 0]
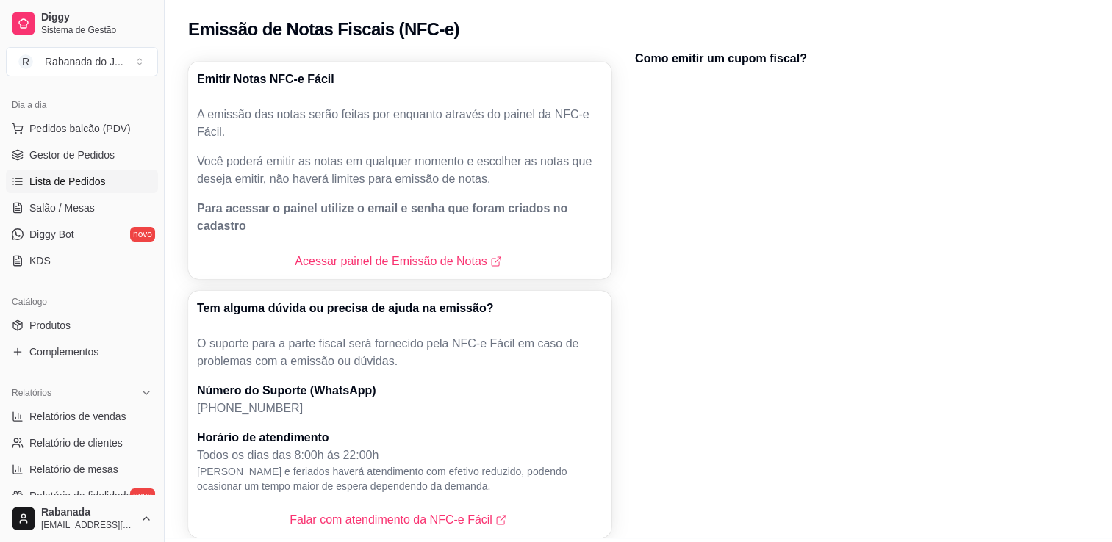
click at [85, 181] on span "Lista de Pedidos" at bounding box center [67, 181] width 76 height 15
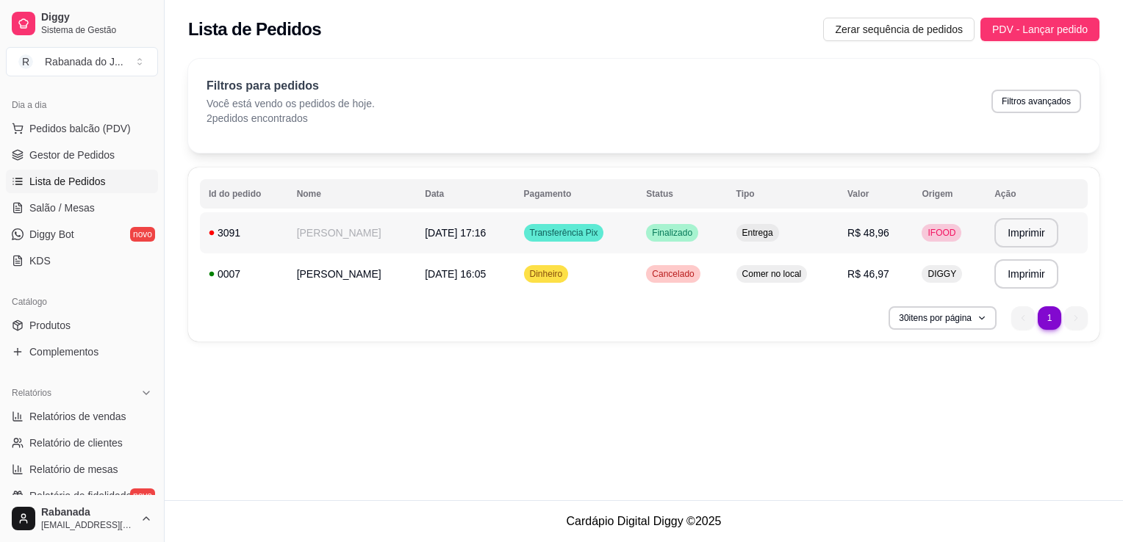
click at [601, 234] on span "Transferência Pix" at bounding box center [564, 233] width 74 height 12
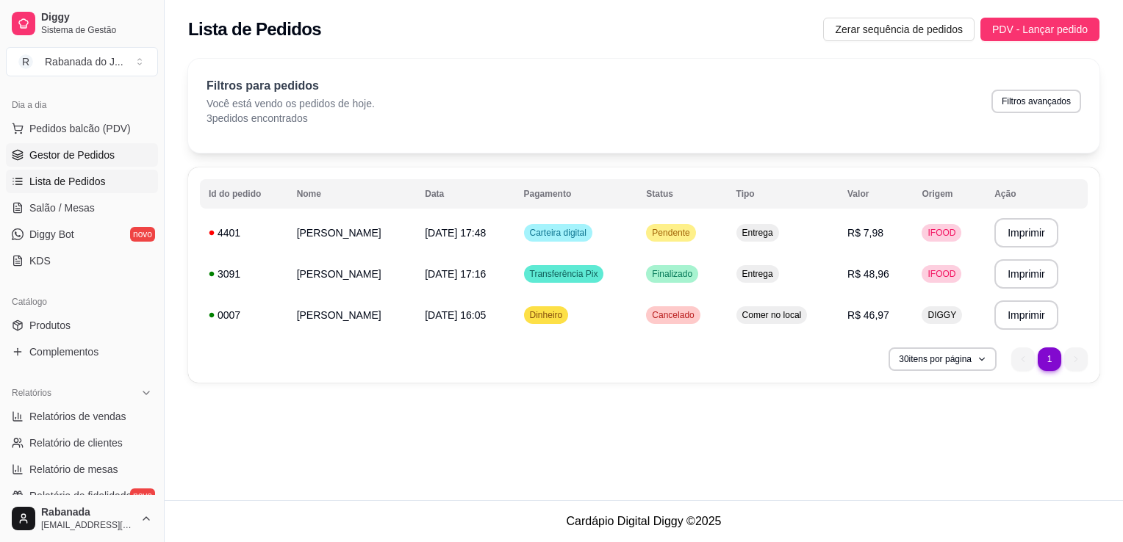
click at [85, 148] on span "Gestor de Pedidos" at bounding box center [71, 155] width 85 height 15
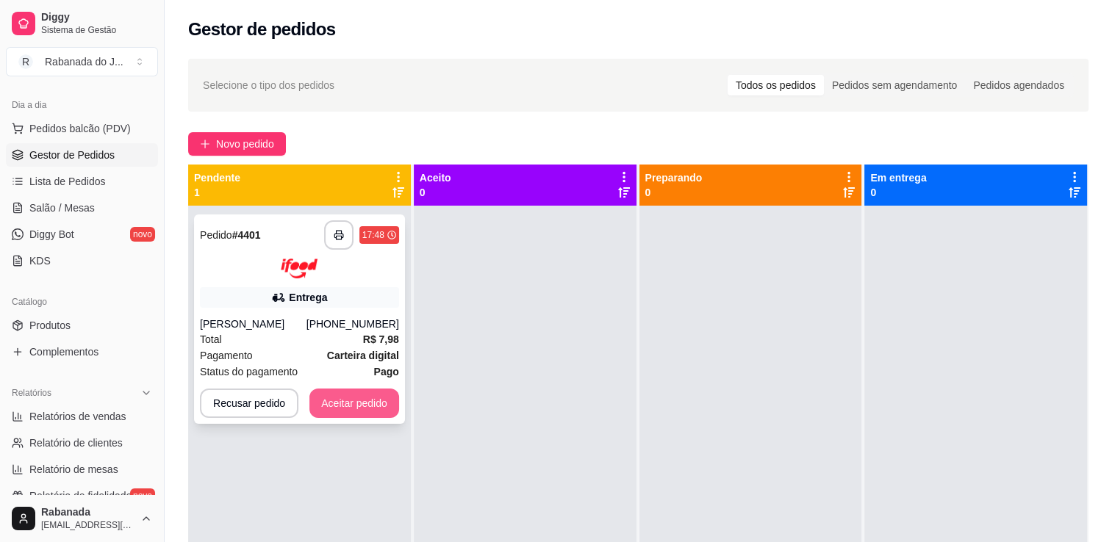
click at [358, 403] on button "Aceitar pedido" at bounding box center [354, 403] width 90 height 29
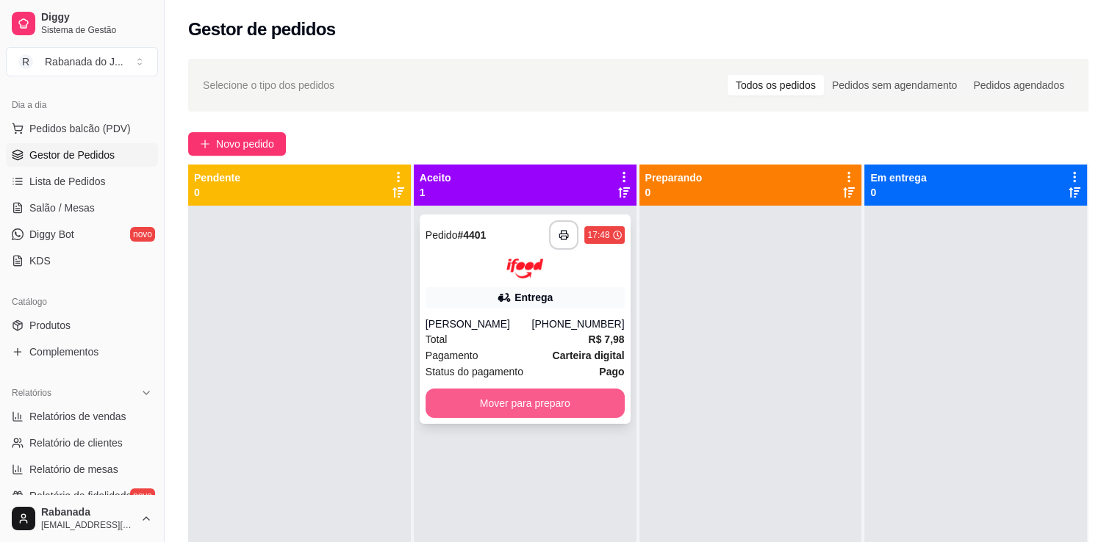
click at [525, 401] on button "Mover para preparo" at bounding box center [524, 403] width 199 height 29
click at [561, 399] on button "Mover para preparo" at bounding box center [524, 403] width 193 height 29
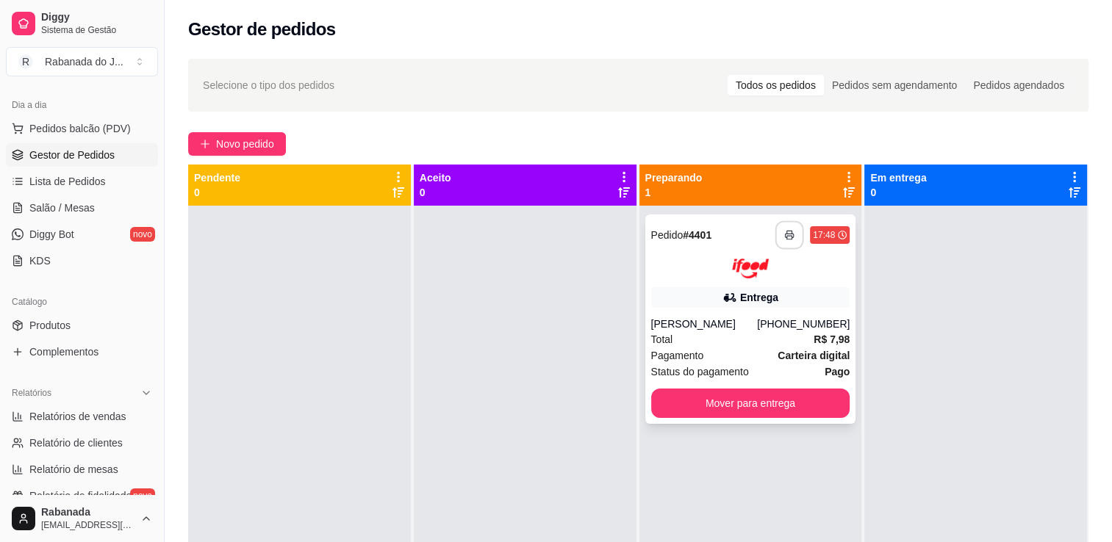
click at [776, 242] on button "button" at bounding box center [789, 235] width 29 height 29
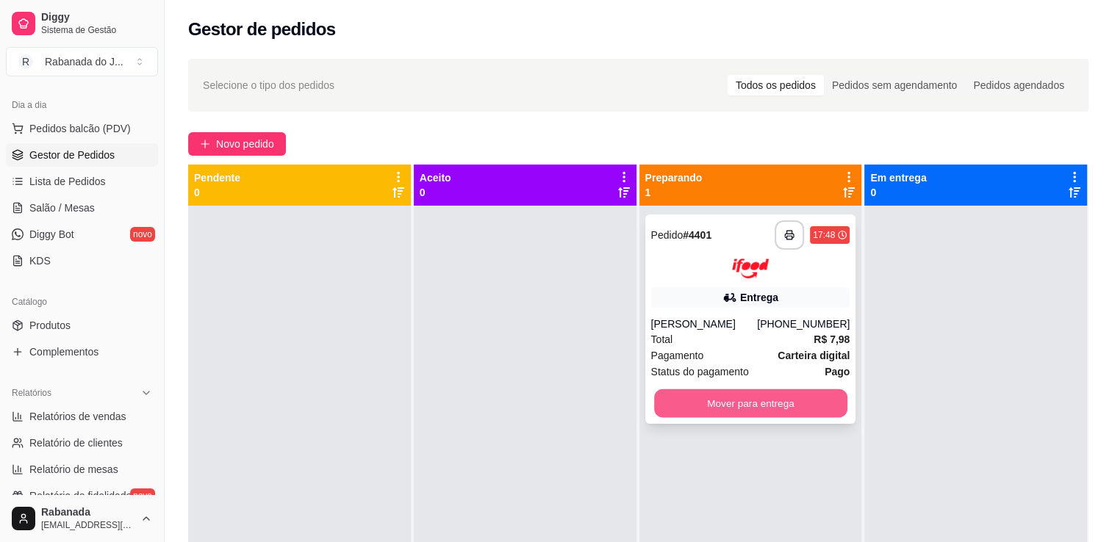
click at [725, 402] on button "Mover para entrega" at bounding box center [750, 403] width 193 height 29
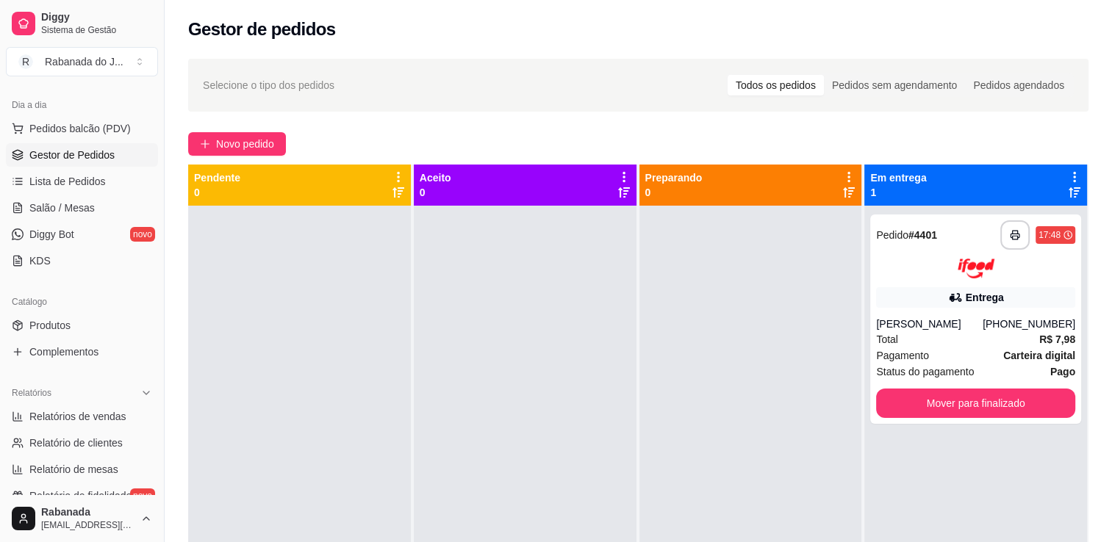
scroll to position [514, 0]
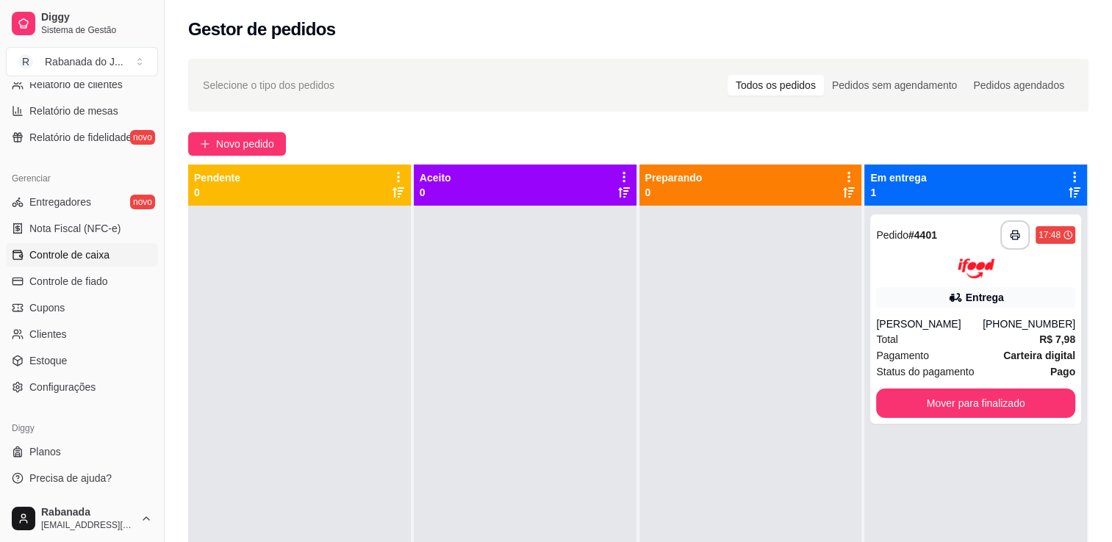
click at [98, 256] on span "Controle de caixa" at bounding box center [69, 255] width 80 height 15
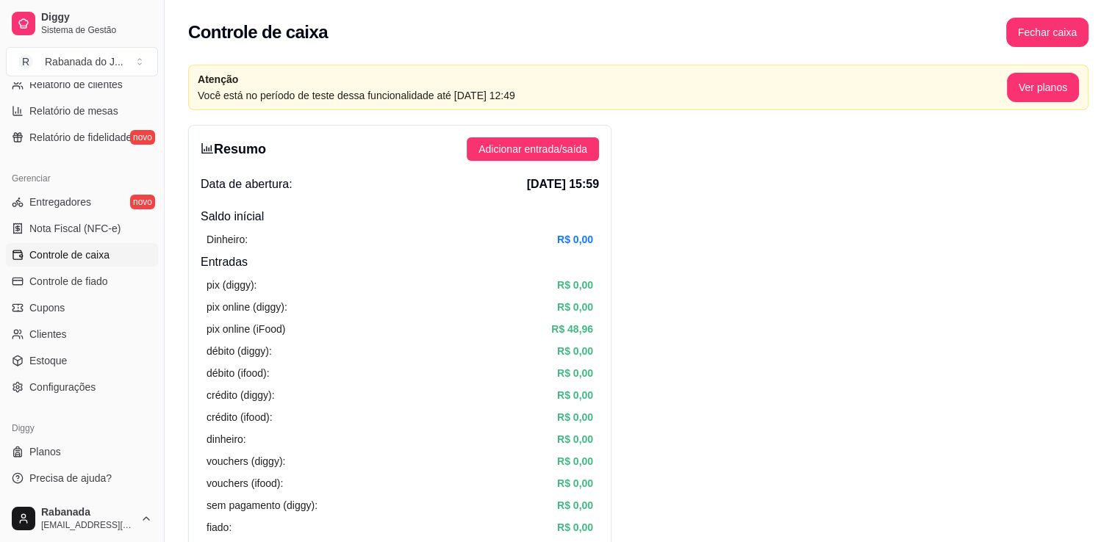
scroll to position [153, 0]
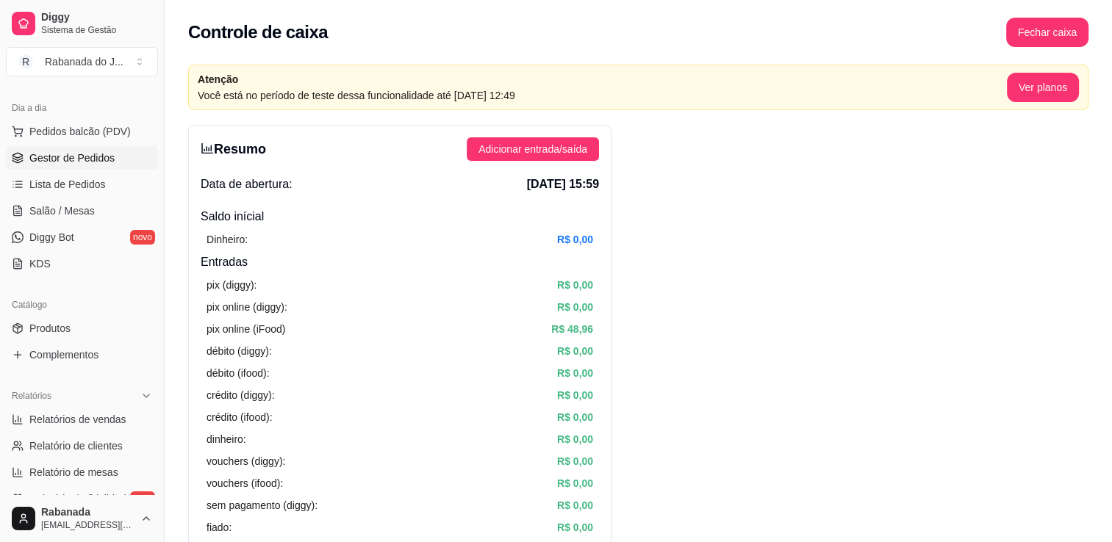
click at [79, 157] on span "Gestor de Pedidos" at bounding box center [71, 158] width 85 height 15
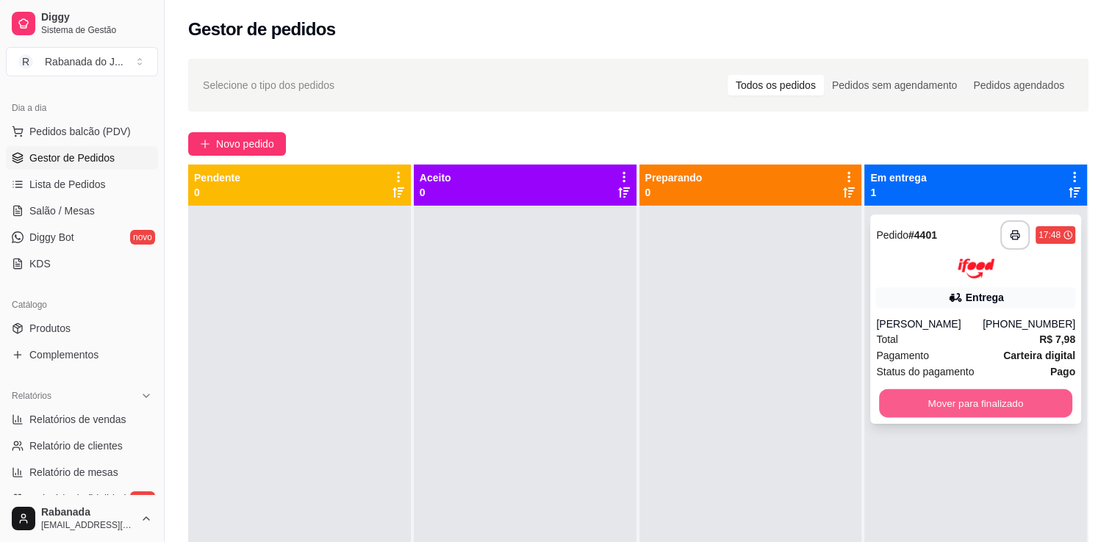
click at [949, 408] on button "Mover para finalizado" at bounding box center [975, 403] width 193 height 29
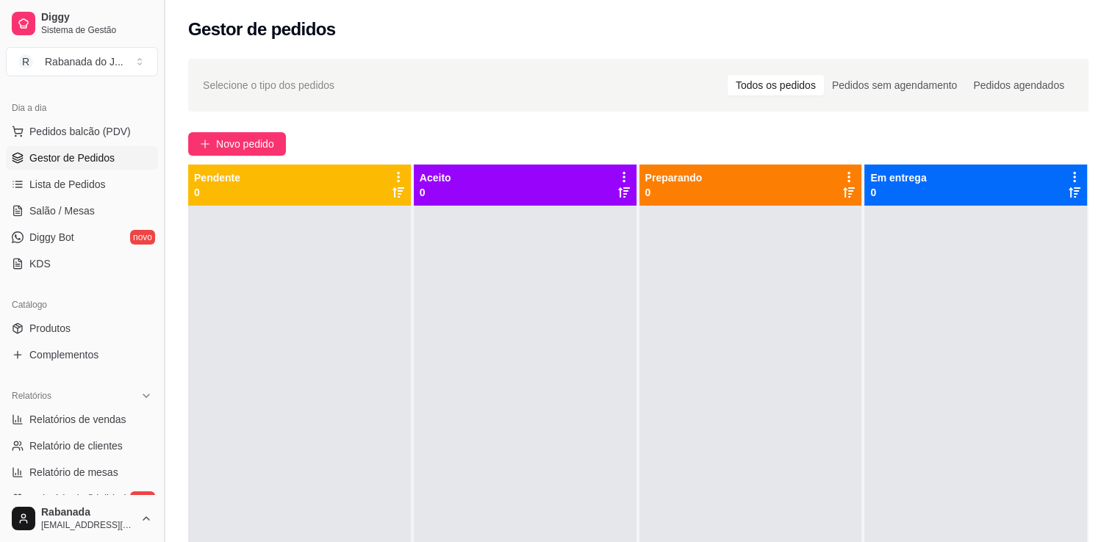
click at [159, 240] on button "Toggle Sidebar" at bounding box center [164, 271] width 12 height 542
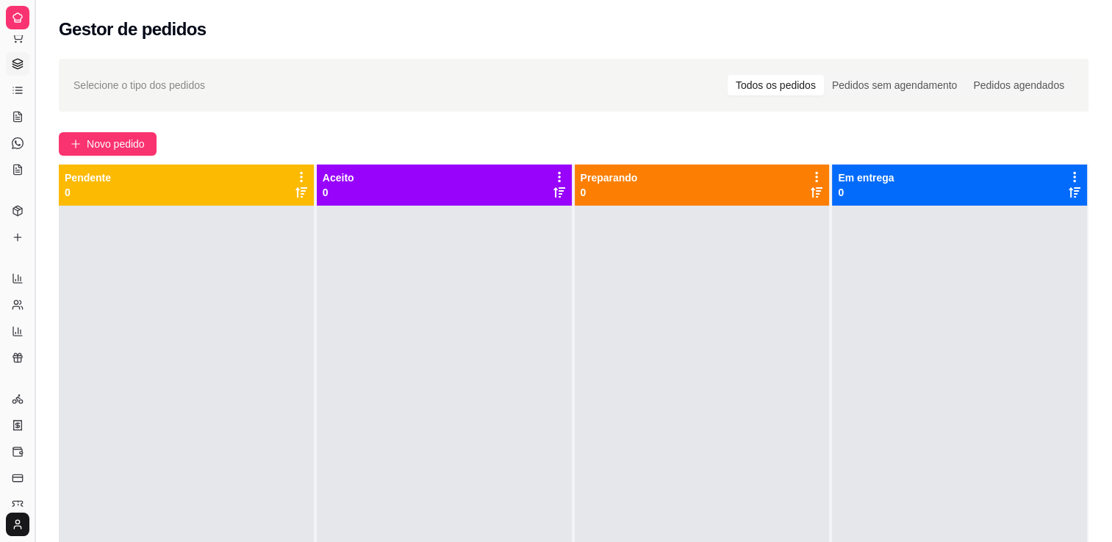
click at [38, 252] on button "Toggle Sidebar" at bounding box center [35, 271] width 12 height 542
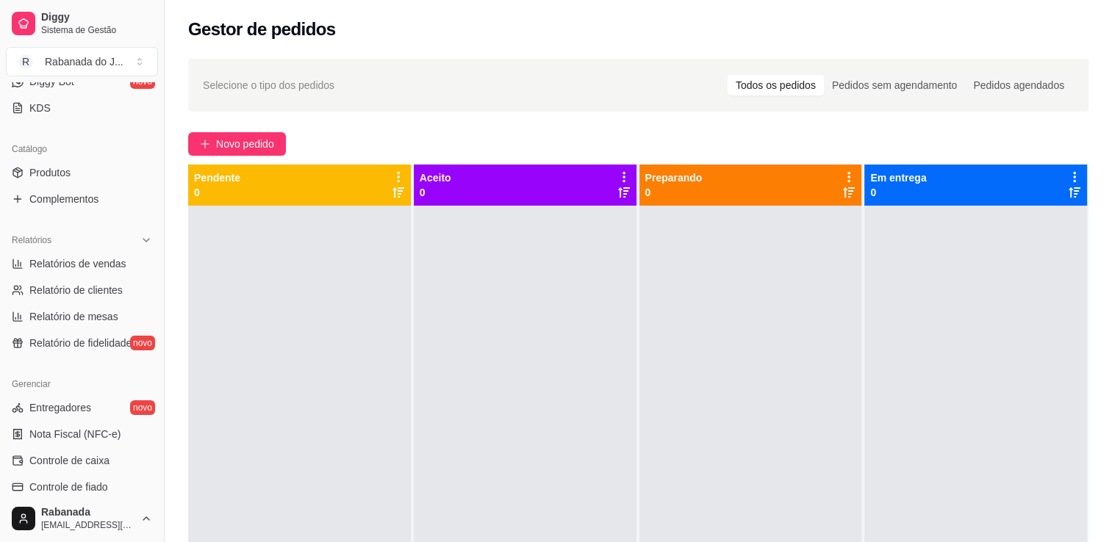
scroll to position [324, 0]
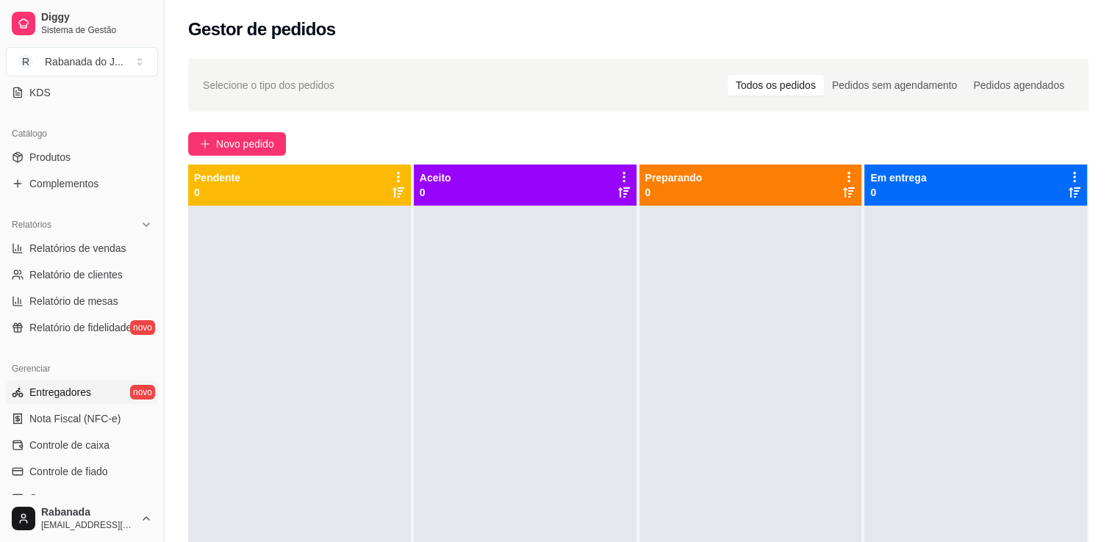
click at [60, 381] on link "Entregadores novo" at bounding box center [82, 393] width 152 height 24
